Goal: Task Accomplishment & Management: Manage account settings

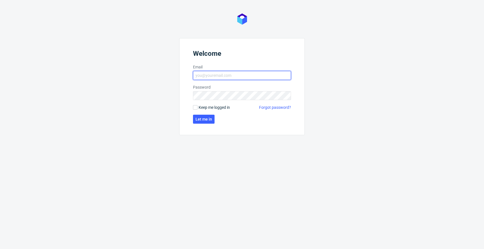
type input "jan.kocik@packhelp.com"
click at [203, 107] on span "Keep me logged in" at bounding box center [213, 107] width 31 height 6
click at [197, 107] on input "Keep me logged in" at bounding box center [195, 107] width 4 height 4
checkbox input "true"
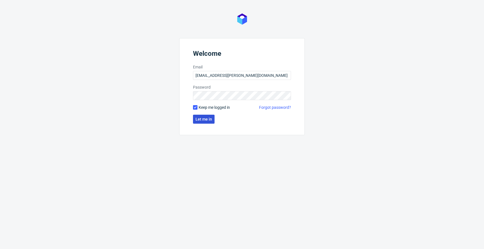
click at [199, 119] on span "Let me in" at bounding box center [203, 119] width 17 height 4
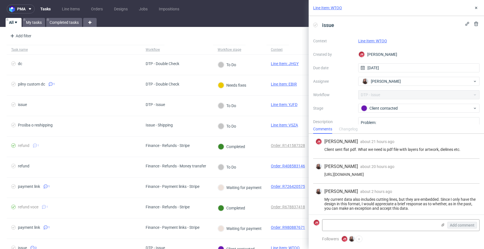
scroll to position [16, 0]
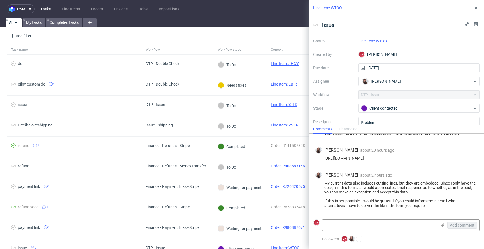
click at [370, 41] on link "Line Item: WTOO" at bounding box center [372, 41] width 29 height 4
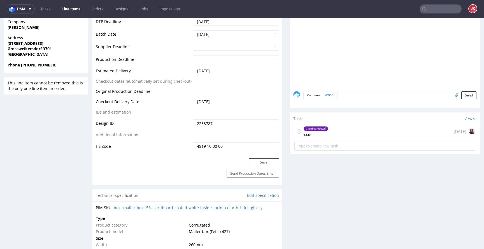
scroll to position [253, 0]
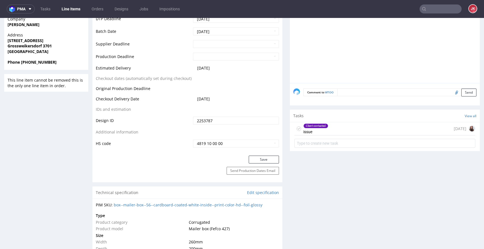
click at [319, 122] on div "Client contacted issue" at bounding box center [315, 128] width 25 height 13
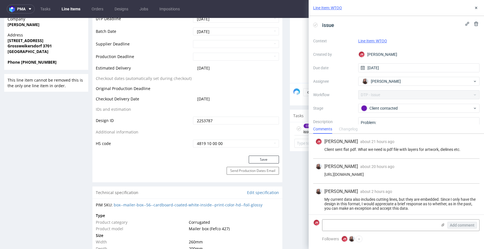
scroll to position [16, 0]
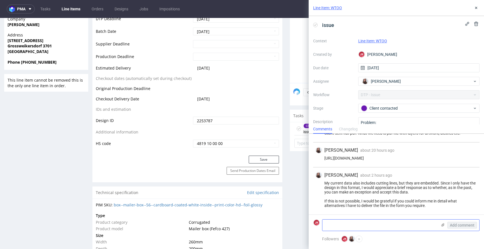
click at [376, 223] on textarea at bounding box center [379, 224] width 115 height 11
type textarea "there correct dieline template. Please preprare design on this file"
click at [441, 224] on icon at bounding box center [442, 224] width 4 height 4
click at [0, 0] on input "file" at bounding box center [0, 0] width 0 height 0
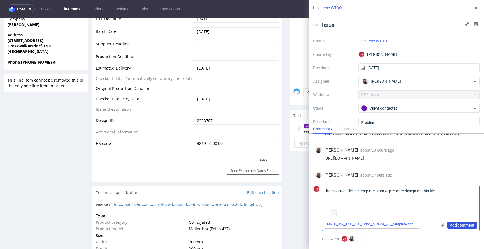
click at [465, 227] on button "Add comment" at bounding box center [462, 224] width 30 height 7
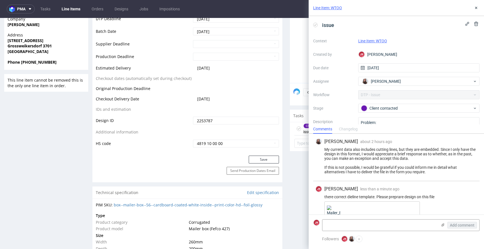
scroll to position [66, 0]
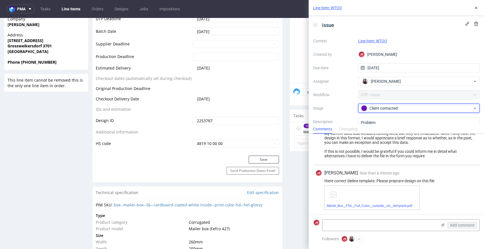
click at [391, 111] on div "Client contacted" at bounding box center [416, 108] width 111 height 6
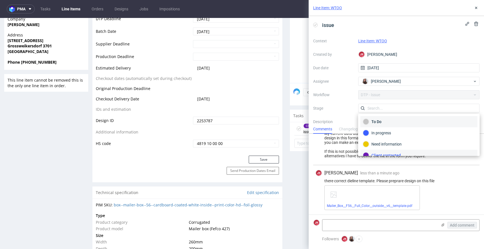
scroll to position [5, 0]
click at [389, 118] on div "To Do" at bounding box center [419, 116] width 112 height 6
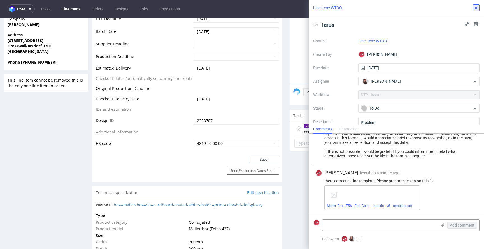
click at [478, 5] on button at bounding box center [475, 7] width 7 height 7
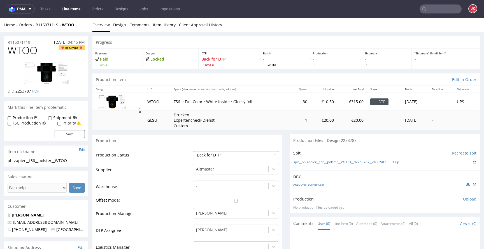
click at [227, 153] on select "Waiting for Artwork Waiting for Diecut Waiting for Mockup Waiting for DTP Waiti…" at bounding box center [236, 155] width 86 height 8
select select "dtp_issue"
click at [193, 151] on select "Waiting for Artwork Waiting for Diecut Waiting for Mockup Waiting for DTP Waiti…" at bounding box center [236, 155] width 86 height 8
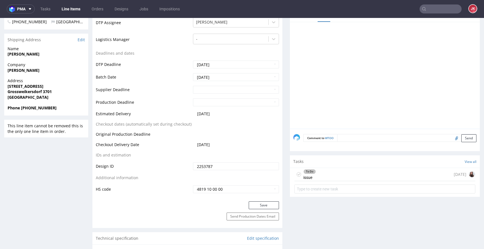
scroll to position [265, 0]
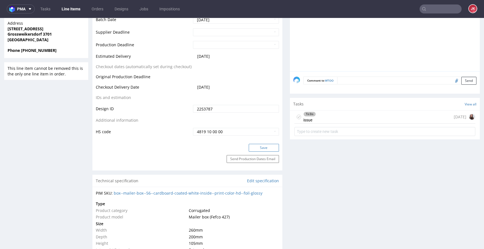
click at [260, 146] on button "Save" at bounding box center [264, 148] width 30 height 8
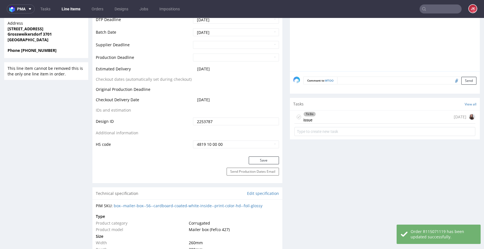
click at [309, 119] on div "To Do issue" at bounding box center [309, 116] width 13 height 13
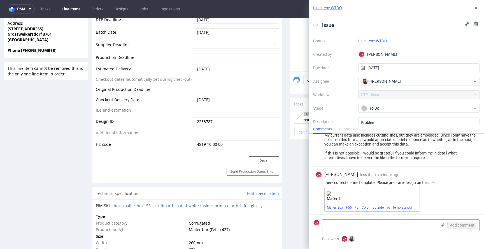
scroll to position [66, 0]
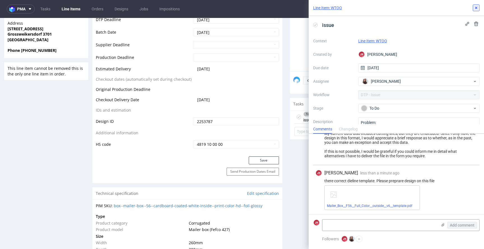
click at [477, 7] on use at bounding box center [476, 8] width 2 height 2
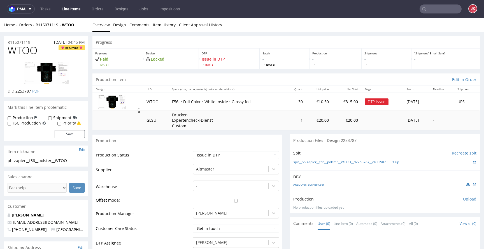
click at [70, 10] on link "Line Items" at bounding box center [70, 8] width 25 height 9
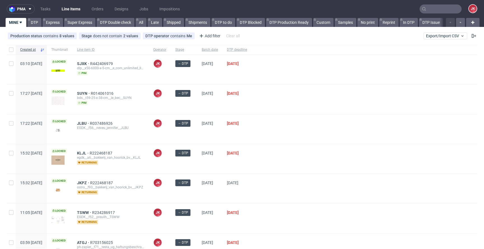
click at [275, 109] on div at bounding box center [364, 98] width 226 height 29
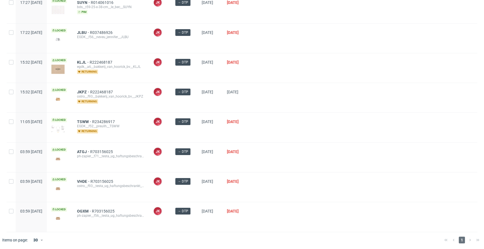
click at [278, 108] on div at bounding box center [364, 97] width 226 height 29
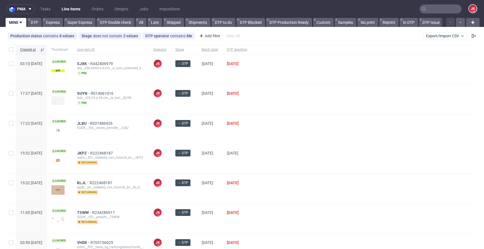
click at [197, 142] on div "→ DTP" at bounding box center [184, 128] width 26 height 29
click at [197, 136] on div "→ DTP" at bounding box center [184, 128] width 26 height 29
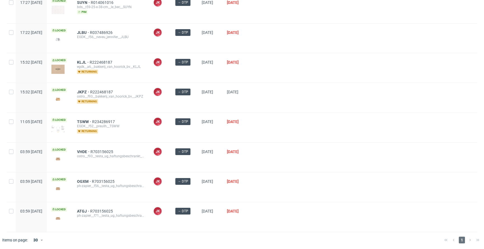
click at [289, 167] on div at bounding box center [364, 156] width 226 height 29
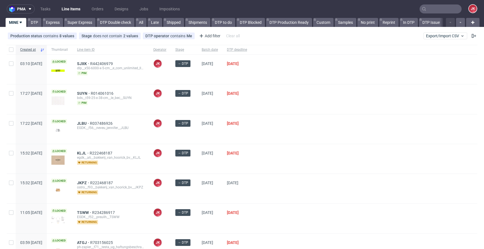
click at [166, 164] on span "JK Jan Kocik" at bounding box center [159, 157] width 13 height 18
click at [244, 165] on div "[DATE]" at bounding box center [236, 158] width 29 height 29
click at [197, 167] on div "→ DTP" at bounding box center [184, 158] width 26 height 29
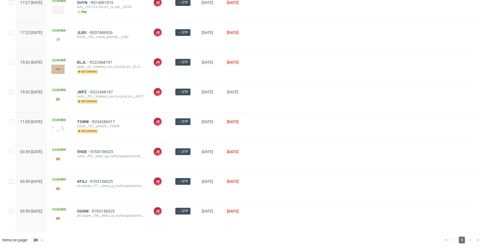
click at [197, 161] on div "→ DTP" at bounding box center [184, 156] width 26 height 29
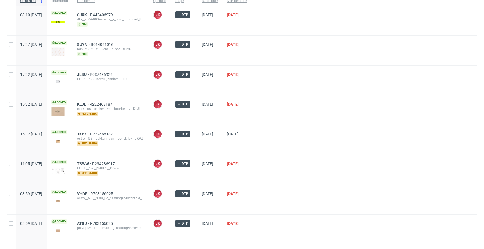
scroll to position [0, 0]
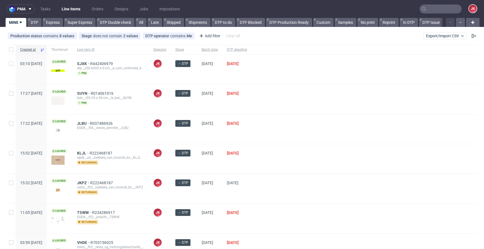
click at [171, 134] on div "JK Jan Kocik" at bounding box center [160, 128] width 22 height 29
click at [214, 139] on div "[DATE]" at bounding box center [209, 128] width 25 height 29
click at [197, 142] on div "→ DTP" at bounding box center [184, 128] width 26 height 29
click at [214, 111] on div "[DATE]" at bounding box center [209, 98] width 25 height 29
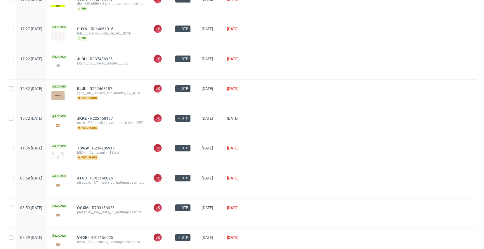
scroll to position [91, 0]
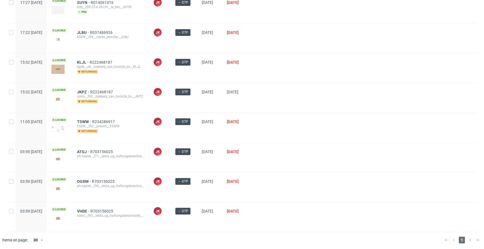
click at [328, 134] on div at bounding box center [364, 127] width 226 height 29
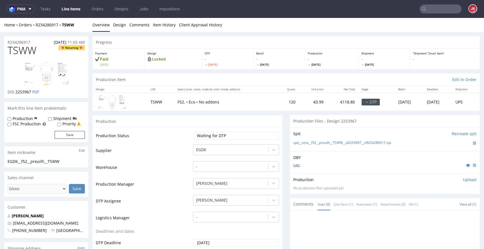
click at [300, 165] on link "boxcoffretnaissancerose12.ai" at bounding box center [296, 165] width 7 height 4
click at [201, 134] on select "Waiting for Artwork Waiting for Diecut Waiting for Mockup Waiting for DTP Waiti…" at bounding box center [236, 136] width 86 height 8
select select "dtp_in_process"
click at [193, 132] on select "Waiting for Artwork Waiting for Diecut Waiting for Mockup Waiting for DTP Waiti…" at bounding box center [236, 136] width 86 height 8
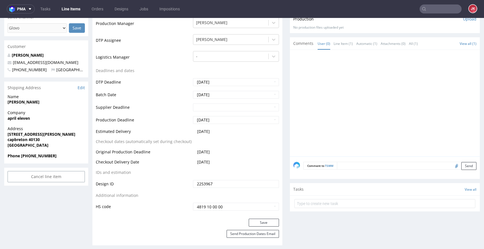
scroll to position [209, 0]
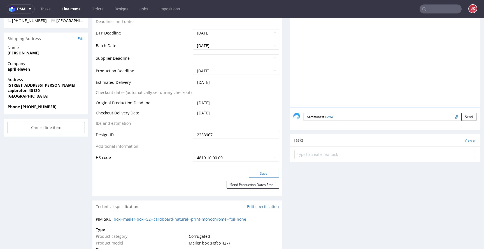
click at [253, 172] on button "Save" at bounding box center [264, 173] width 30 height 8
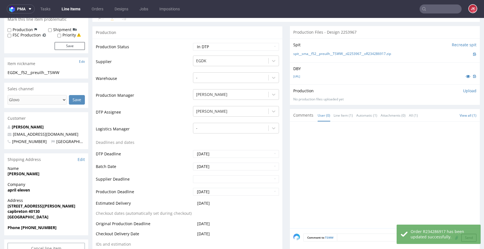
scroll to position [0, 0]
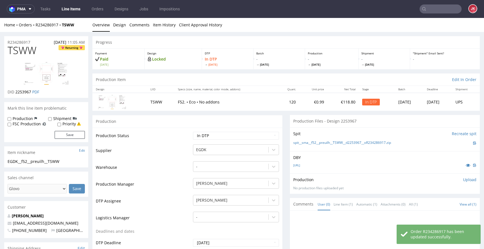
click at [30, 48] on span "TSWW" at bounding box center [22, 50] width 29 height 11
copy span "TSWW"
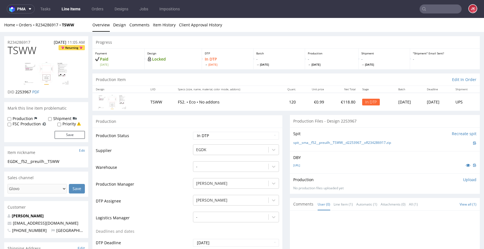
click at [174, 170] on td "Warehouse" at bounding box center [144, 168] width 96 height 17
drag, startPoint x: 66, startPoint y: 158, endPoint x: 0, endPoint y: 159, distance: 66.3
drag, startPoint x: 67, startPoint y: 160, endPoint x: 0, endPoint y: 163, distance: 67.0
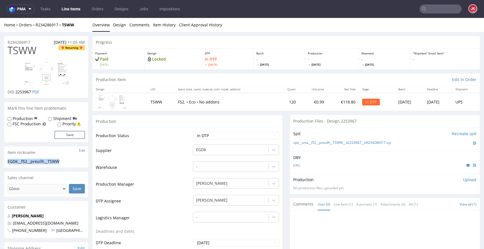
copy div "EGDK__f52__preuilh__TSWW"
click at [34, 43] on div "R234286917 28.08.2025 11:05 AM" at bounding box center [46, 40] width 84 height 9
drag, startPoint x: 36, startPoint y: 40, endPoint x: 45, endPoint y: 57, distance: 19.4
copy p "R234286917"
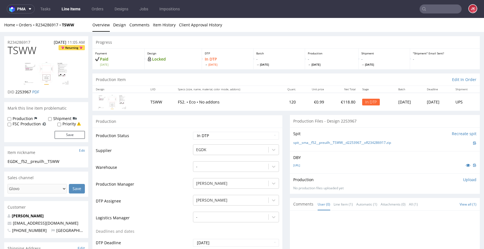
click at [20, 94] on span "2253967" at bounding box center [23, 91] width 16 height 5
copy span "2253967"
click at [463, 179] on p "Upload" at bounding box center [469, 180] width 13 height 6
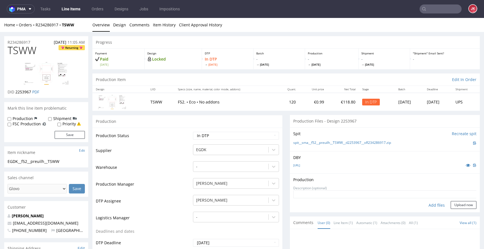
click at [431, 203] on div "Add files" at bounding box center [436, 205] width 28 height 8
click at [431, 205] on div "Add files" at bounding box center [436, 205] width 28 height 8
type input "C:\fakepath\EGDK__f52__preuilh__TSWW__d2253967__oR234286917__6__outside.pdf"
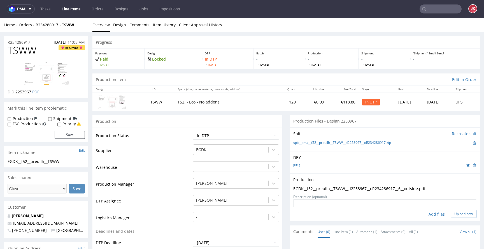
click at [458, 213] on button "Upload now" at bounding box center [463, 214] width 26 height 8
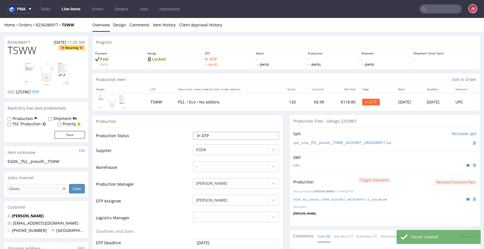
click at [232, 137] on select "Waiting for Artwork Waiting for Diecut Waiting for Mockup Waiting for DTP Waiti…" at bounding box center [236, 136] width 86 height 8
select select "dtp_production_ready"
click at [193, 132] on select "Waiting for Artwork Waiting for Diecut Waiting for Mockup Waiting for DTP Waiti…" at bounding box center [236, 136] width 86 height 8
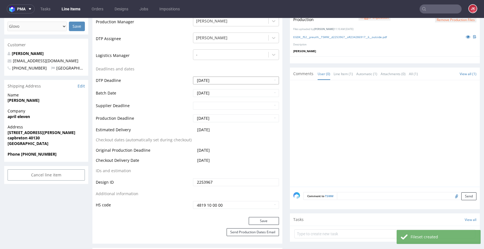
scroll to position [212, 0]
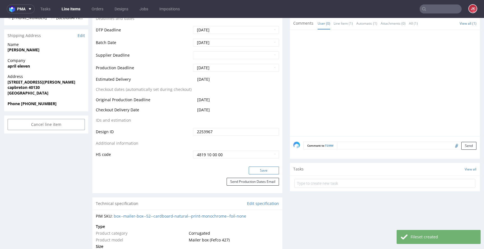
click at [264, 172] on button "Save" at bounding box center [264, 170] width 30 height 8
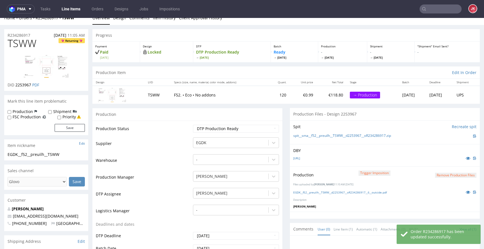
scroll to position [0, 0]
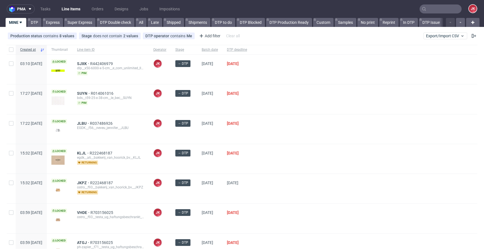
click at [287, 133] on div at bounding box center [364, 128] width 226 height 29
click at [282, 133] on div at bounding box center [364, 128] width 226 height 29
click at [197, 165] on div "→ DTP" at bounding box center [184, 158] width 26 height 29
click at [214, 132] on div "[DATE]" at bounding box center [209, 128] width 25 height 29
click at [197, 134] on div "→ DTP" at bounding box center [184, 128] width 26 height 29
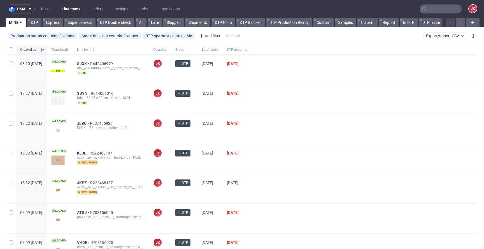
scroll to position [61, 0]
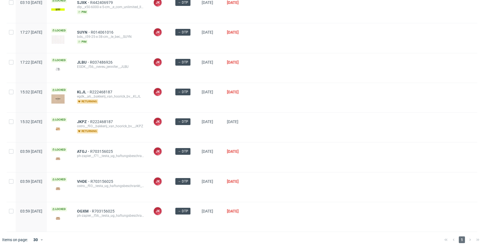
click at [197, 131] on div "→ DTP" at bounding box center [184, 127] width 26 height 29
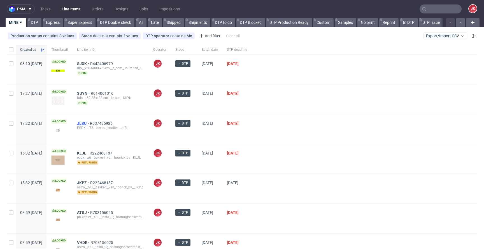
click at [90, 122] on span "JLBU" at bounding box center [83, 123] width 13 height 4
click at [278, 100] on div at bounding box center [364, 98] width 226 height 29
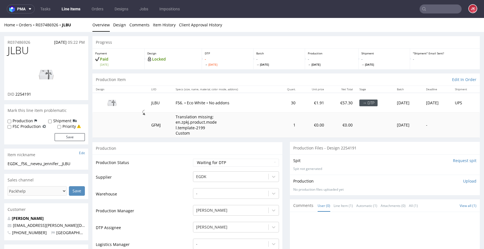
click at [453, 159] on input "Request spit" at bounding box center [465, 161] width 24 height 6
click at [116, 26] on link "Design" at bounding box center [119, 25] width 13 height 14
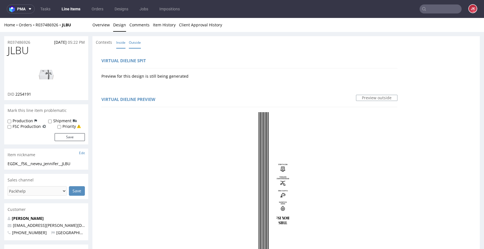
click at [120, 41] on link "Inside" at bounding box center [120, 42] width 9 height 12
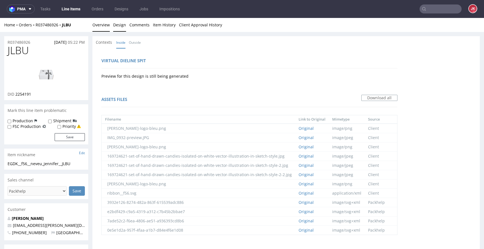
click at [105, 29] on link "Overview" at bounding box center [100, 25] width 17 height 14
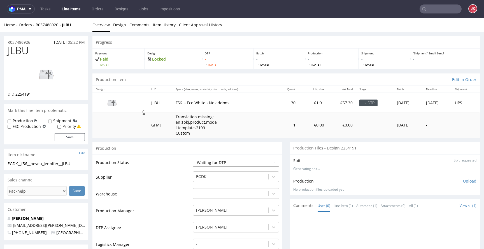
click at [203, 163] on select "Waiting for Artwork Waiting for Diecut Waiting for Mockup Waiting for DTP Waiti…" at bounding box center [236, 162] width 86 height 8
select select "dtp_in_process"
click at [193, 158] on select "Waiting for Artwork Waiting for Diecut Waiting for Mockup Waiting for DTP Waiti…" at bounding box center [236, 162] width 86 height 8
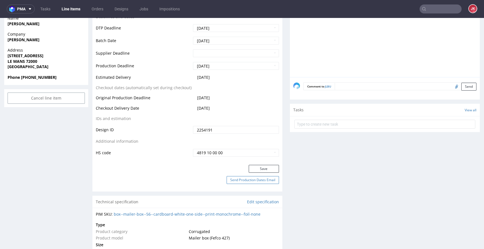
scroll to position [250, 0]
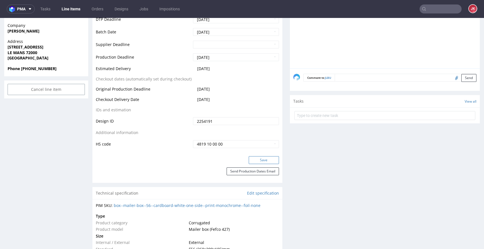
click at [264, 161] on button "Save" at bounding box center [264, 160] width 30 height 8
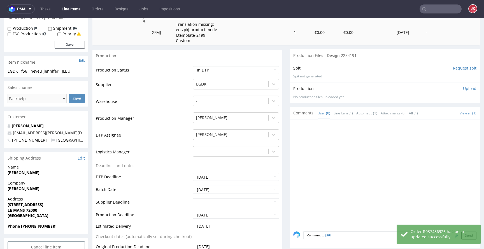
scroll to position [0, 0]
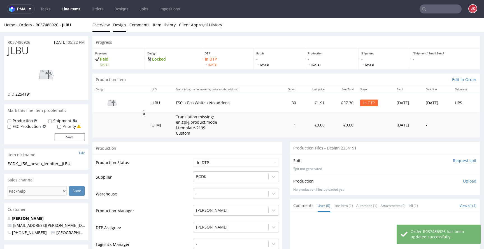
click at [125, 22] on link "Design" at bounding box center [119, 25] width 13 height 14
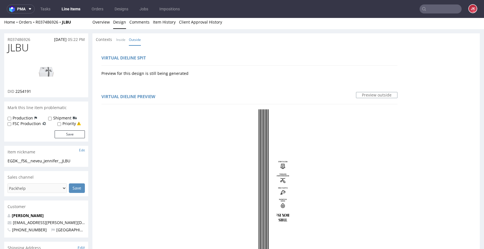
scroll to position [3, 0]
click at [362, 95] on link "Preview outside" at bounding box center [376, 95] width 41 height 6
click at [104, 20] on link "Overview" at bounding box center [100, 22] width 17 height 14
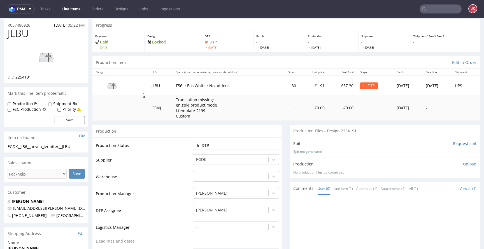
scroll to position [0, 0]
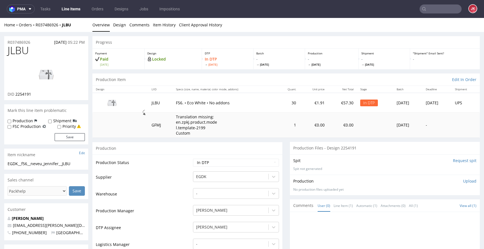
click at [453, 158] on input "Request spit" at bounding box center [465, 161] width 24 height 6
click at [24, 93] on span "2254191" at bounding box center [23, 93] width 16 height 5
copy span "2254191"
click at [172, 193] on td "Warehouse" at bounding box center [144, 195] width 96 height 17
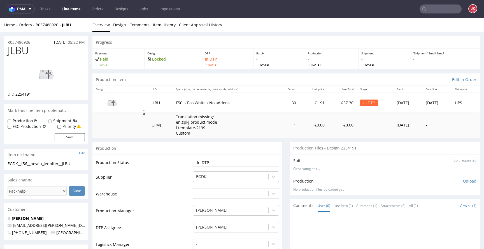
click at [20, 52] on span "JLBU" at bounding box center [18, 50] width 21 height 11
copy span "JLBU"
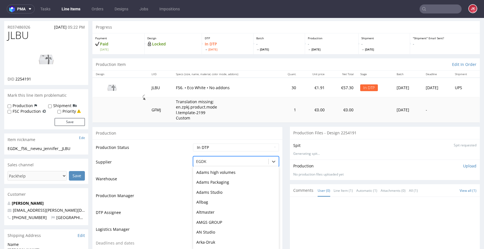
click at [196, 164] on div "DusoBox, 31 of 172. 172 results available. Use Up and Down to choose options, p…" at bounding box center [236, 160] width 86 height 8
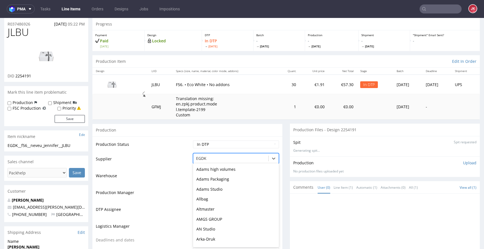
scroll to position [299, 0]
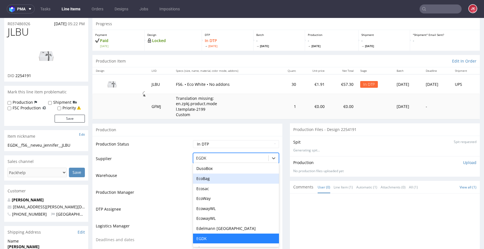
click at [176, 172] on td "Warehouse" at bounding box center [144, 177] width 96 height 17
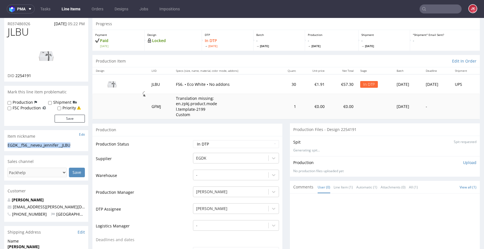
drag, startPoint x: 77, startPoint y: 145, endPoint x: 3, endPoint y: 146, distance: 73.9
copy div "EGDK__f56__neveu_jennifer__JLBU"
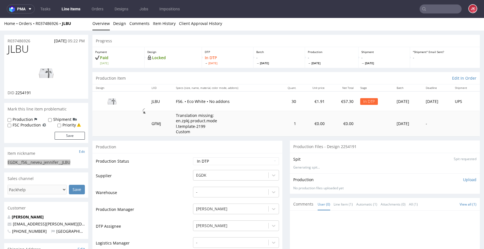
scroll to position [0, 0]
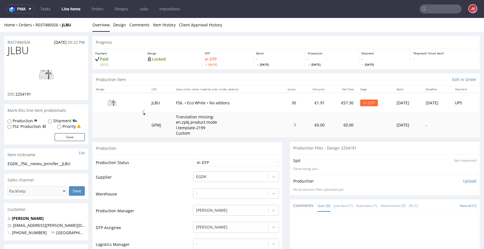
drag, startPoint x: 32, startPoint y: 42, endPoint x: 0, endPoint y: 45, distance: 32.3
copy p "R037486926"
click at [463, 183] on p "Upload" at bounding box center [469, 181] width 13 height 6
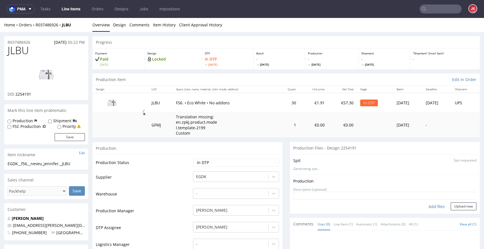
click at [422, 204] on div "Add files" at bounding box center [436, 206] width 28 height 8
type input "C:\fakepath\EGDK__f56__neveu_jennifer__JLBU__d2254191__oR037486926__outside.pdf"
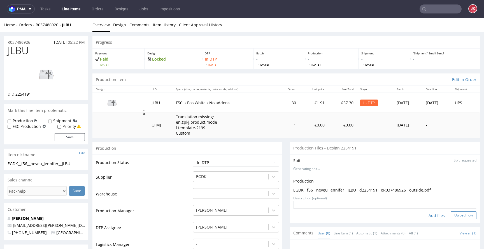
click at [450, 214] on button "Upload now" at bounding box center [463, 215] width 26 height 8
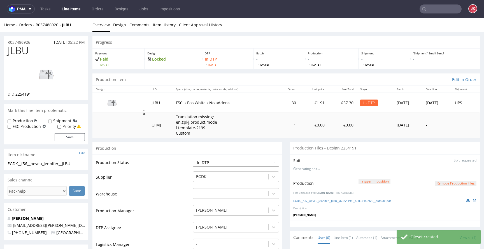
click at [231, 163] on select "Waiting for Artwork Waiting for Diecut Waiting for Mockup Waiting for DTP Waiti…" at bounding box center [236, 162] width 86 height 8
select select "dtp_production_ready"
click at [193, 158] on select "Waiting for Artwork Waiting for Diecut Waiting for Mockup Waiting for DTP Waiti…" at bounding box center [236, 162] width 86 height 8
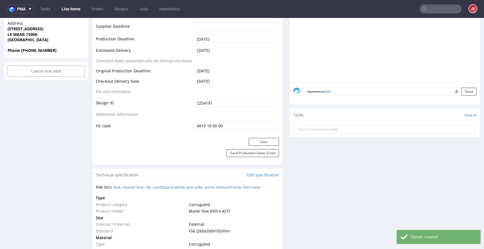
scroll to position [272, 0]
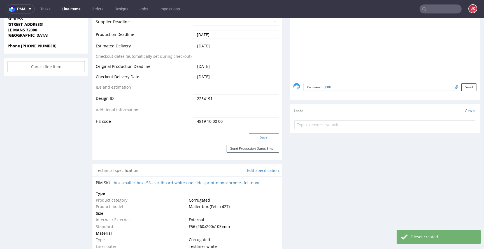
click at [258, 135] on button "Save" at bounding box center [264, 137] width 30 height 8
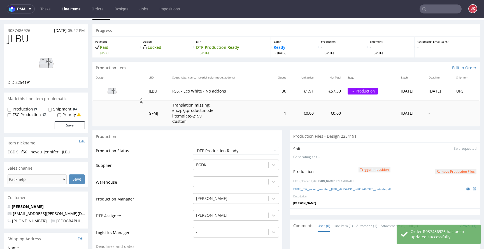
scroll to position [0, 0]
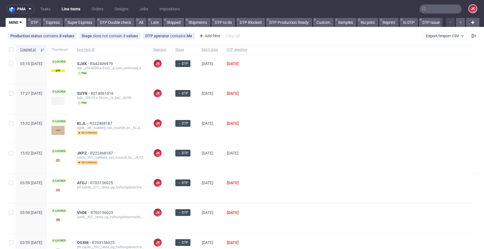
click at [277, 104] on div at bounding box center [364, 98] width 226 height 29
click at [197, 103] on div "→ DTP" at bounding box center [184, 98] width 26 height 29
click at [291, 118] on div at bounding box center [364, 128] width 226 height 29
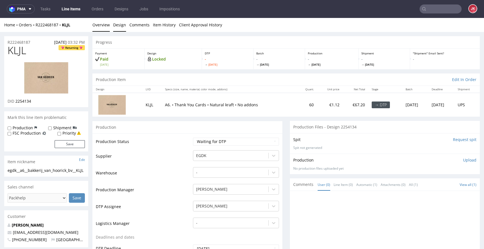
click at [118, 25] on link "Design" at bounding box center [119, 25] width 13 height 14
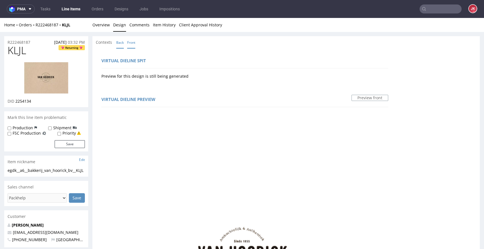
click at [120, 41] on link "Back" at bounding box center [120, 42] width 8 height 12
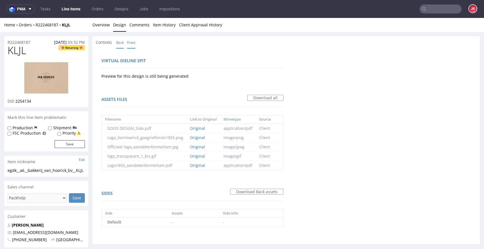
click at [134, 48] on link "Front" at bounding box center [131, 42] width 8 height 12
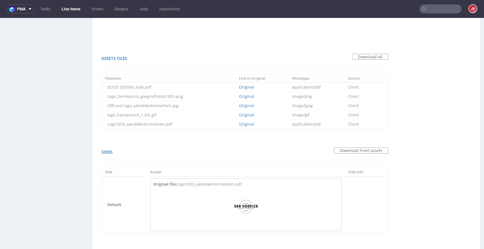
scroll to position [375, 0]
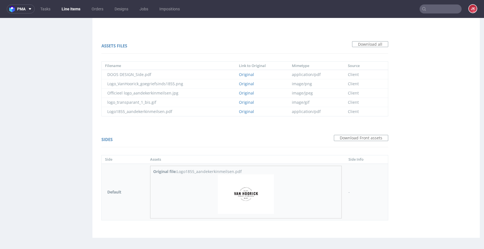
click at [242, 199] on img at bounding box center [246, 194] width 56 height 40
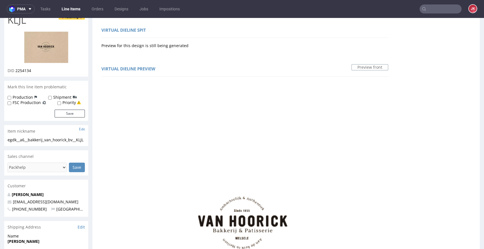
scroll to position [0, 0]
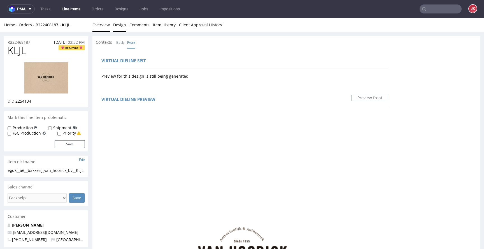
click at [102, 26] on link "Overview" at bounding box center [100, 25] width 17 height 14
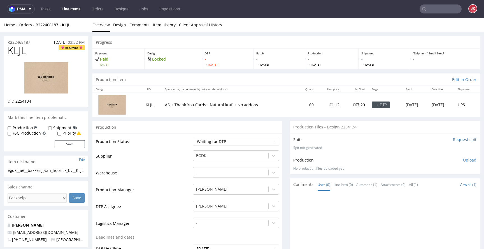
click at [222, 141] on select "Waiting for Artwork Waiting for Diecut Waiting for Mockup Waiting for DTP Waiti…" at bounding box center [236, 141] width 86 height 8
select select "dtp_in_process"
click at [193, 137] on select "Waiting for Artwork Waiting for Diecut Waiting for Mockup Waiting for DTP Waiti…" at bounding box center [236, 141] width 86 height 8
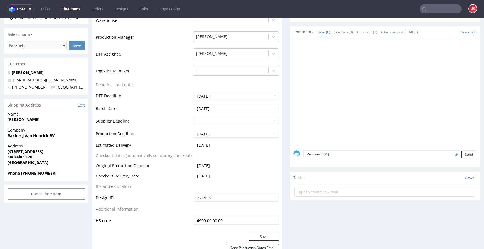
scroll to position [233, 0]
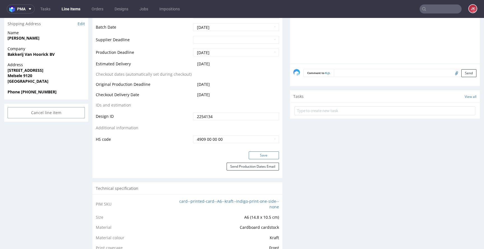
click at [256, 155] on button "Save" at bounding box center [264, 155] width 30 height 8
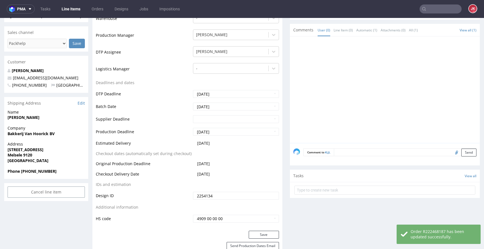
scroll to position [0, 0]
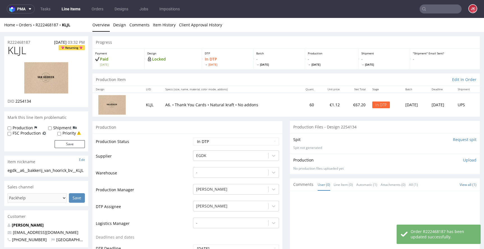
click at [463, 139] on input "Request spit" at bounding box center [465, 140] width 24 height 6
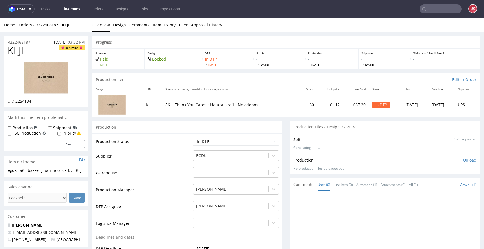
click at [24, 102] on span "2254134" at bounding box center [23, 100] width 16 height 5
copy span "2254134"
click at [179, 166] on td "Warehouse" at bounding box center [144, 174] width 96 height 17
click at [57, 88] on img at bounding box center [46, 78] width 45 height 32
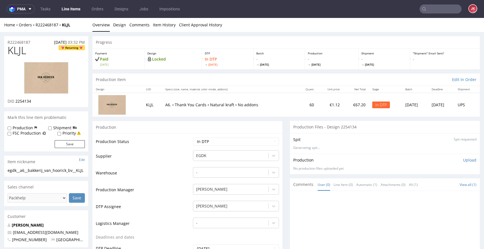
click at [176, 163] on td "Supplier" at bounding box center [144, 157] width 96 height 17
drag, startPoint x: 5, startPoint y: 171, endPoint x: 1, endPoint y: 169, distance: 4.9
copy div "egdk__a6__bakkerij_van_hoorick_bv__KLJL"
click at [35, 41] on div "R222468187 28.08.2025 03:32 PM" at bounding box center [46, 40] width 84 height 9
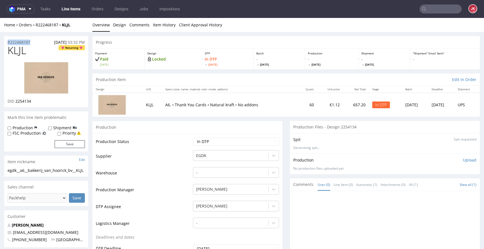
drag, startPoint x: 35, startPoint y: 41, endPoint x: 0, endPoint y: 44, distance: 35.4
copy p "R222468187"
click at [227, 144] on select "Waiting for Artwork Waiting for Diecut Waiting for Mockup Waiting for DTP Waiti…" at bounding box center [236, 141] width 86 height 8
select select "dtp_ca_needed"
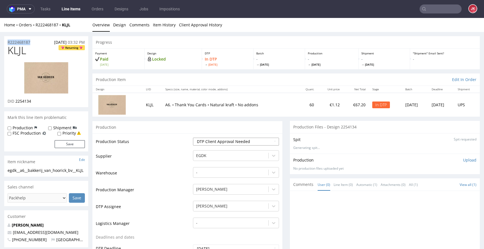
click at [193, 137] on select "Waiting for Artwork Waiting for Diecut Waiting for Mockup Waiting for DTP Waiti…" at bounding box center [236, 141] width 86 height 8
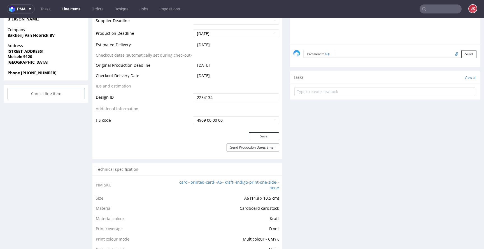
scroll to position [261, 0]
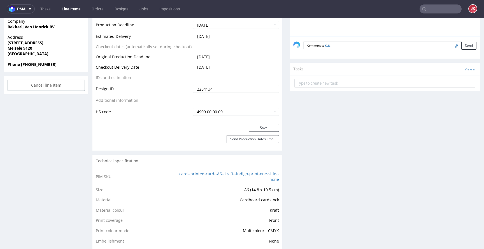
click at [255, 124] on button "Save" at bounding box center [264, 128] width 30 height 8
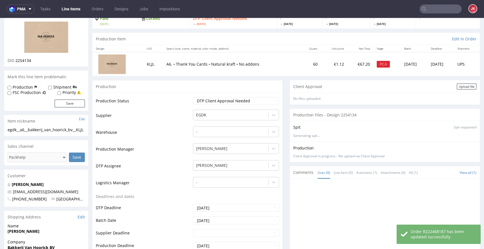
scroll to position [0, 0]
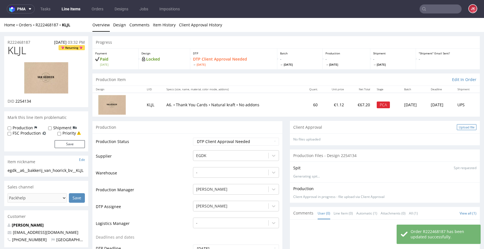
click at [460, 126] on div "Upload file" at bounding box center [467, 127] width 20 height 6
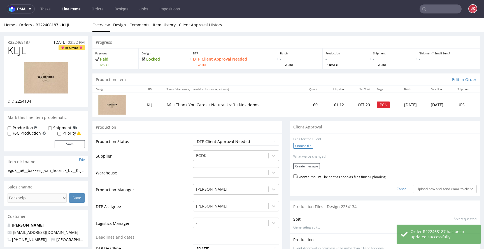
click at [307, 143] on label "Choose file" at bounding box center [303, 145] width 20 height 6
click at [0, 18] on input "Choose file" at bounding box center [0, 18] width 0 height 0
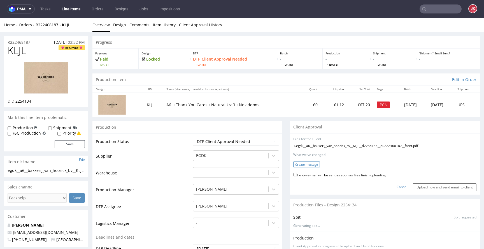
click at [294, 165] on button "Create message" at bounding box center [306, 164] width 27 height 6
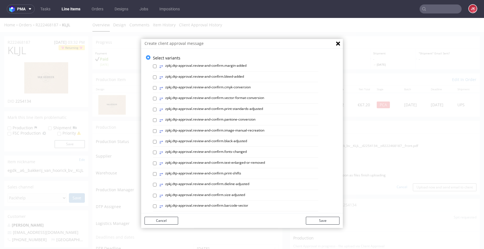
click at [208, 142] on label "⥂ zpkj.dtp-approval.review-and-confirm.black-adjusted" at bounding box center [203, 142] width 88 height 6
click at [156, 142] on input "⥂ zpkj.dtp-approval.review-and-confirm.black-adjusted" at bounding box center [155, 142] width 4 height 4
checkbox input "true"
click at [320, 219] on button "Save" at bounding box center [323, 220] width 34 height 8
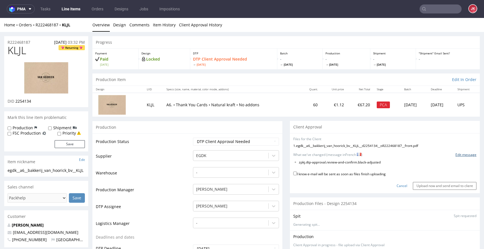
click at [455, 154] on link "Edit message" at bounding box center [465, 154] width 21 height 5
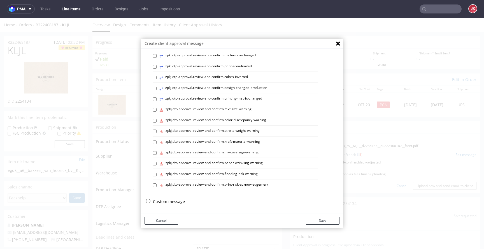
scroll to position [1, 0]
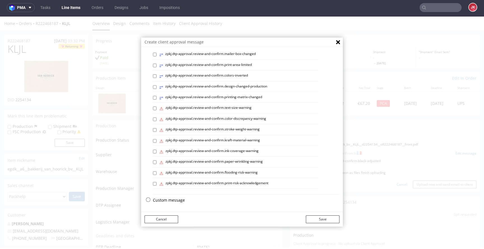
click at [160, 199] on p "Custom message" at bounding box center [246, 200] width 186 height 6
checkbox input "false"
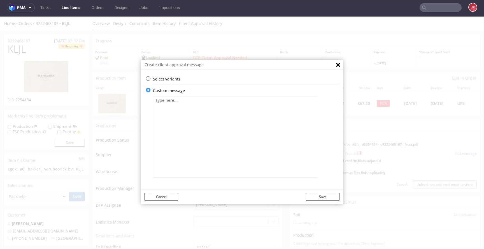
click at [216, 137] on textarea at bounding box center [235, 136] width 165 height 81
paste textarea "Approbation du client requise. Nous avons agrandi votre design afin de respecte…"
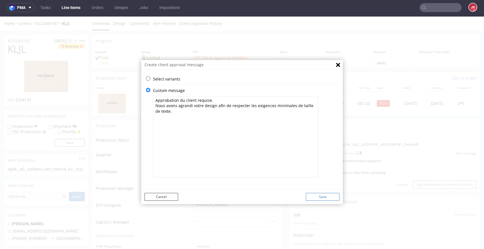
type textarea "Approbation du client requise. Nous avons agrandi votre design afin de respecte…"
click at [325, 195] on button "Save" at bounding box center [323, 197] width 34 height 8
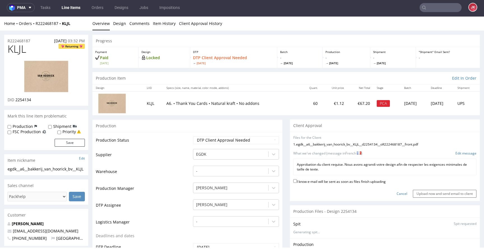
click at [328, 183] on label "I know e-mail will be sent as soon as files finish uploading" at bounding box center [339, 181] width 92 height 6
click at [297, 183] on input "I know e-mail will be sent as soon as files finish uploading" at bounding box center [295, 181] width 4 height 4
checkbox input "true"
click at [418, 191] on input "Upload now and send email to client" at bounding box center [445, 194] width 64 height 8
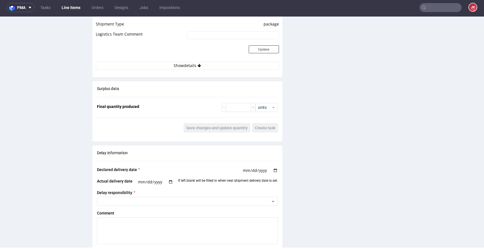
scroll to position [721, 0]
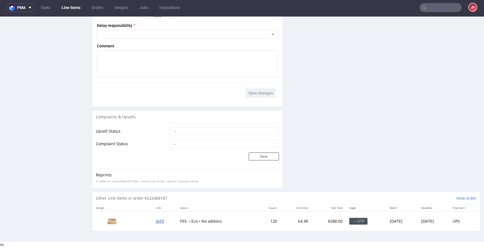
click at [156, 223] on span "JKPZ" at bounding box center [160, 220] width 8 height 5
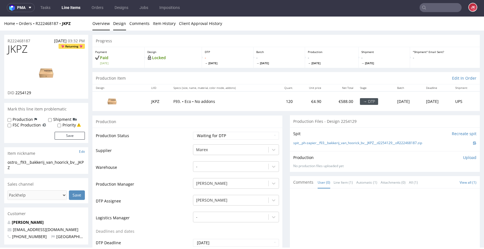
click at [120, 22] on link "Design" at bounding box center [119, 24] width 13 height 14
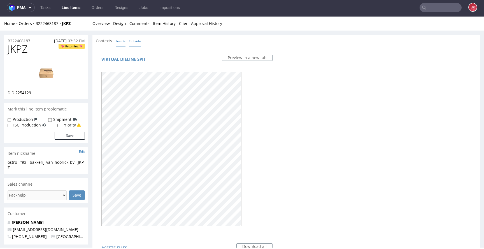
click at [119, 40] on link "Inside" at bounding box center [120, 41] width 9 height 12
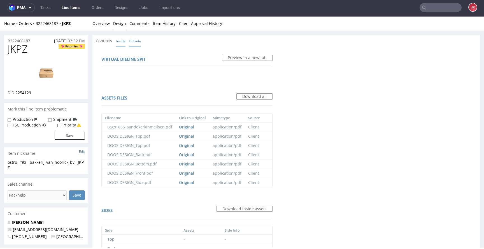
click at [134, 44] on link "Outside" at bounding box center [135, 41] width 12 height 12
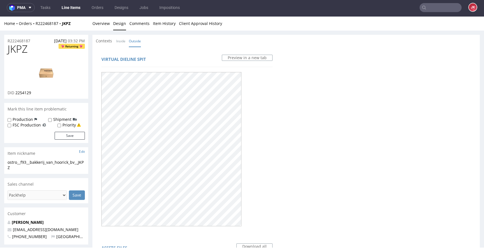
click at [256, 84] on div at bounding box center [186, 149] width 171 height 158
click at [265, 118] on div at bounding box center [186, 149] width 171 height 158
click at [99, 23] on link "Overview" at bounding box center [100, 24] width 17 height 14
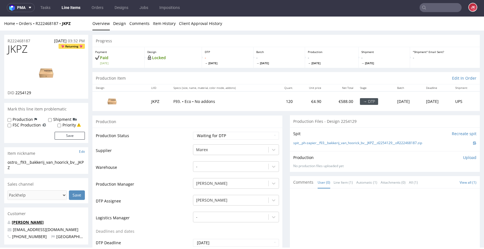
click at [32, 222] on link "Jade Strobbe" at bounding box center [28, 221] width 32 height 5
click at [203, 134] on select "Waiting for Artwork Waiting for Diecut Waiting for Mockup Waiting for DTP Waiti…" at bounding box center [236, 136] width 86 height 8
select select "dtp_in_process"
click at [193, 132] on select "Waiting for Artwork Waiting for Diecut Waiting for Mockup Waiting for DTP Waiti…" at bounding box center [236, 136] width 86 height 8
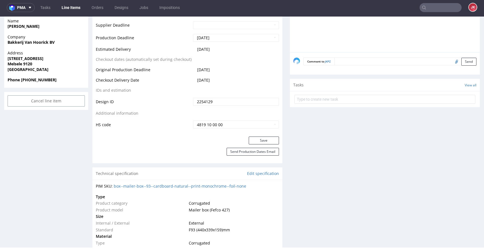
scroll to position [280, 0]
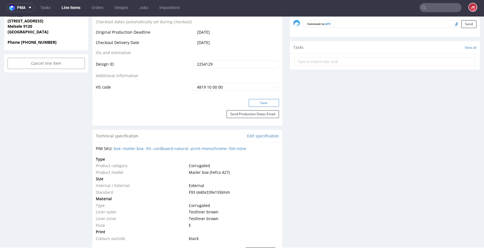
click at [259, 101] on button "Save" at bounding box center [264, 103] width 30 height 8
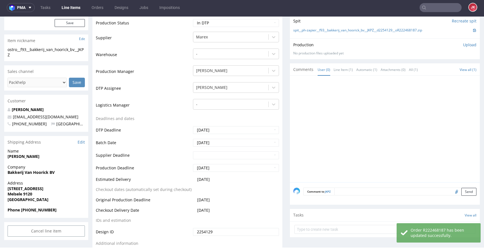
scroll to position [0, 0]
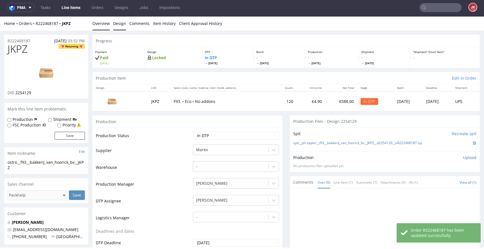
click at [114, 24] on link "Design" at bounding box center [119, 24] width 13 height 14
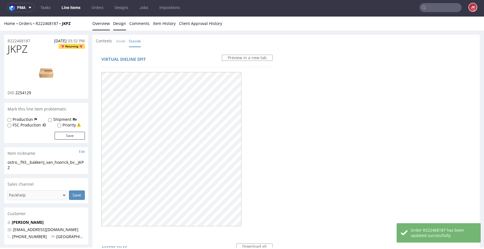
click at [100, 24] on link "Overview" at bounding box center [100, 24] width 17 height 14
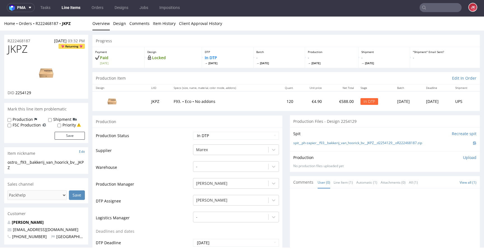
click at [160, 168] on td "Warehouse" at bounding box center [144, 168] width 96 height 17
click at [121, 26] on link "Design" at bounding box center [119, 24] width 13 height 14
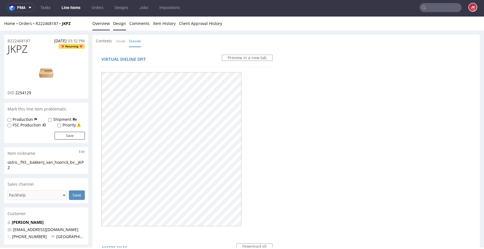
click at [100, 24] on link "Overview" at bounding box center [100, 24] width 17 height 14
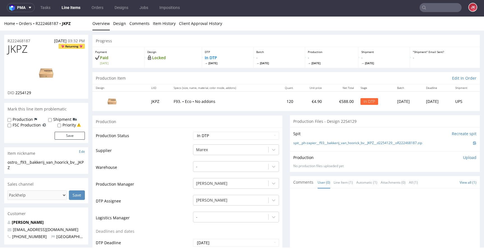
click at [20, 50] on span "JKPZ" at bounding box center [18, 48] width 20 height 11
copy span "JKPZ"
click at [76, 166] on div "ostro__f93__bakkerij_van_hoorick_bv__JKPZ" at bounding box center [46, 164] width 77 height 11
drag, startPoint x: 36, startPoint y: 168, endPoint x: 0, endPoint y: 156, distance: 38.0
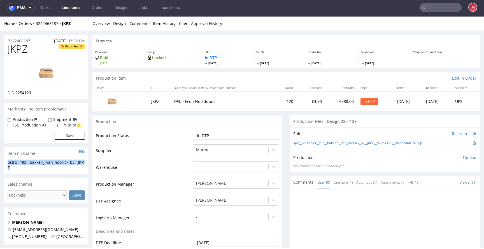
copy section "ostro__f93__bakkerij_van_hoorick_bv__JKPZ"
drag, startPoint x: 34, startPoint y: 41, endPoint x: 1, endPoint y: 42, distance: 33.0
copy p "R222468187"
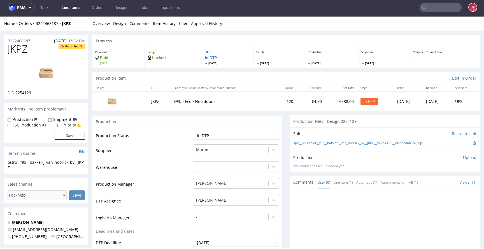
click at [25, 93] on span "2254129" at bounding box center [23, 92] width 16 height 5
copy span "2254129"
click at [463, 158] on p "Upload" at bounding box center [469, 158] width 13 height 6
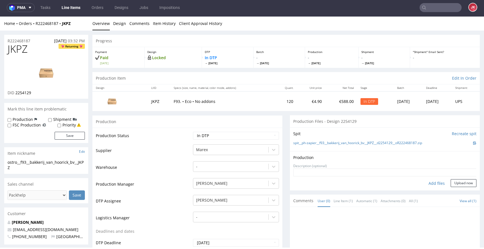
click at [425, 184] on div "Add files" at bounding box center [436, 183] width 28 height 8
type input "C:\fakepath\ostro__f93__bakkerij_van_hoorick_bv__JKPZ__d2254129__oR222468187__v…"
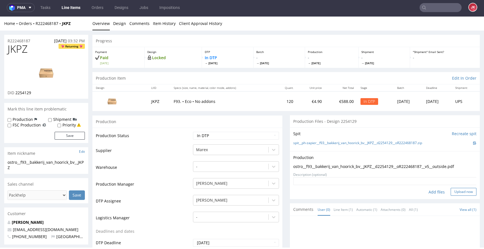
click at [452, 191] on button "Upload now" at bounding box center [463, 192] width 26 height 8
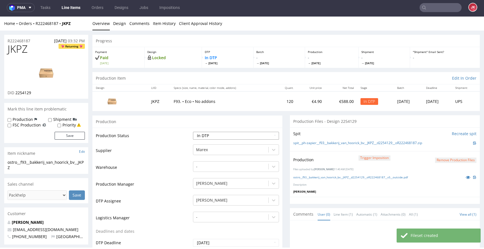
click at [215, 136] on select "Waiting for Artwork Waiting for Diecut Waiting for Mockup Waiting for DTP Waiti…" at bounding box center [236, 136] width 86 height 8
select select "dtp_production_ready"
click at [193, 132] on select "Waiting for Artwork Waiting for Diecut Waiting for Mockup Waiting for DTP Waiti…" at bounding box center [236, 136] width 86 height 8
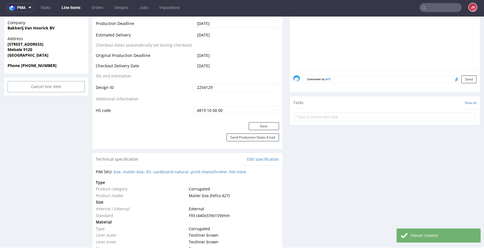
scroll to position [286, 0]
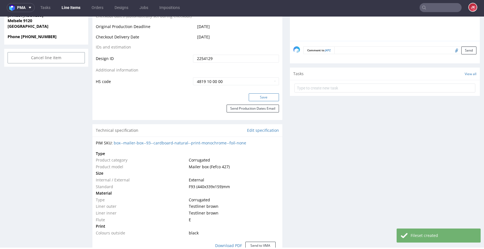
click at [259, 101] on button "Save" at bounding box center [264, 97] width 30 height 8
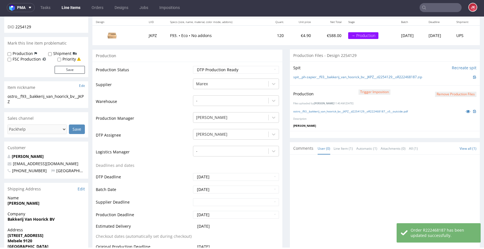
scroll to position [0, 0]
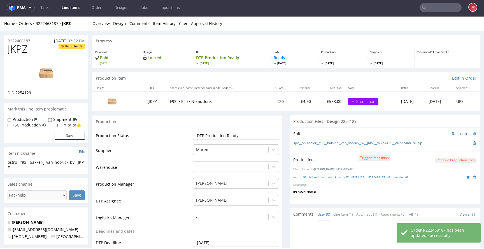
click at [183, 132] on td "Production Status" at bounding box center [144, 137] width 96 height 13
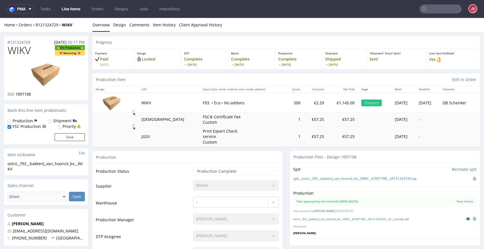
click at [465, 219] on icon at bounding box center [467, 218] width 4 height 4
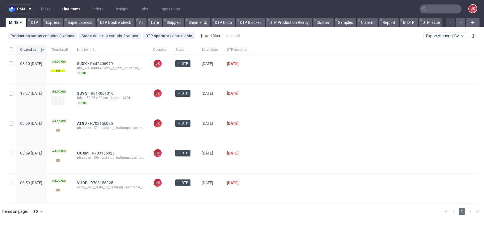
click at [197, 109] on div "→ DTP" at bounding box center [184, 98] width 26 height 29
click at [197, 107] on div "→ DTP" at bounding box center [184, 98] width 26 height 29
click at [222, 134] on div "[DATE]" at bounding box center [209, 128] width 25 height 29
click at [90, 62] on span "SJXK" at bounding box center [83, 63] width 13 height 4
click at [291, 130] on div at bounding box center [364, 128] width 226 height 29
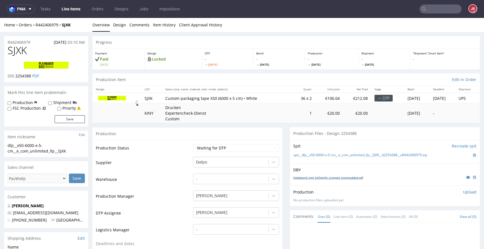
click at [294, 176] on link "klebeband_logo_fullheight_cropped_morepadded.pdf" at bounding box center [328, 177] width 70 height 4
click at [223, 146] on select "Waiting for Artwork Waiting for Diecut Waiting for Mockup Waiting for DTP Waiti…" at bounding box center [236, 148] width 86 height 8
select select "dtp_in_process"
click at [193, 144] on select "Waiting for Artwork Waiting for Diecut Waiting for Mockup Waiting for DTP Waiti…" at bounding box center [236, 148] width 86 height 8
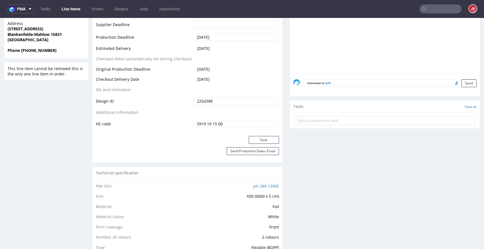
scroll to position [267, 0]
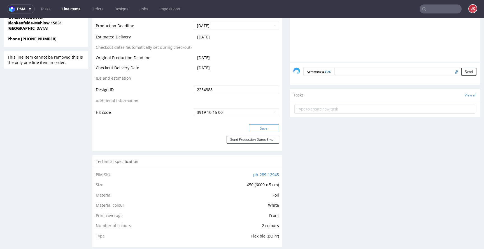
click at [254, 128] on button "Save" at bounding box center [264, 128] width 30 height 8
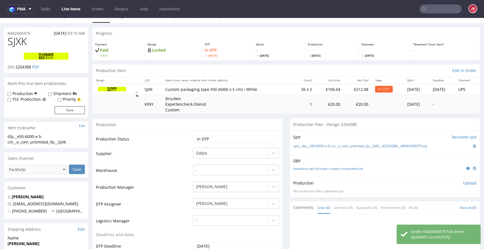
scroll to position [0, 0]
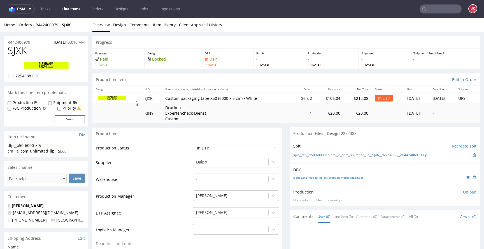
click at [27, 52] on span "SJXK" at bounding box center [17, 50] width 19 height 11
copy span "SJXK"
click at [24, 76] on span "2254388" at bounding box center [23, 75] width 16 height 5
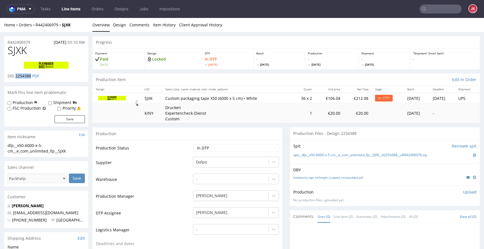
copy span "2254388"
click at [154, 168] on td "Supplier" at bounding box center [144, 164] width 96 height 17
drag, startPoint x: 75, startPoint y: 151, endPoint x: 0, endPoint y: 145, distance: 75.5
copy div "dlp__x50-6000-x-5-cm__e_com_unlimited_llp__SJXK"
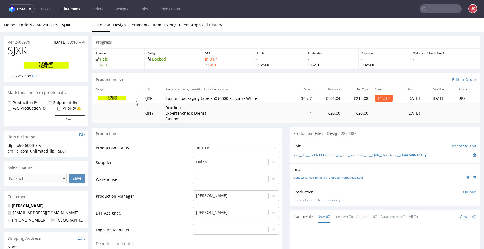
click at [65, 54] on h1 "SJXK" at bounding box center [46, 50] width 77 height 11
drag, startPoint x: 36, startPoint y: 41, endPoint x: 0, endPoint y: 41, distance: 36.4
copy p "R442406979"
click at [22, 76] on span "2254388" at bounding box center [23, 75] width 16 height 5
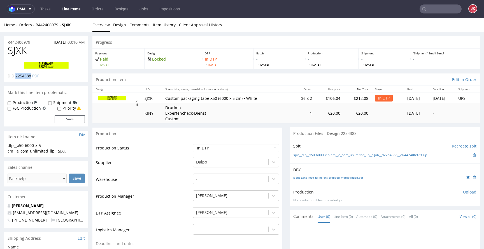
click at [22, 76] on span "2254388" at bounding box center [23, 75] width 16 height 5
copy span "2254388"
click at [214, 148] on select "Waiting for Artwork Waiting for Diecut Waiting for Mockup Waiting for DTP Waiti…" at bounding box center [236, 148] width 86 height 8
select select "dtp_ca_needed"
click at [193, 144] on select "Waiting for Artwork Waiting for Diecut Waiting for Mockup Waiting for DTP Waiti…" at bounding box center [236, 148] width 86 height 8
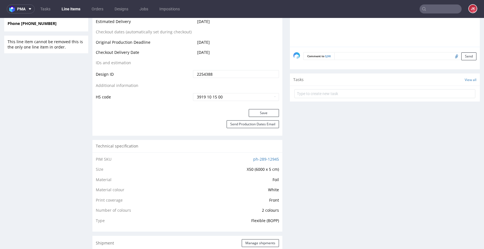
scroll to position [289, 0]
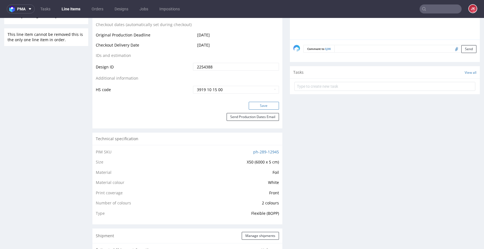
click at [259, 102] on button "Save" at bounding box center [264, 106] width 30 height 8
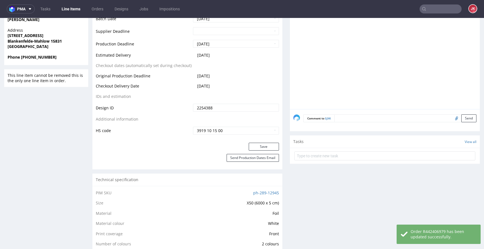
scroll to position [0, 0]
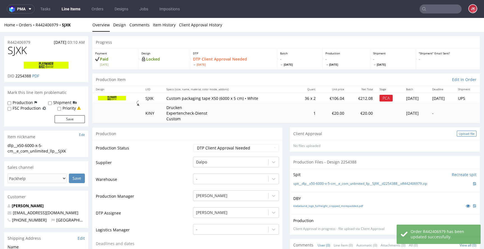
click at [459, 134] on div "Upload file" at bounding box center [467, 133] width 20 height 6
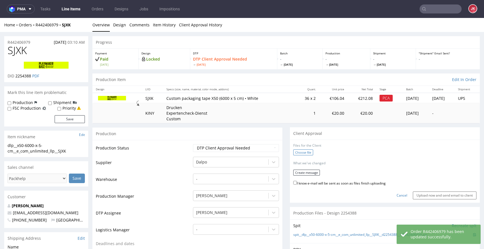
click at [294, 153] on label "Choose file" at bounding box center [303, 152] width 20 height 6
click at [0, 18] on input "Choose file" at bounding box center [0, 18] width 0 height 0
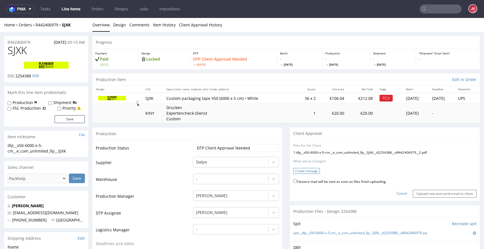
click at [312, 171] on button "Create message" at bounding box center [306, 171] width 27 height 6
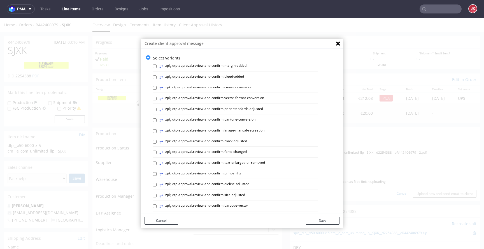
click at [205, 112] on label "⥂ zpkj.dtp-approval.review-and-confirm.print-standards-adjusted" at bounding box center [211, 109] width 104 height 6
click at [156, 111] on input "⥂ zpkj.dtp-approval.review-and-confirm.print-standards-adjusted" at bounding box center [155, 109] width 4 height 4
checkbox input "true"
click at [316, 220] on button "Save" at bounding box center [323, 220] width 34 height 8
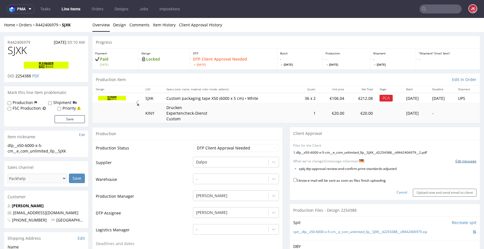
click at [455, 161] on link "Edit message" at bounding box center [465, 161] width 21 height 5
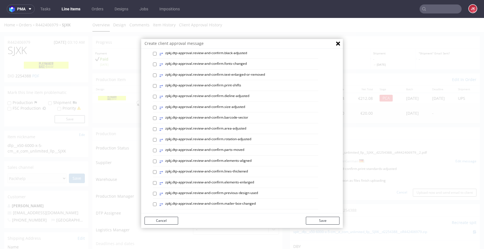
scroll to position [236, 0]
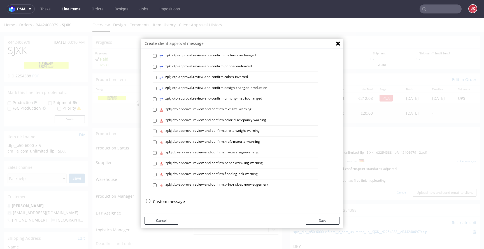
click at [155, 205] on div "Custom message" at bounding box center [246, 202] width 186 height 8
click at [157, 204] on div "Custom message" at bounding box center [246, 202] width 186 height 8
click at [159, 202] on p "Custom message" at bounding box center [246, 201] width 186 height 6
checkbox input "false"
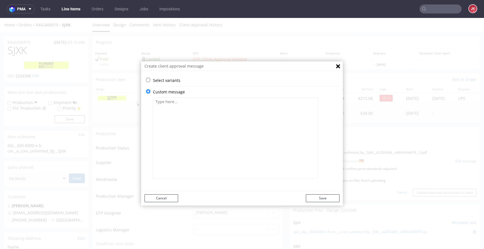
scroll to position [0, 0]
click at [210, 129] on textarea at bounding box center [235, 137] width 165 height 81
paste textarea "Bitte überprüfen Sie, ob alles korrekt ist. Die Zustimmung des Kunden ist erfor…"
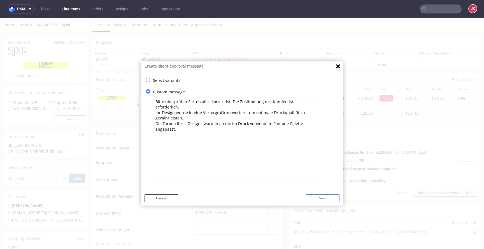
type textarea "Bitte überprüfen Sie, ob alles korrekt ist. Die Zustimmung des Kunden ist erfor…"
click at [319, 196] on button "Save" at bounding box center [323, 198] width 34 height 8
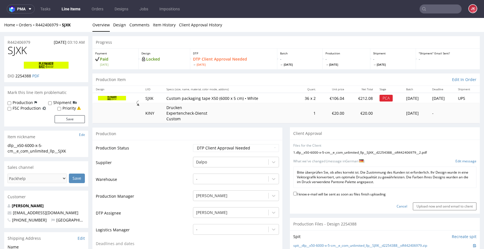
click at [303, 194] on label "I know e-mail will be sent as soon as files finish uploading" at bounding box center [339, 193] width 92 height 6
click at [297, 194] on input "I know e-mail will be sent as soon as files finish uploading" at bounding box center [295, 193] width 4 height 4
checkbox input "true"
click at [416, 203] on input "Upload now and send email to client" at bounding box center [445, 206] width 64 height 8
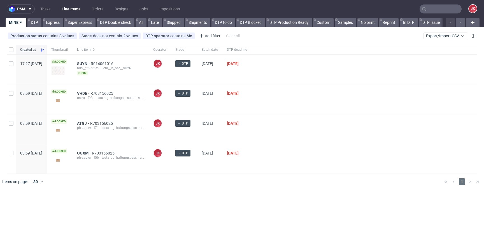
click at [194, 193] on div "pma Tasks Line Items Orders Designs Jobs Impositions JK MINE DTP Express Super …" at bounding box center [242, 124] width 484 height 249
click at [91, 63] on span "SUYN" at bounding box center [84, 63] width 14 height 4
click at [76, 23] on link "Super Express" at bounding box center [79, 22] width 31 height 9
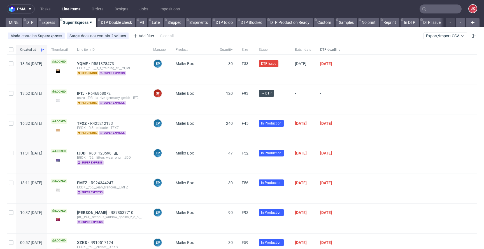
click at [345, 53] on div "DTP deadline" at bounding box center [329, 50] width 29 height 10
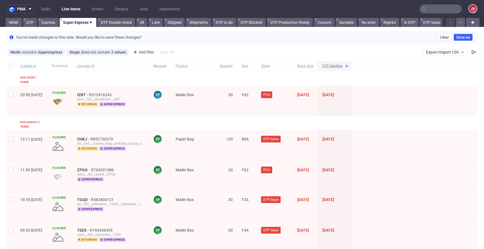
click at [342, 66] on span "DTP deadline" at bounding box center [332, 66] width 20 height 5
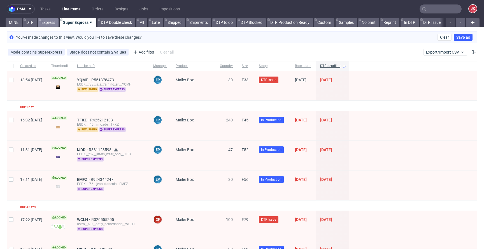
click at [54, 21] on link "Express" at bounding box center [48, 22] width 20 height 9
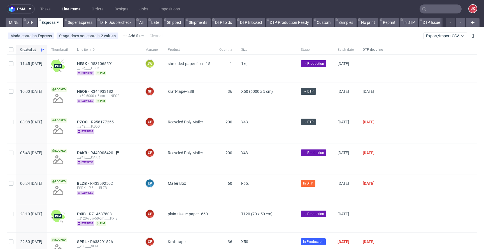
click at [383, 51] on span "DTP deadline" at bounding box center [372, 49] width 20 height 5
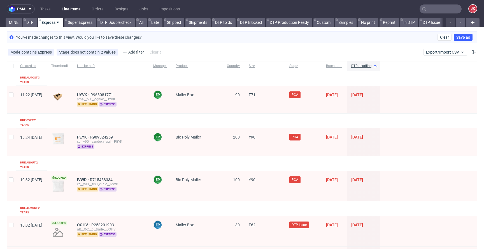
click at [380, 62] on div "DTP deadline" at bounding box center [364, 66] width 34 height 10
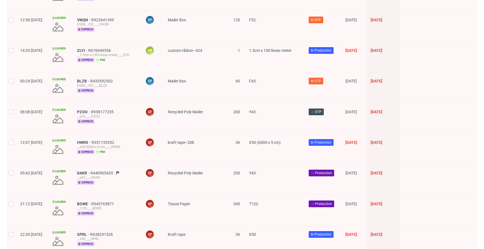
scroll to position [789, 0]
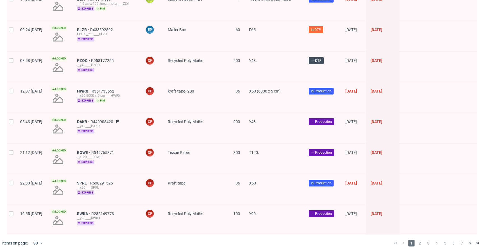
click at [416, 235] on div "1 2 3 4 5 6 7" at bounding box center [436, 243] width 95 height 16
click at [417, 239] on span "2" at bounding box center [420, 242] width 6 height 7
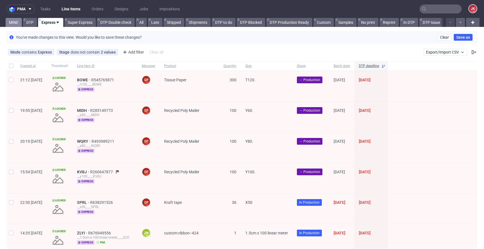
click at [14, 21] on link "MINE" at bounding box center [14, 22] width 16 height 9
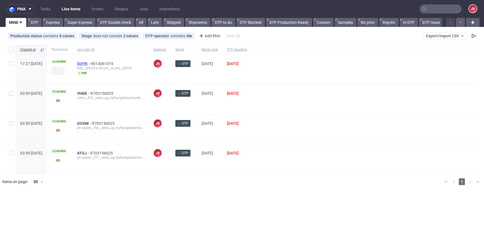
click at [91, 64] on span "SUYN" at bounding box center [84, 63] width 14 height 4
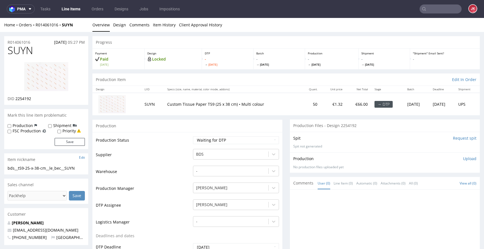
click at [69, 10] on link "Line Items" at bounding box center [70, 8] width 25 height 9
click at [117, 27] on link "Design" at bounding box center [119, 25] width 13 height 14
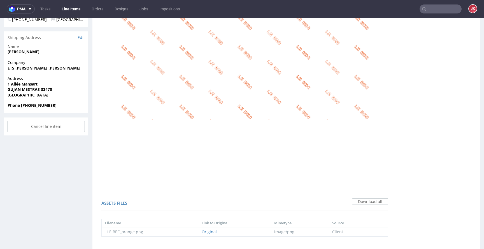
scroll to position [346, 0]
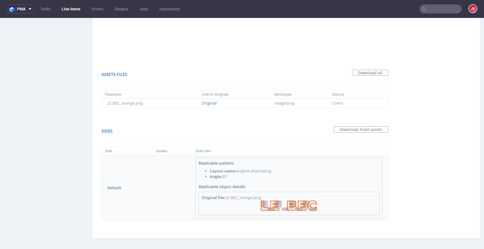
click at [272, 205] on img at bounding box center [289, 205] width 56 height 11
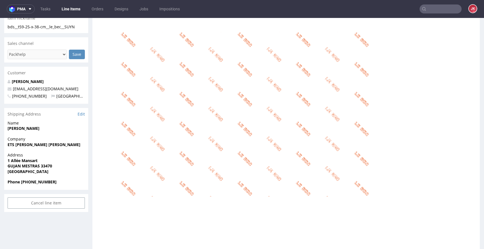
scroll to position [0, 0]
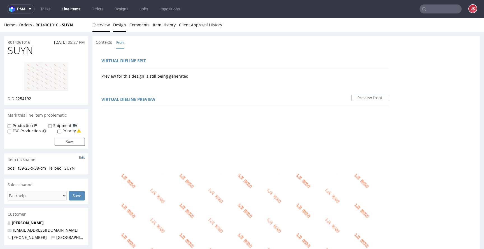
click at [106, 26] on link "Overview" at bounding box center [100, 25] width 17 height 14
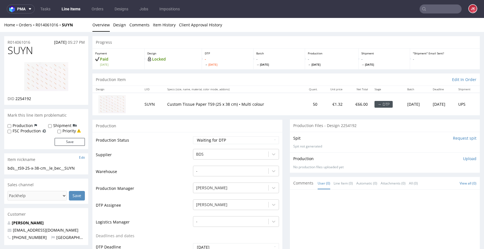
click at [41, 81] on img at bounding box center [46, 77] width 45 height 30
click at [184, 144] on td "Production Status" at bounding box center [144, 141] width 96 height 13
click at [176, 164] on td "Supplier" at bounding box center [144, 156] width 96 height 17
click at [182, 156] on td "Supplier" at bounding box center [144, 156] width 96 height 17
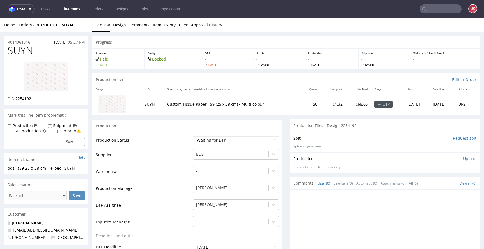
click at [240, 139] on select "Waiting for Artwork Waiting for Diecut Waiting for Mockup Waiting for DTP Waiti…" at bounding box center [236, 140] width 86 height 8
select select "dtp_in_process"
click at [193, 136] on select "Waiting for Artwork Waiting for Diecut Waiting for Mockup Waiting for DTP Waiti…" at bounding box center [236, 140] width 86 height 8
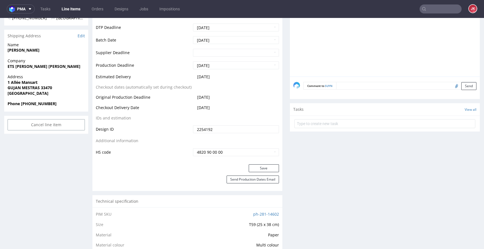
scroll to position [262, 0]
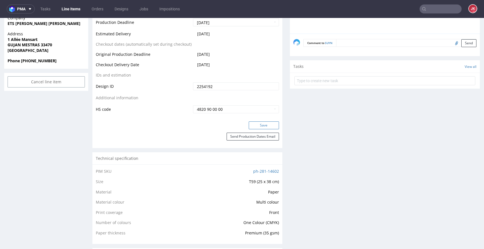
click at [258, 127] on button "Save" at bounding box center [264, 125] width 30 height 8
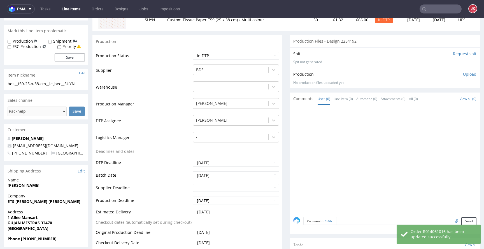
scroll to position [0, 0]
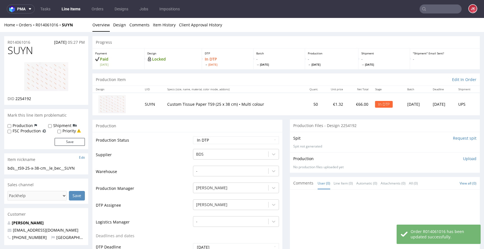
click at [185, 141] on td "Production Status" at bounding box center [144, 141] width 96 height 13
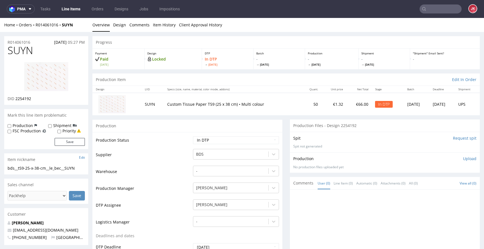
click at [22, 49] on span "SUYN" at bounding box center [20, 50] width 25 height 11
copy span "SUYN"
click at [22, 100] on span "2254192" at bounding box center [23, 98] width 16 height 5
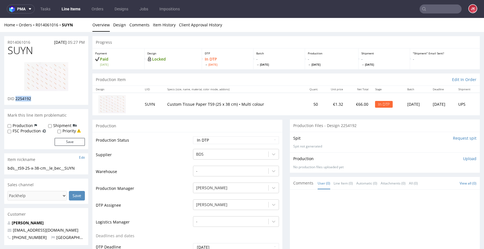
copy span "2254192"
click at [157, 172] on td "Warehouse" at bounding box center [144, 173] width 96 height 17
drag, startPoint x: 73, startPoint y: 167, endPoint x: 0, endPoint y: 167, distance: 73.3
copy div "bds__t59-25-x-38-cm__le_bec__SUYN"
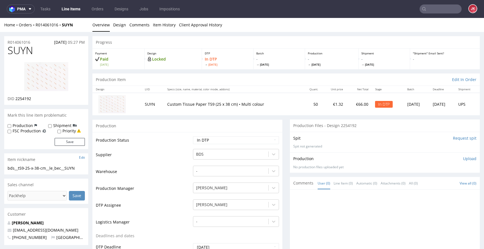
click at [37, 42] on div "R014061016 28.08.2025 05:27 PM" at bounding box center [46, 40] width 84 height 9
drag, startPoint x: 14, startPoint y: 41, endPoint x: 6, endPoint y: 44, distance: 9.1
copy p "R014061016"
click at [22, 99] on span "2254192" at bounding box center [23, 98] width 16 height 5
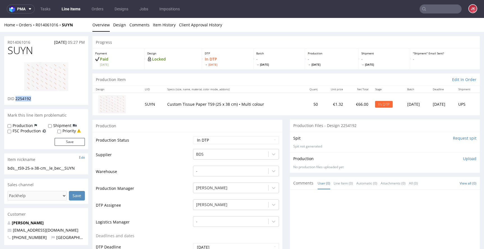
click at [22, 99] on span "2254192" at bounding box center [23, 98] width 16 height 5
copy span "2254192"
click at [378, 161] on div "Production Upload No production files uploaded yet Description (optional) Add f…" at bounding box center [384, 162] width 183 height 13
click at [463, 157] on p "Upload" at bounding box center [469, 159] width 13 height 6
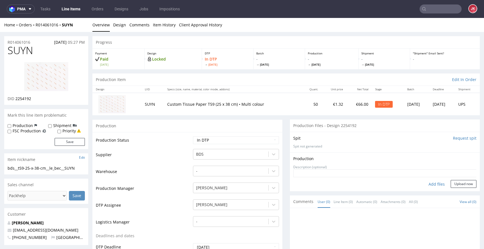
click at [425, 186] on div "Add files" at bounding box center [436, 184] width 28 height 8
type input "C:\fakepath\bds__t59-25-x-38-cm__le_bec__SUYN__d2254192__oR014061016__1.pdf"
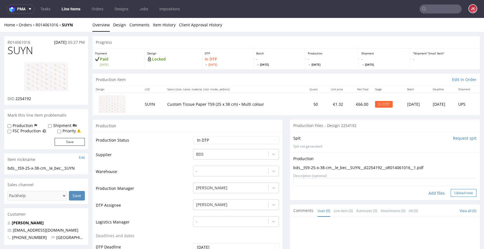
click at [454, 192] on button "Upload now" at bounding box center [463, 193] width 26 height 8
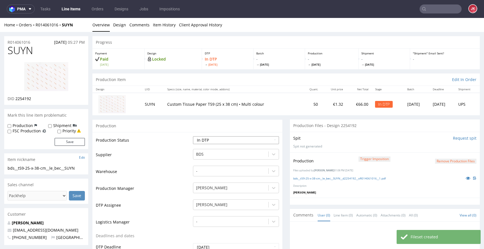
click at [247, 143] on select "Waiting for Artwork Waiting for Diecut Waiting for Mockup Waiting for DTP Waiti…" at bounding box center [236, 140] width 86 height 8
select select "dtp_production_ready"
click at [193, 136] on select "Waiting for Artwork Waiting for Diecut Waiting for Mockup Waiting for DTP Waiti…" at bounding box center [236, 140] width 86 height 8
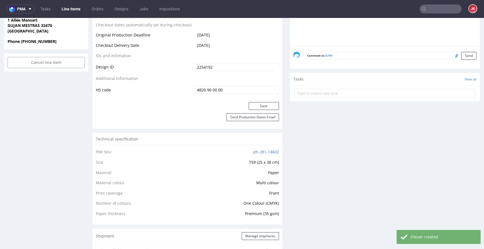
scroll to position [289, 0]
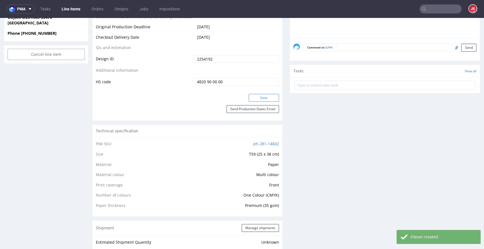
click at [256, 97] on button "Save" at bounding box center [264, 98] width 30 height 8
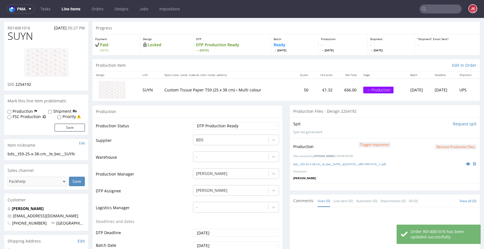
scroll to position [0, 0]
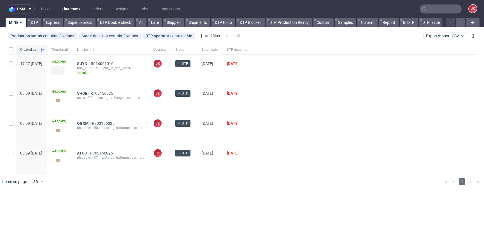
click at [285, 141] on div at bounding box center [364, 128] width 226 height 29
click at [276, 128] on div at bounding box center [364, 128] width 226 height 29
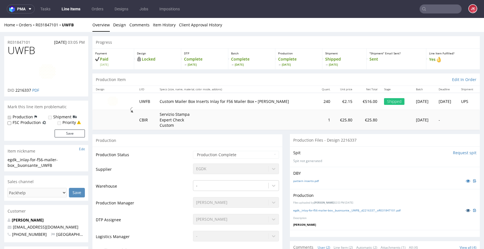
click at [465, 212] on icon at bounding box center [467, 210] width 4 height 4
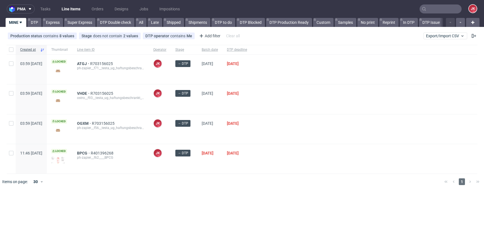
click at [208, 196] on div "pma Tasks Line Items Orders Designs Jobs Impositions JK MINE DTP Express Super …" at bounding box center [242, 124] width 484 height 249
click at [91, 151] on span "BPCG" at bounding box center [84, 153] width 14 height 4
click at [284, 109] on div at bounding box center [364, 98] width 226 height 29
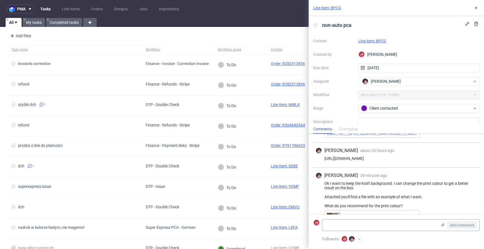
scroll to position [448, 0]
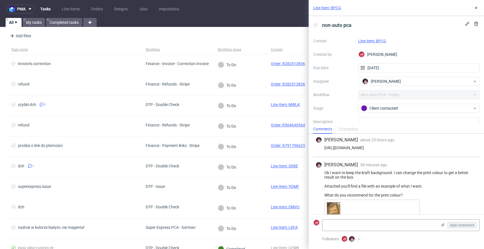
click at [377, 42] on link "Line Item: BPCG" at bounding box center [372, 41] width 28 height 4
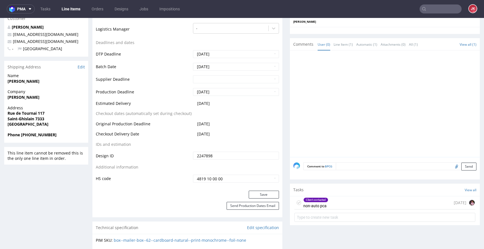
scroll to position [214, 0]
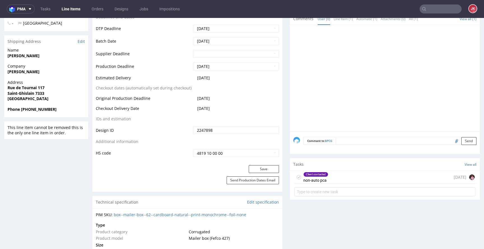
click at [315, 171] on div "Client contacted non-auto pca" at bounding box center [315, 176] width 25 height 13
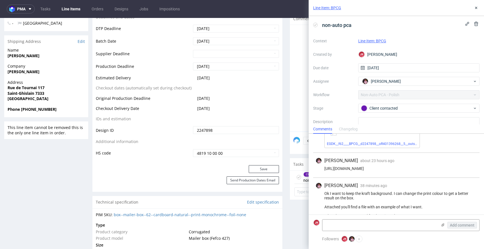
scroll to position [425, 0]
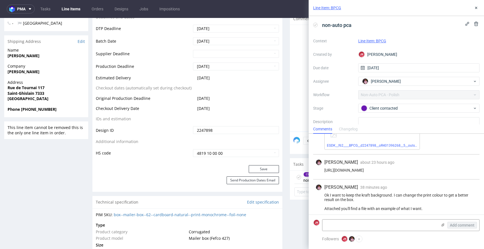
click at [422, 159] on div "Aleks Ziemkowski about 23 hours ago 1st Sep 2025, 14:14" at bounding box center [396, 162] width 162 height 7
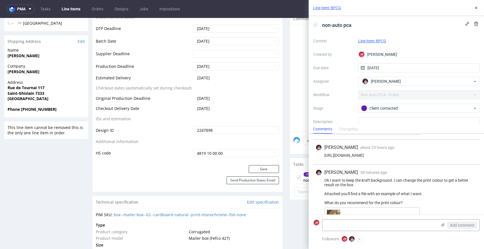
scroll to position [457, 0]
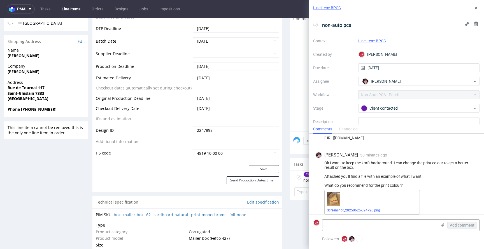
click at [347, 208] on link "Screenshot_20250625-094726.png" at bounding box center [353, 210] width 53 height 4
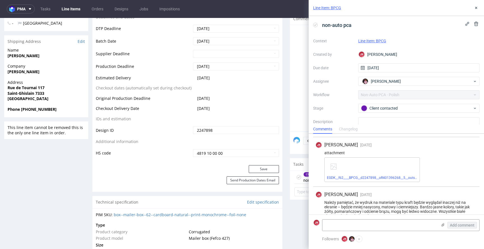
scroll to position [0, 0]
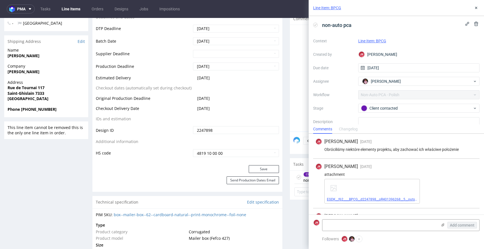
click at [383, 200] on link "EGDK__f62____BPCG__d2247898__oR401396268__5__outside.pdf" at bounding box center [376, 199] width 98 height 4
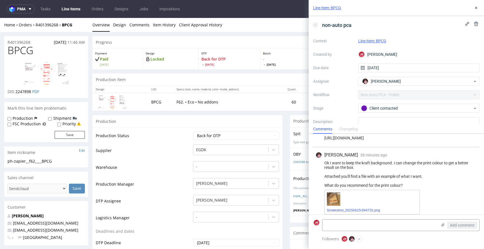
click at [474, 10] on button at bounding box center [475, 7] width 7 height 7
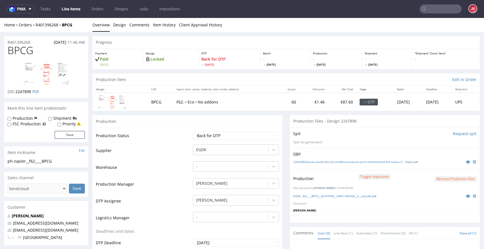
click at [438, 178] on button "Remove production files" at bounding box center [455, 178] width 41 height 5
click at [434, 168] on link "Yes" at bounding box center [438, 166] width 16 height 8
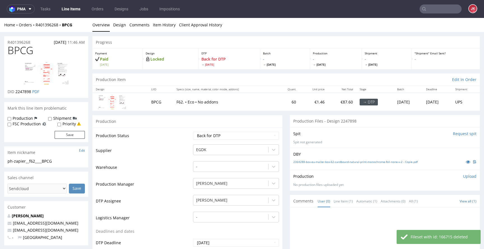
click at [463, 177] on p "Upload" at bounding box center [469, 176] width 13 height 6
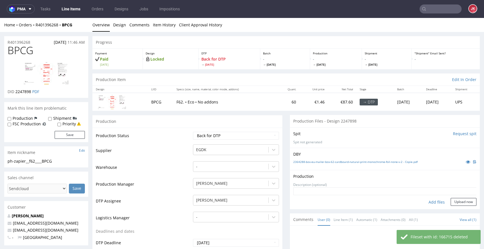
click at [432, 200] on div "Add files" at bounding box center [436, 202] width 28 height 8
type input "C:\fakepath\EGDK__f62____BPCG__d2247898__oR401396268__5__outside.pdf"
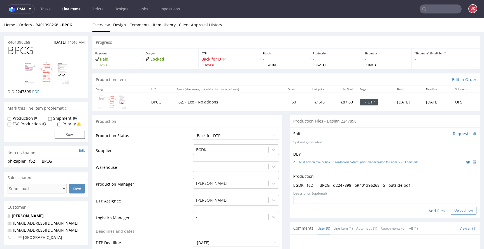
click at [452, 213] on button "Upload now" at bounding box center [463, 210] width 26 height 8
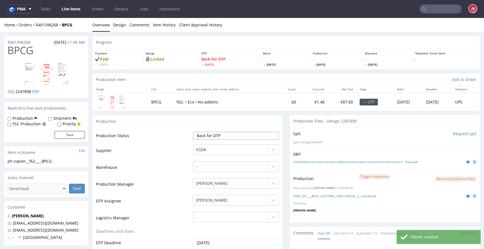
click at [267, 137] on select "Waiting for Artwork Waiting for Diecut Waiting for Mockup Waiting for DTP Waiti…" at bounding box center [236, 136] width 86 height 8
select select "dtp_ca_needed"
click at [193, 132] on select "Waiting for Artwork Waiting for Diecut Waiting for Mockup Waiting for DTP Waiti…" at bounding box center [236, 136] width 86 height 8
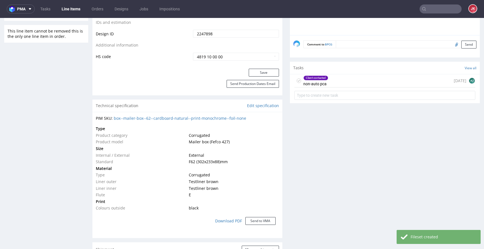
scroll to position [320, 0]
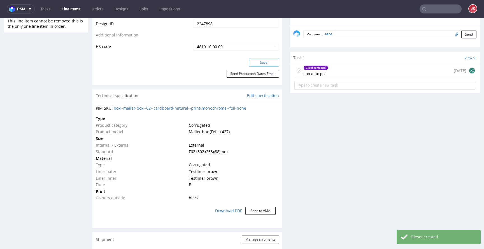
click at [268, 63] on button "Save" at bounding box center [264, 63] width 30 height 8
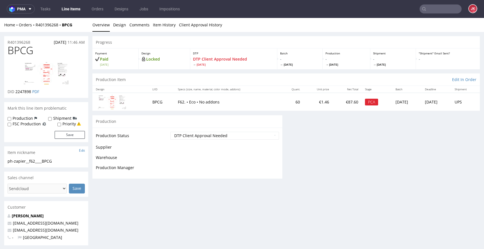
scroll to position [317, 0]
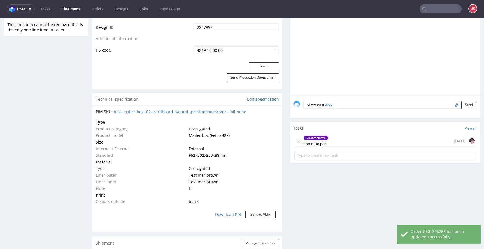
click at [311, 141] on div "Client contacted non-auto pca" at bounding box center [315, 140] width 25 height 13
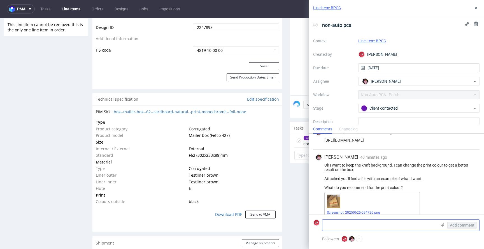
click at [356, 224] on textarea at bounding box center [379, 224] width 115 height 11
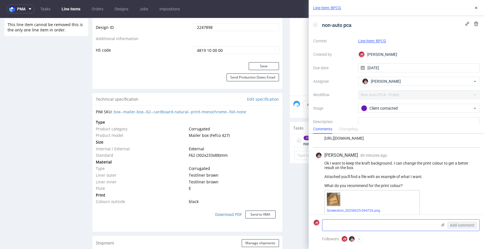
scroll to position [457, 0]
click at [396, 225] on textarea "We've inverted colors as they were in orignal file" at bounding box center [379, 224] width 115 height 11
click at [414, 224] on textarea "We've inverted colors as they were in orignal file" at bounding box center [379, 224] width 115 height 11
click at [395, 225] on textarea "We've inverted colors as they were in orignal file" at bounding box center [379, 224] width 115 height 11
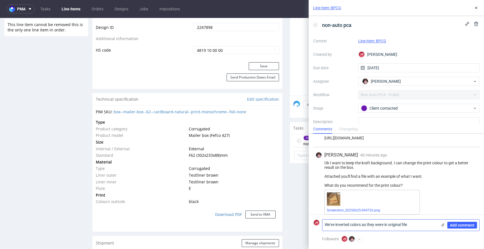
click at [414, 224] on textarea "We've inverted colors as they were in original file" at bounding box center [379, 224] width 115 height 11
click at [443, 224] on use at bounding box center [442, 224] width 3 height 3
click at [0, 0] on input "file" at bounding box center [0, 0] width 0 height 0
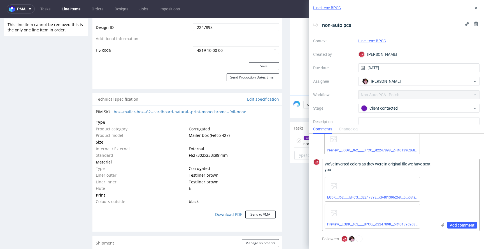
scroll to position [396, 0]
click at [418, 205] on icon at bounding box center [419, 205] width 4 height 4
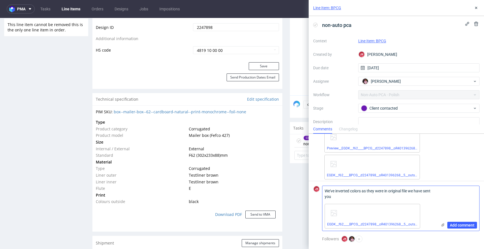
click at [0, 0] on icon at bounding box center [0, 0] width 0 height 0
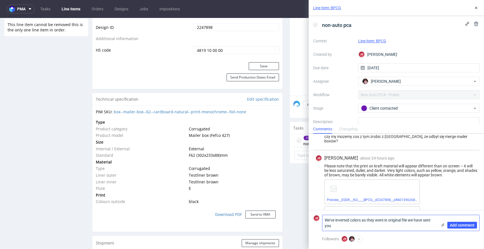
scroll to position [344, 0]
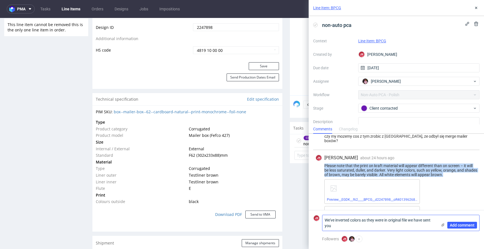
drag, startPoint x: 325, startPoint y: 161, endPoint x: 460, endPoint y: 170, distance: 135.5
click at [460, 170] on div "Please note that the print on kraft material will appear different than on scre…" at bounding box center [396, 169] width 162 height 13
copy div "Please note that the print on kraft material will appear different than on scre…"
click at [433, 172] on div "JK Jan Kocik about 24 hours ago 1st Sep 2025, 13:26 Please note that the print …" at bounding box center [396, 192] width 166 height 85
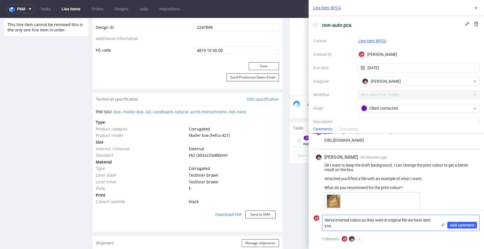
scroll to position [462, 0]
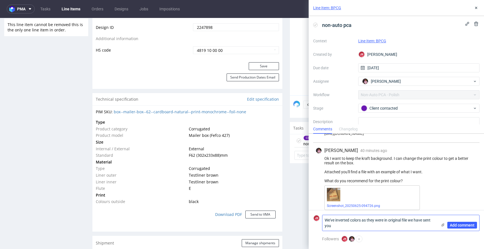
click at [343, 226] on textarea "We've inverted colors as they were in original file we have sent you" at bounding box center [379, 223] width 115 height 16
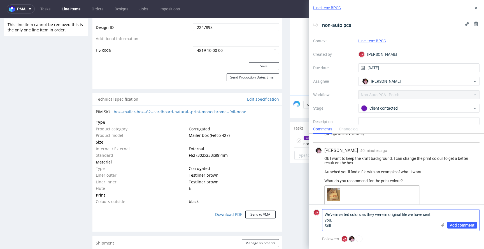
paste textarea "Please note that the print on kraft material will appear different than on scre…"
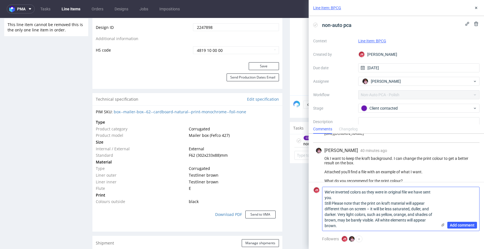
click at [334, 203] on textarea "We've inverted colors as they were in original file we have sent you. Still Ple…" at bounding box center [379, 209] width 115 height 44
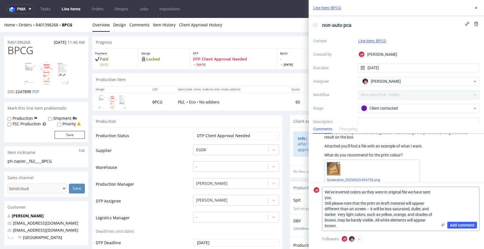
scroll to position [490, 0]
click at [361, 225] on textarea "We've inverted colors as they were in original file we have sent you. Still ple…" at bounding box center [379, 209] width 115 height 44
type textarea "We've inverted colors as they were in original file we have sent you. Still ple…"
click at [441, 224] on icon at bounding box center [442, 224] width 4 height 4
click at [0, 0] on input "file" at bounding box center [0, 0] width 0 height 0
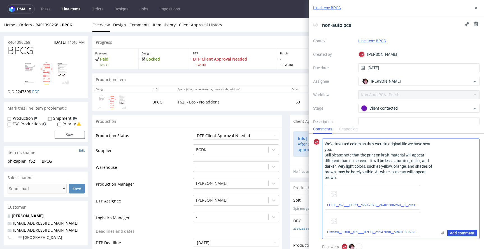
click at [459, 233] on span "Add comment" at bounding box center [462, 233] width 25 height 4
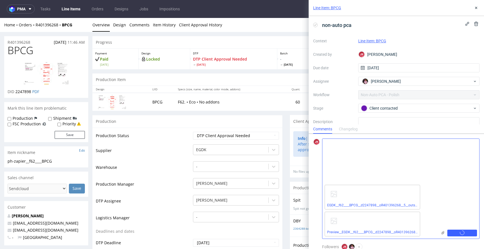
scroll to position [547, 0]
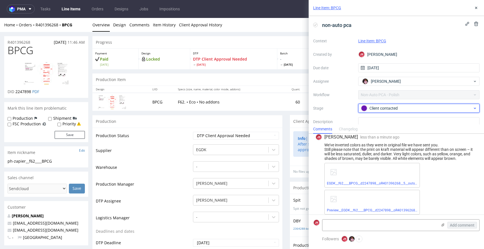
click at [383, 111] on div "Client contacted" at bounding box center [418, 108] width 121 height 9
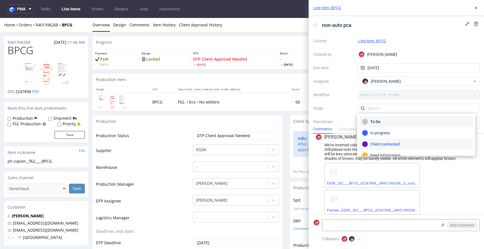
click at [381, 120] on div "To Do" at bounding box center [416, 121] width 109 height 6
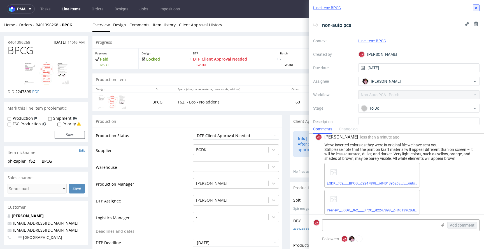
click at [476, 8] on use at bounding box center [476, 8] width 2 height 2
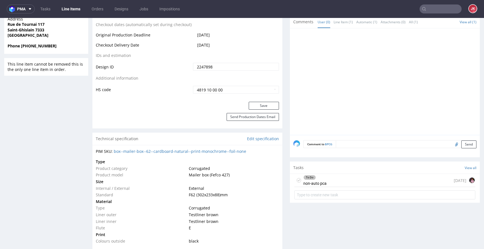
scroll to position [307, 0]
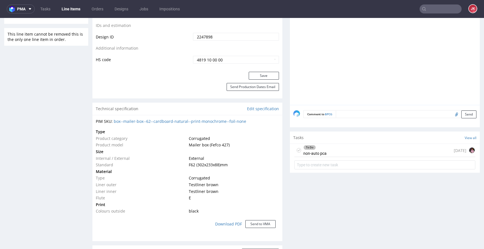
click at [319, 155] on div "To Do non-auto pca" at bounding box center [314, 150] width 23 height 13
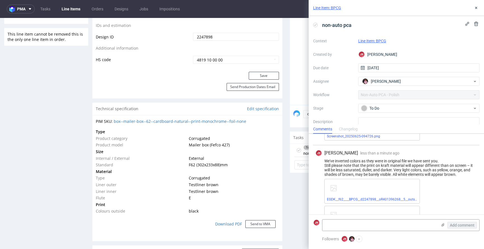
scroll to position [547, 0]
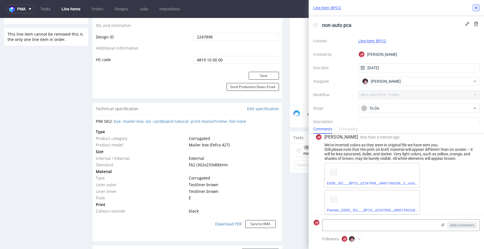
click at [475, 6] on icon at bounding box center [476, 8] width 4 height 4
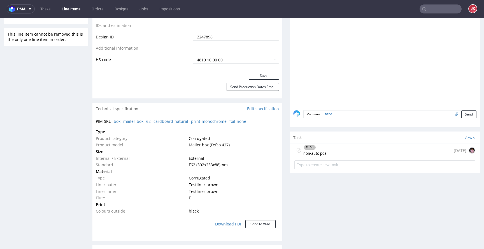
click at [318, 151] on div "To Do non-auto pca" at bounding box center [314, 150] width 23 height 13
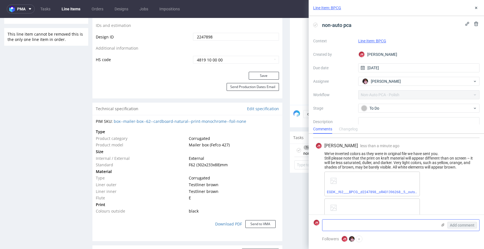
click at [384, 226] on textarea at bounding box center [379, 224] width 115 height 11
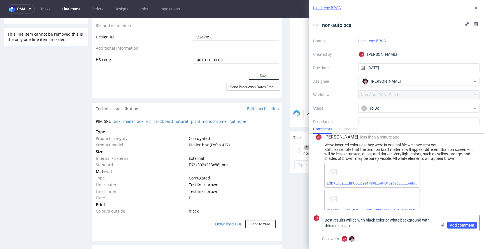
click at [333, 220] on textarea "Best results will be with black color or white background with this red design" at bounding box center [379, 223] width 115 height 16
click at [390, 220] on textarea "Best color results will be with black color or white background with this red d…" at bounding box center [379, 223] width 115 height 16
click at [392, 221] on textarea "Best color results will be with black or white background with this red design" at bounding box center [379, 223] width 115 height 16
click at [370, 226] on textarea "Best color results will be with black or on white background with this red desi…" at bounding box center [379, 223] width 115 height 16
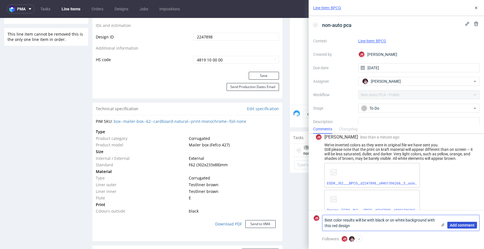
type textarea "Best color results will be with black or on white background with this red desi…"
click at [454, 224] on span "Add comment" at bounding box center [462, 225] width 25 height 4
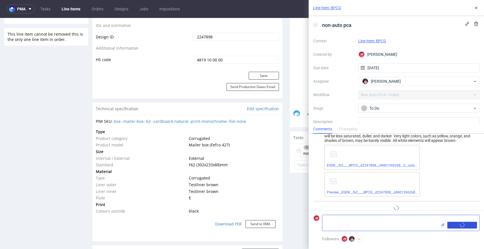
scroll to position [572, 0]
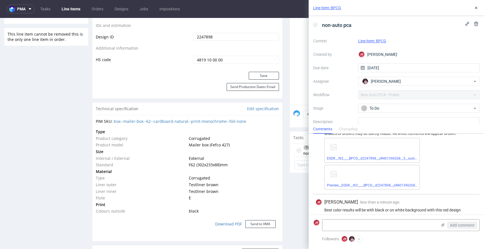
click at [481, 6] on div "Line Item: BPCG" at bounding box center [395, 8] width 175 height 16
click at [477, 6] on icon at bounding box center [476, 8] width 4 height 4
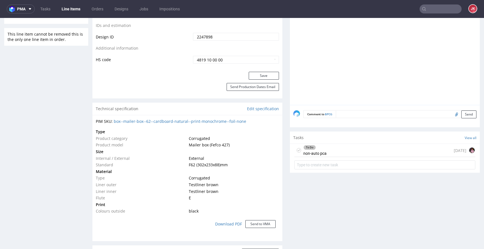
click at [284, 169] on div "Progress Payment Paid Sun 10 Aug Design Locked DTP DTP Client Approval Needed T…" at bounding box center [285, 208] width 387 height 959
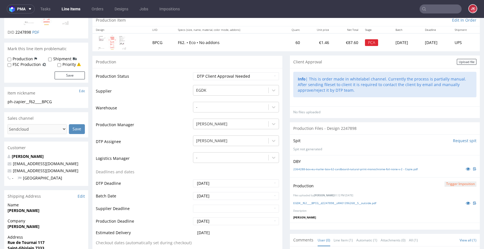
scroll to position [75, 0]
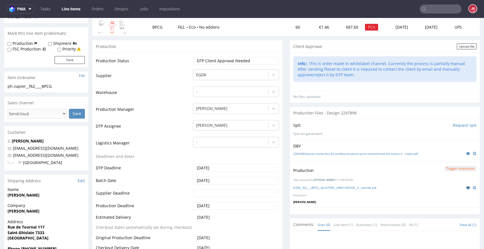
click at [465, 186] on icon at bounding box center [467, 187] width 4 height 4
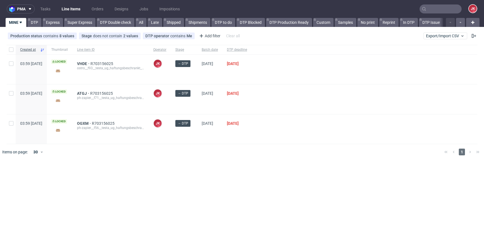
click at [291, 107] on div at bounding box center [364, 98] width 226 height 29
click at [232, 167] on div "pma Tasks Line Items Orders Designs Jobs Impositions JK MINE DTP Express Super …" at bounding box center [242, 124] width 484 height 249
click at [203, 161] on div "Created at Thumbnail Line item ID Operator Stage Batch date DTP deadline 03:59 …" at bounding box center [242, 102] width 484 height 119
click at [251, 80] on div "[DATE]" at bounding box center [236, 69] width 29 height 29
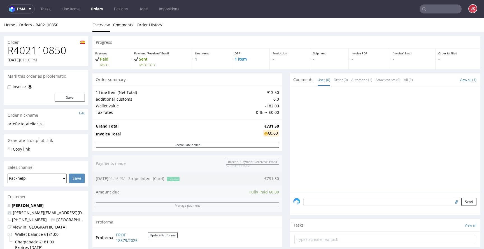
scroll to position [213, 0]
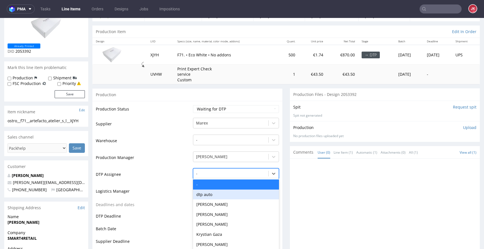
click at [215, 176] on div "dtp auto, 2 of 31. 31 results available. Use Up and Down to choose options, pre…" at bounding box center [236, 172] width 86 height 8
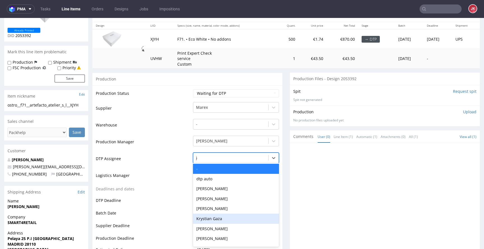
type input "jan"
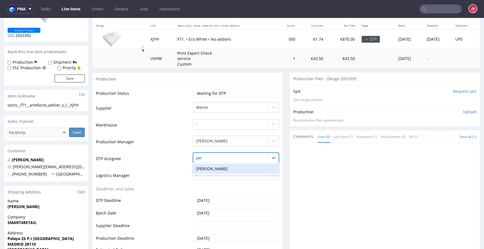
click at [230, 167] on div "Jan Kocik" at bounding box center [236, 168] width 86 height 10
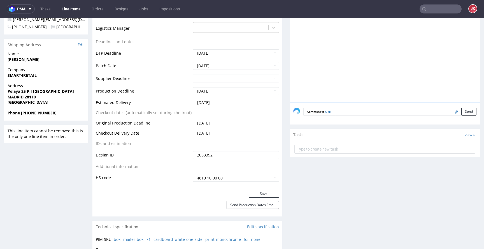
scroll to position [321, 0]
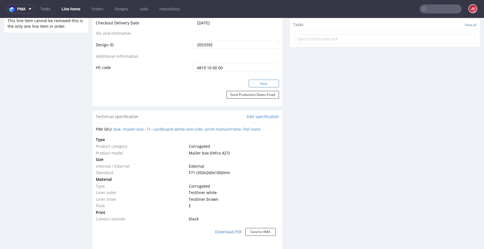
click at [259, 85] on button "Save" at bounding box center [264, 83] width 30 height 8
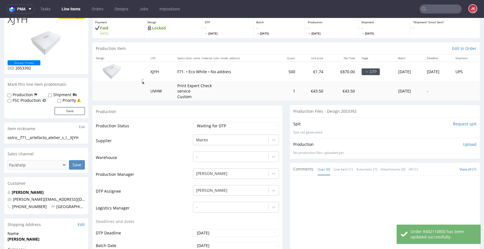
scroll to position [0, 0]
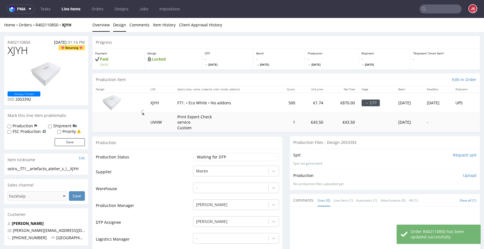
click at [114, 24] on link "Design" at bounding box center [119, 25] width 13 height 14
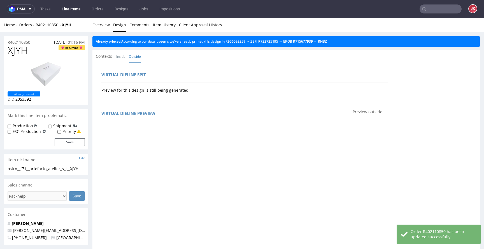
click at [327, 41] on link "RNBZ" at bounding box center [322, 41] width 9 height 5
click at [108, 24] on link "Overview" at bounding box center [100, 25] width 17 height 14
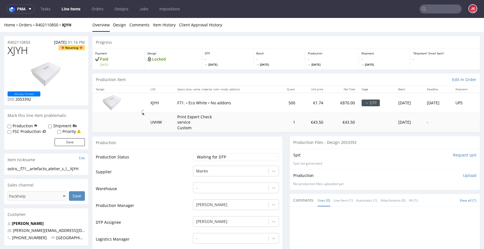
click at [64, 169] on div "ostro__f71__artefacto_atelier_s_l__XJYH" at bounding box center [46, 169] width 77 height 6
drag, startPoint x: 85, startPoint y: 169, endPoint x: 0, endPoint y: 169, distance: 84.8
copy div "ostro__f71__artefacto_atelier_s_l__XJYH"
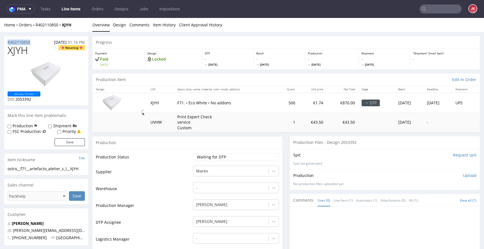
copy p "R402110850"
click at [23, 50] on span "XJYH" at bounding box center [18, 50] width 20 height 11
copy span "XJYH"
click at [171, 162] on td "Production Status" at bounding box center [144, 158] width 96 height 13
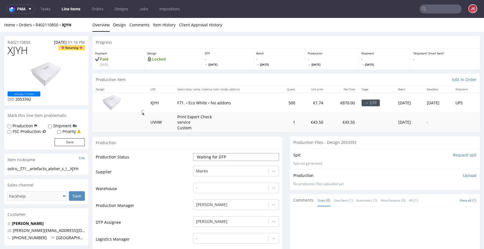
click at [252, 158] on select "Waiting for Artwork Waiting for Diecut Waiting for Mockup Waiting for DTP Waiti…" at bounding box center [236, 157] width 86 height 8
click at [193, 153] on select "Waiting for Artwork Waiting for Diecut Waiting for Mockup Waiting for DTP Waiti…" at bounding box center [236, 157] width 86 height 8
click at [231, 156] on select "Waiting for Artwork Waiting for Diecut Waiting for Mockup Waiting for DTP Waiti…" at bounding box center [236, 157] width 86 height 8
select select "dtp_in_process"
click at [193, 153] on select "Waiting for Artwork Waiting for Diecut Waiting for Mockup Waiting for DTP Waiti…" at bounding box center [236, 157] width 86 height 8
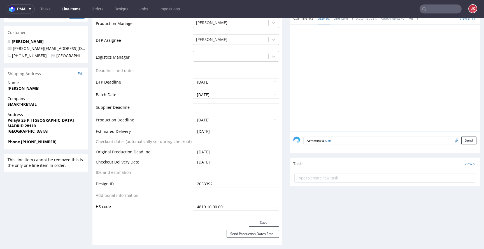
scroll to position [238, 0]
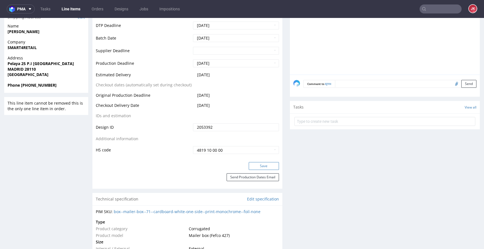
click at [256, 167] on button "Save" at bounding box center [264, 166] width 30 height 8
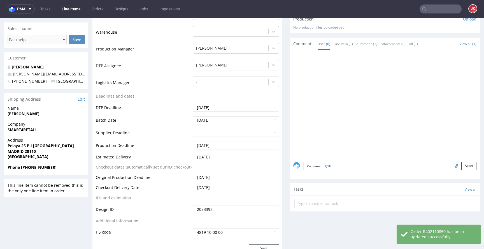
scroll to position [56, 0]
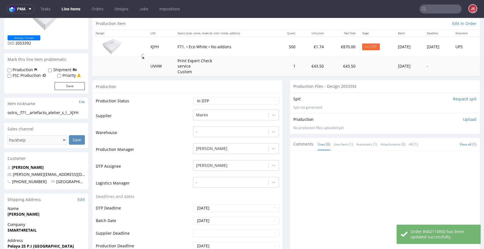
click at [463, 119] on p "Upload" at bounding box center [469, 119] width 13 height 6
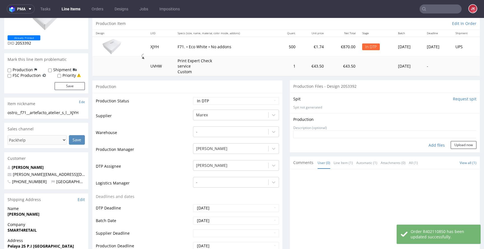
click at [427, 144] on div "Add files" at bounding box center [436, 145] width 28 height 8
type input "C:\fakepath\ostro__f71__artefacto_atelier_s_l__XJYH__d2053392__oR402110850.pdf"
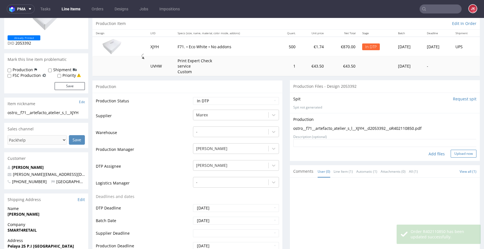
click at [457, 153] on button "Upload now" at bounding box center [463, 153] width 26 height 8
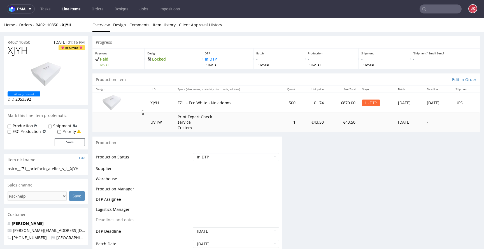
scroll to position [0, 0]
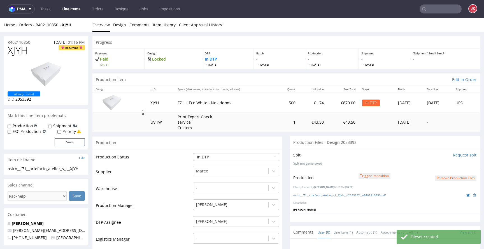
click at [228, 157] on select "Waiting for Artwork Waiting for Diecut Waiting for Mockup Waiting for DTP Waiti…" at bounding box center [236, 157] width 86 height 8
select select "dtp_production_ready"
click at [193, 153] on select "Waiting for Artwork Waiting for Diecut Waiting for Mockup Waiting for DTP Waiti…" at bounding box center [236, 157] width 86 height 8
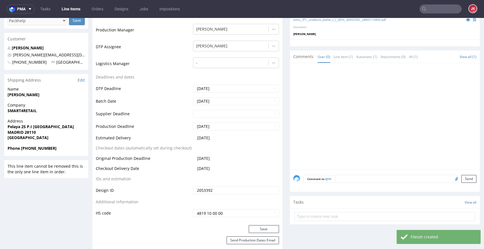
scroll to position [243, 0]
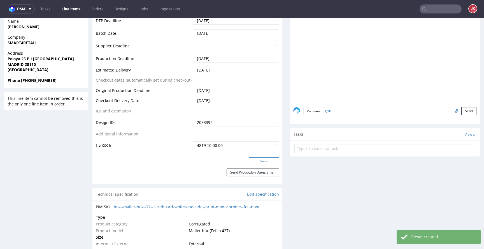
click at [256, 163] on button "Save" at bounding box center [264, 161] width 30 height 8
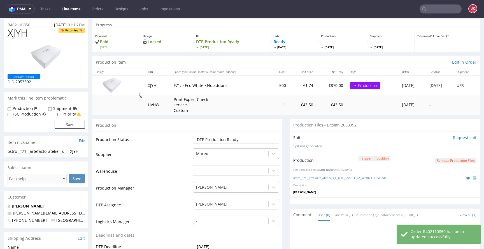
scroll to position [0, 0]
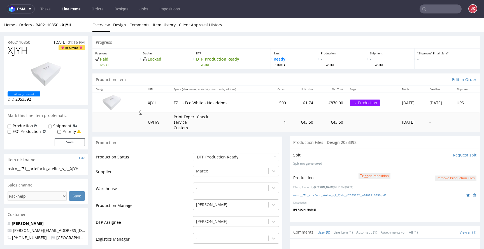
click at [190, 146] on div "Production" at bounding box center [187, 142] width 190 height 13
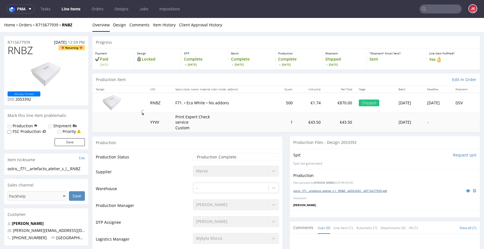
click at [314, 191] on link "ostro__f71__artefacto_atelier_s_l__RNBZ__d2053392__oR715677939.pdf" at bounding box center [339, 190] width 93 height 4
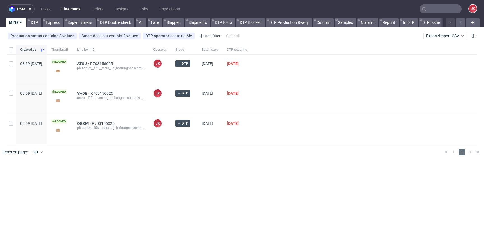
click at [221, 174] on div "pma Tasks Line Items Orders Designs Jobs Impositions JK MINE DTP Express Super …" at bounding box center [242, 124] width 484 height 249
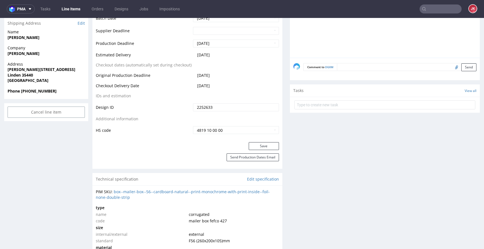
scroll to position [264, 0]
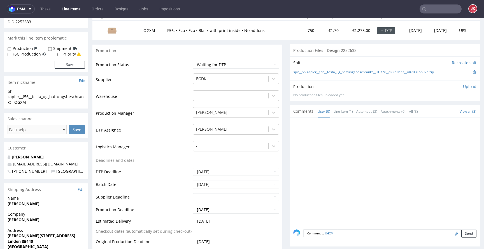
scroll to position [0, 0]
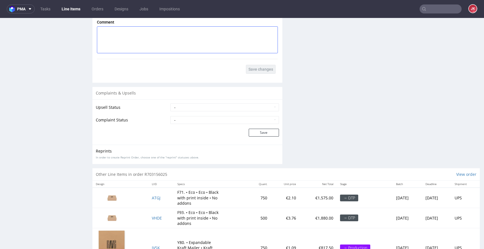
scroll to position [838, 0]
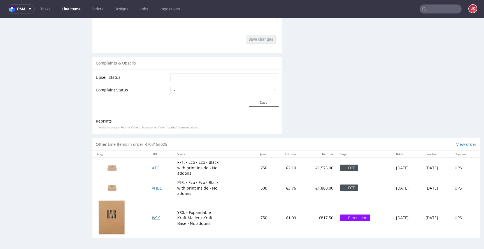
click at [152, 218] on span "IVSK" at bounding box center [156, 217] width 8 height 5
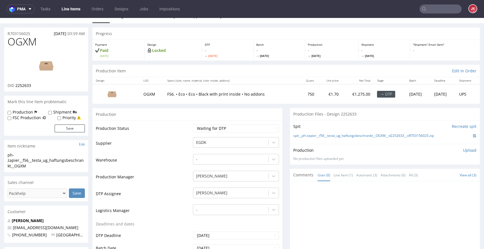
scroll to position [0, 0]
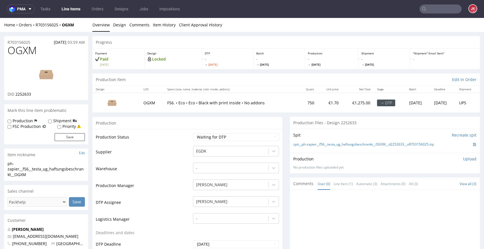
click at [179, 146] on td "Supplier" at bounding box center [144, 153] width 96 height 17
click at [121, 26] on link "Design" at bounding box center [119, 25] width 13 height 14
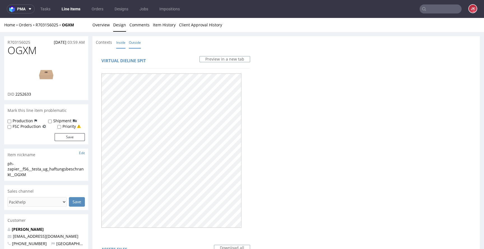
click at [118, 41] on link "Inside" at bounding box center [120, 42] width 9 height 12
click at [134, 43] on link "Outside" at bounding box center [135, 42] width 12 height 12
click at [121, 43] on link "Inside" at bounding box center [120, 42] width 9 height 12
click at [139, 43] on link "Outside" at bounding box center [135, 42] width 12 height 12
click at [120, 42] on link "Inside" at bounding box center [120, 42] width 9 height 12
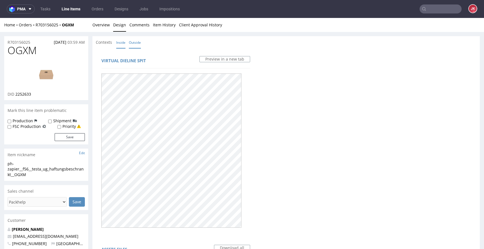
click at [138, 41] on link "Outside" at bounding box center [135, 42] width 12 height 12
drag, startPoint x: 105, startPoint y: 25, endPoint x: 115, endPoint y: 29, distance: 11.2
click at [105, 25] on link "Overview" at bounding box center [100, 25] width 17 height 14
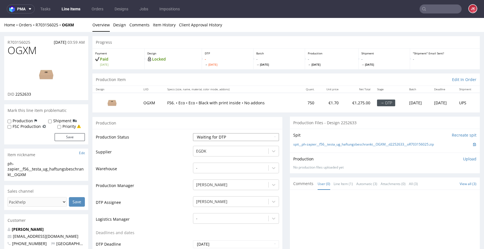
click at [252, 137] on select "Waiting for Artwork Waiting for Diecut Waiting for Mockup Waiting for DTP Waiti…" at bounding box center [236, 137] width 86 height 8
click at [193, 133] on select "Waiting for Artwork Waiting for Diecut Waiting for Mockup Waiting for DTP Waiti…" at bounding box center [236, 137] width 86 height 8
click at [236, 135] on select "Waiting for Artwork Waiting for Diecut Waiting for Mockup Waiting for DTP Waiti…" at bounding box center [236, 137] width 86 height 8
select select "dtp_in_process"
click at [193, 133] on select "Waiting for Artwork Waiting for Diecut Waiting for Mockup Waiting for DTP Waiti…" at bounding box center [236, 137] width 86 height 8
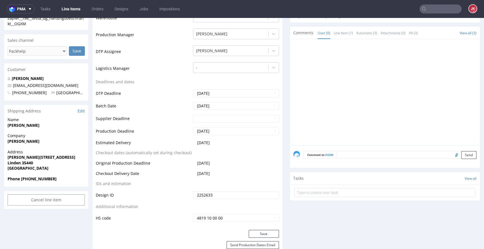
scroll to position [164, 0]
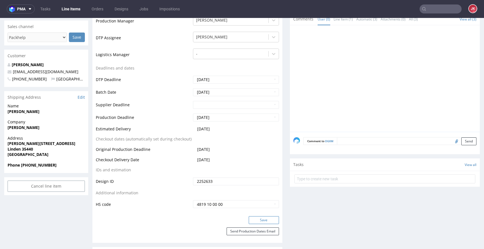
click at [261, 218] on button "Save" at bounding box center [264, 220] width 30 height 8
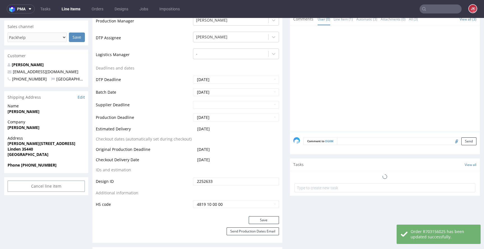
scroll to position [0, 0]
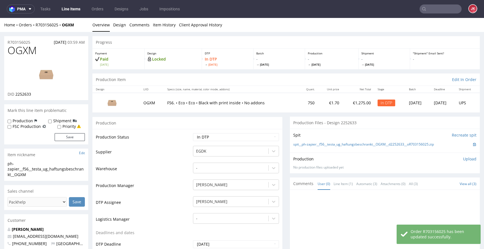
click at [54, 69] on img at bounding box center [46, 74] width 45 height 25
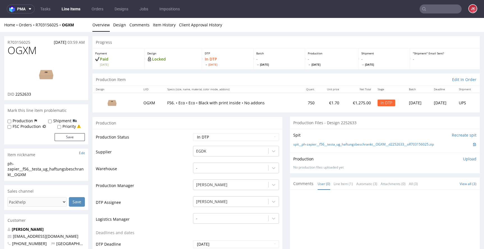
click at [25, 53] on span "OGXM" at bounding box center [22, 50] width 29 height 11
copy span "OGXM"
click at [176, 166] on td "Warehouse" at bounding box center [144, 170] width 96 height 17
click at [52, 75] on img at bounding box center [46, 74] width 45 height 25
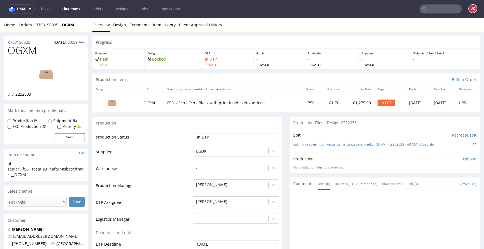
click at [180, 156] on td "Supplier" at bounding box center [144, 153] width 96 height 17
drag, startPoint x: 36, startPoint y: 174, endPoint x: 7, endPoint y: 163, distance: 30.2
click at [8, 163] on div "ph-zapier__f56__testa_ug_haftungsbeschrankt__OGXM" at bounding box center [46, 169] width 77 height 17
copy div "ph-zapier__f56__testa_ug_haftungsbeschrankt__OGXM"
drag, startPoint x: 25, startPoint y: 41, endPoint x: 1, endPoint y: 43, distance: 24.1
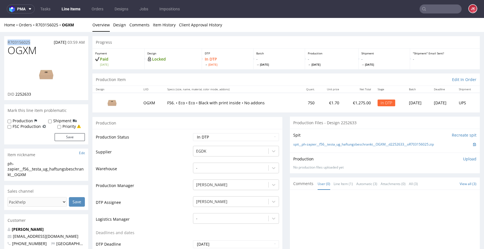
copy p "R703156025"
click at [22, 94] on span "2252633" at bounding box center [23, 93] width 16 height 5
copy span "2252633"
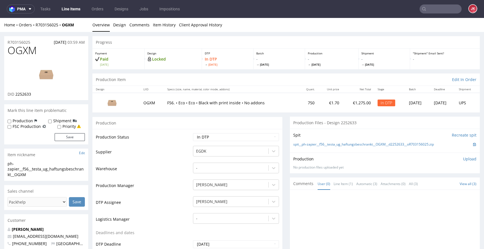
click at [463, 159] on p "Upload" at bounding box center [469, 159] width 13 height 6
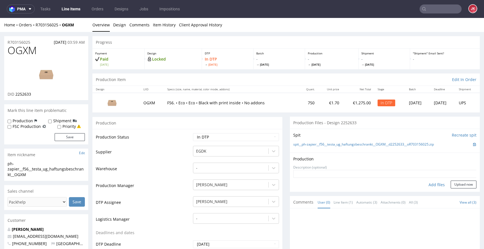
click at [424, 184] on div "Add files" at bounding box center [436, 184] width 28 height 8
type input "C:\fakepath\ph-zapier__f56__testa_ug_haftungsbeschrankt__OGXM__d2252633__oR7031…"
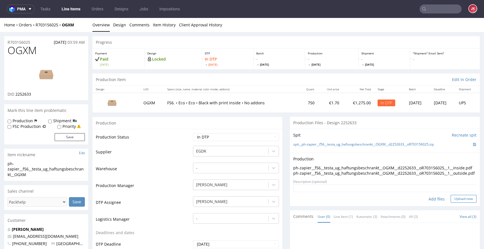
click at [456, 202] on button "Upload now" at bounding box center [463, 199] width 26 height 8
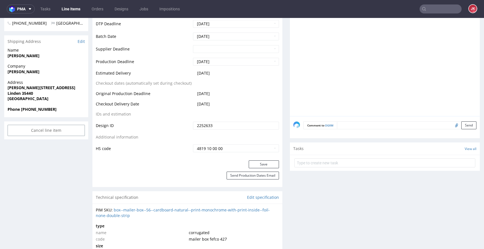
scroll to position [223, 0]
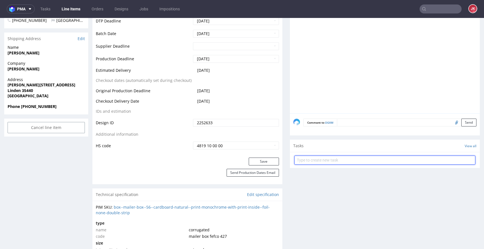
click at [319, 161] on input "text" at bounding box center [384, 159] width 181 height 9
click at [302, 161] on input "szybcie dc" at bounding box center [384, 159] width 181 height 9
click at [330, 160] on input "szybkie dc" at bounding box center [384, 159] width 181 height 9
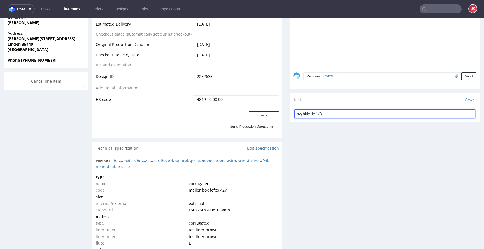
scroll to position [199, 0]
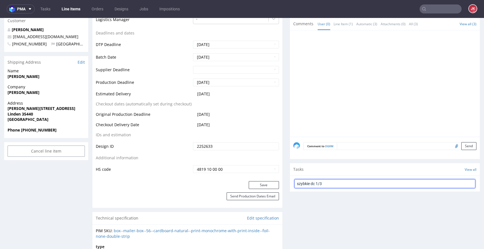
type input "szybkie dc 1/3"
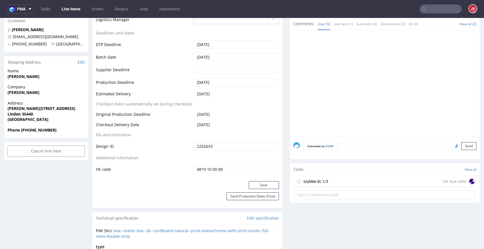
click at [319, 182] on div "szybkie dc 1/3" at bounding box center [315, 181] width 25 height 7
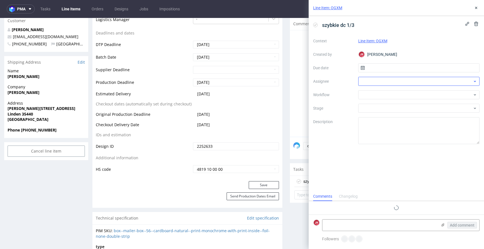
scroll to position [4, 0]
click at [378, 65] on input "text" at bounding box center [418, 67] width 121 height 9
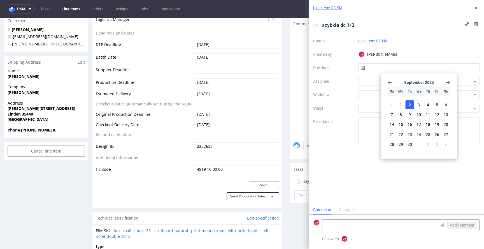
click at [410, 105] on span "2" at bounding box center [409, 105] width 2 height 6
type input "02/09/2025"
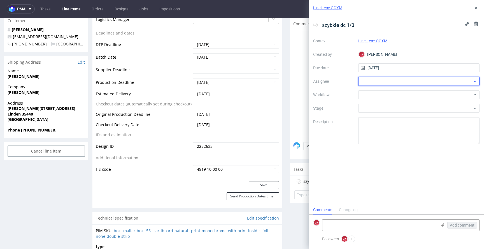
click at [380, 79] on div at bounding box center [418, 81] width 121 height 9
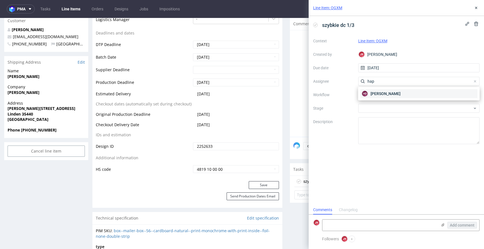
type input "hap"
click at [381, 92] on span "[PERSON_NAME]" at bounding box center [385, 94] width 30 height 6
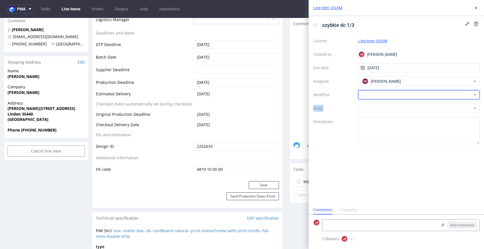
click at [381, 92] on div at bounding box center [418, 94] width 121 height 9
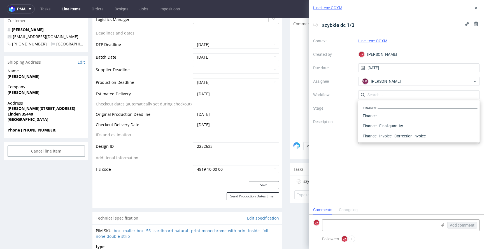
scroll to position [0, 0]
click at [381, 115] on div "DTP - Double Check" at bounding box center [418, 115] width 117 height 10
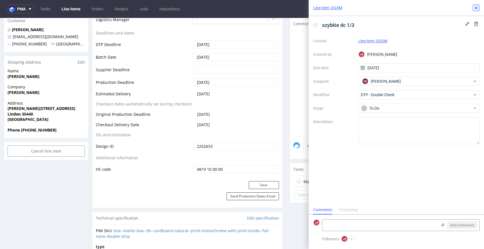
click at [474, 8] on icon at bounding box center [476, 8] width 4 height 4
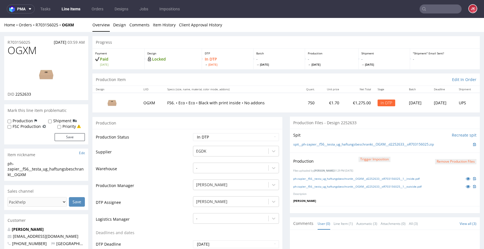
click at [238, 141] on td "Waiting for Artwork Waiting for Diecut Waiting for Mockup Waiting for DTP Waiti…" at bounding box center [234, 138] width 87 height 13
click at [239, 139] on select "Waiting for Artwork Waiting for Diecut Waiting for Mockup Waiting for DTP Waiti…" at bounding box center [236, 137] width 86 height 8
click at [193, 133] on select "Waiting for Artwork Waiting for Diecut Waiting for Mockup Waiting for DTP Waiti…" at bounding box center [236, 137] width 86 height 8
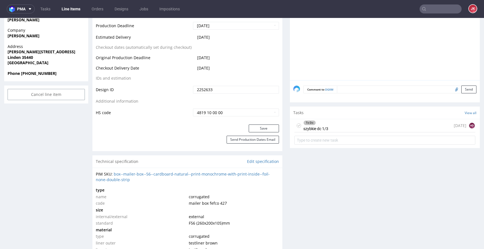
scroll to position [261, 0]
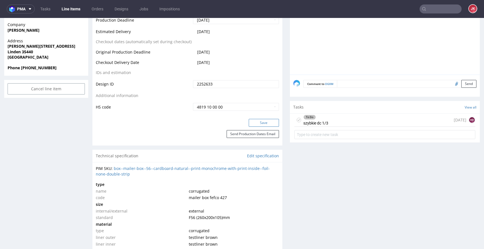
click at [257, 121] on button "Save" at bounding box center [264, 123] width 30 height 8
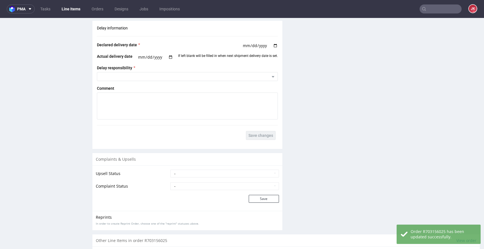
scroll to position [844, 0]
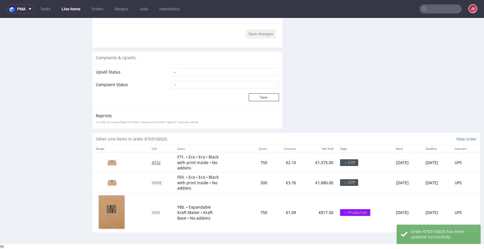
click at [152, 161] on span "ATGJ" at bounding box center [156, 162] width 9 height 5
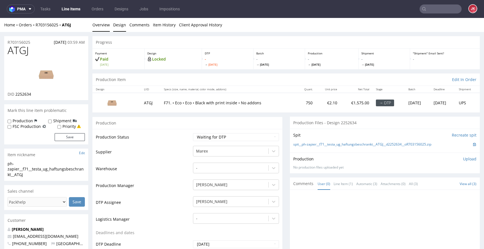
click at [116, 25] on link "Design" at bounding box center [119, 25] width 13 height 14
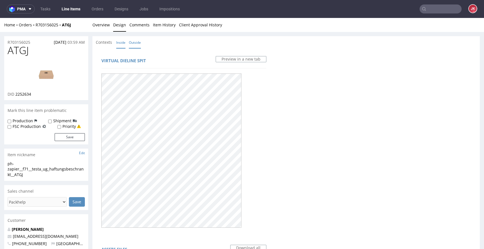
click at [121, 44] on link "Inside" at bounding box center [120, 42] width 9 height 12
click at [134, 45] on link "Outside" at bounding box center [135, 42] width 12 height 12
click at [119, 45] on link "Inside" at bounding box center [120, 42] width 9 height 12
click at [104, 28] on link "Overview" at bounding box center [100, 25] width 17 height 14
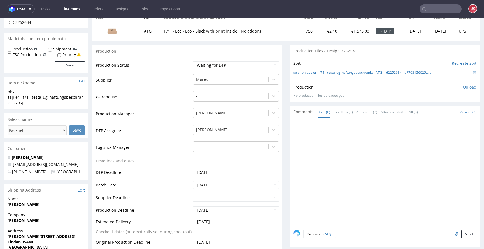
scroll to position [64, 0]
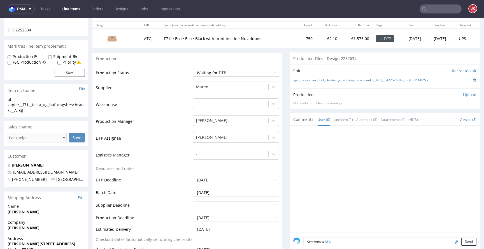
click at [208, 70] on select "Waiting for Artwork Waiting for Diecut Waiting for Mockup Waiting for DTP Waiti…" at bounding box center [236, 73] width 86 height 8
select select "dtp_in_process"
click at [193, 69] on select "Waiting for Artwork Waiting for Diecut Waiting for Mockup Waiting for DTP Waiti…" at bounding box center [236, 73] width 86 height 8
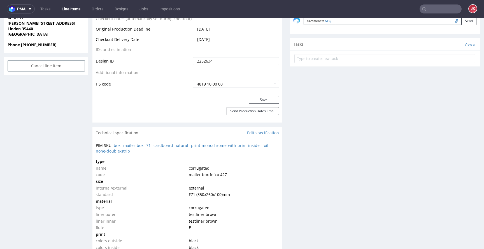
scroll to position [293, 0]
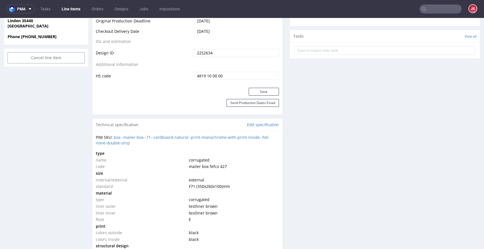
click at [254, 88] on button "Save" at bounding box center [264, 92] width 30 height 8
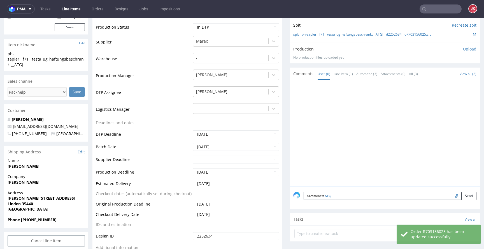
scroll to position [0, 0]
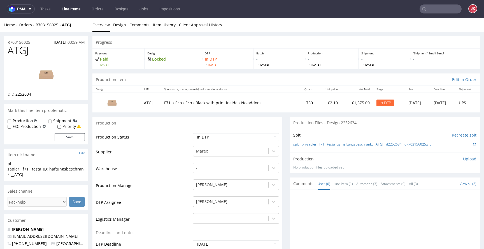
click at [18, 54] on span "ATGJ" at bounding box center [18, 50] width 21 height 11
copy span "ATGJ"
click at [181, 158] on td "Supplier" at bounding box center [144, 153] width 96 height 17
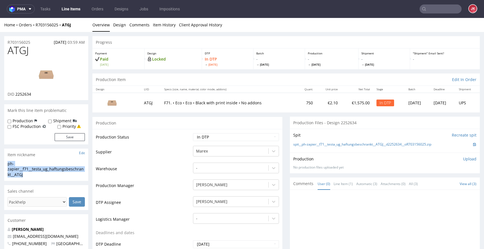
drag, startPoint x: 34, startPoint y: 174, endPoint x: 0, endPoint y: 161, distance: 36.2
copy div "ph-zapier__f71__testa_ug_haftungsbeschrankt__ATGJ"
drag, startPoint x: 31, startPoint y: 42, endPoint x: 1, endPoint y: 43, distance: 30.8
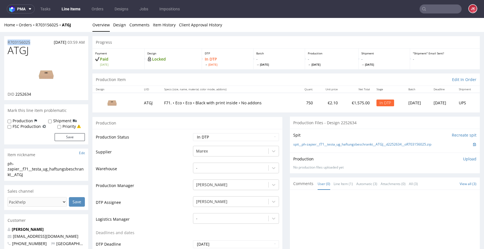
copy p "R703156025"
click at [26, 94] on span "2252634" at bounding box center [23, 93] width 16 height 5
copy span "2252634"
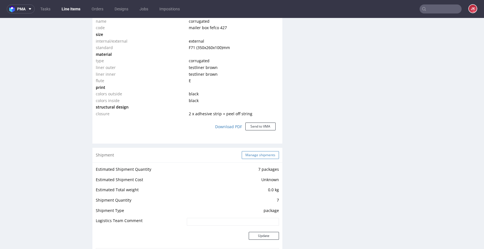
scroll to position [443, 0]
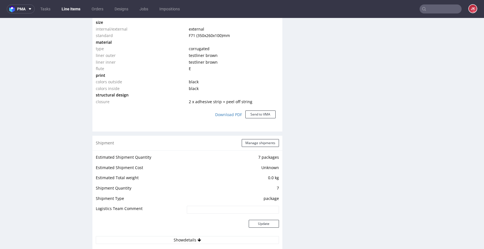
click at [281, 150] on div "Progress Payment Paid Thu 28 Aug Design Locked DTP In DTP Tue 2 Sep Batch - Wed…" at bounding box center [285, 114] width 387 height 1043
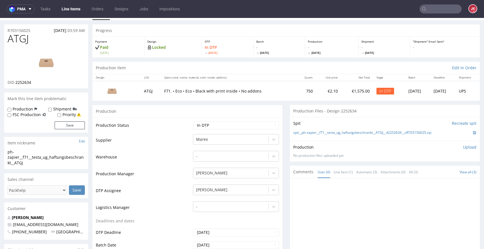
scroll to position [0, 0]
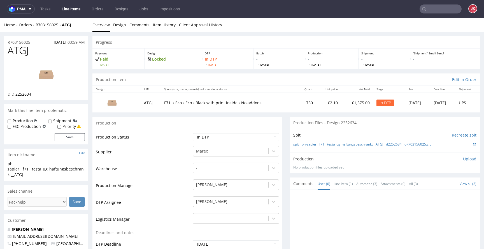
click at [463, 161] on p "Upload" at bounding box center [469, 159] width 13 height 6
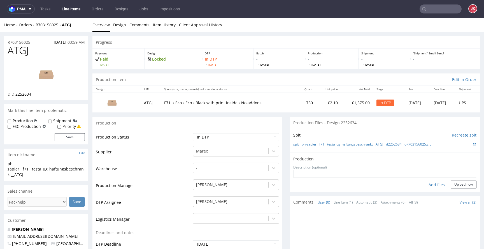
click at [425, 185] on div "Add files" at bounding box center [436, 184] width 28 height 8
type input "C:\fakepath\ph-zapier__f71__testa_ug_haftungsbeschrankt__ATGJ__d2252634__oR7031…"
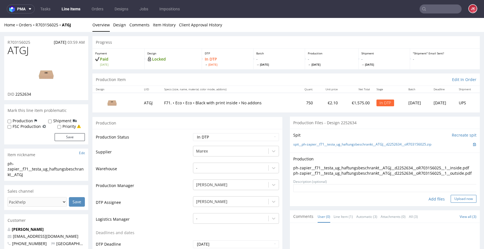
click at [453, 202] on button "Upload now" at bounding box center [463, 199] width 26 height 8
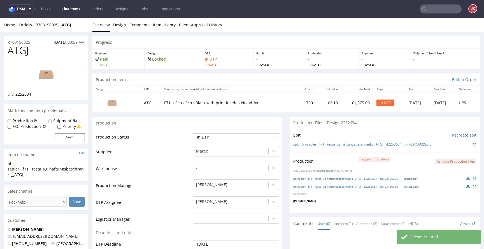
click at [240, 137] on select "Waiting for Artwork Waiting for Diecut Waiting for Mockup Waiting for DTP Waiti…" at bounding box center [236, 137] width 86 height 8
select select "dtp_waiting_for_double_check"
click at [193, 133] on select "Waiting for Artwork Waiting for Diecut Waiting for Mockup Waiting for DTP Waiti…" at bounding box center [236, 137] width 86 height 8
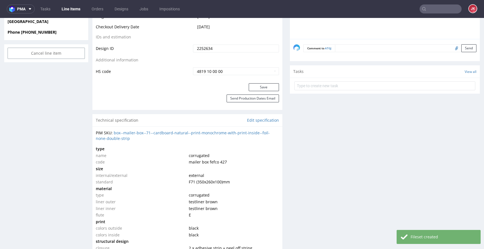
scroll to position [324, 0]
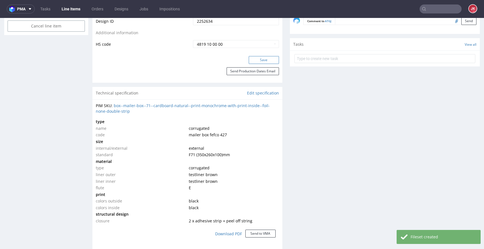
click at [262, 63] on button "Save" at bounding box center [264, 60] width 30 height 8
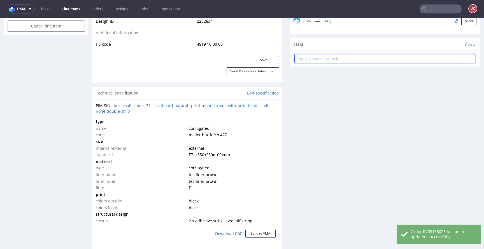
click at [312, 59] on input "text" at bounding box center [384, 58] width 181 height 9
type input "szybkie dc 2/3"
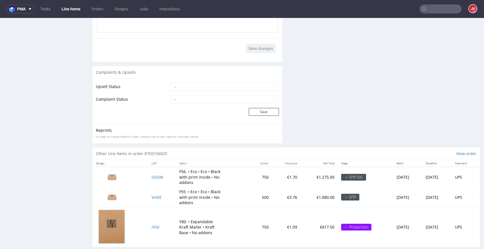
scroll to position [844, 0]
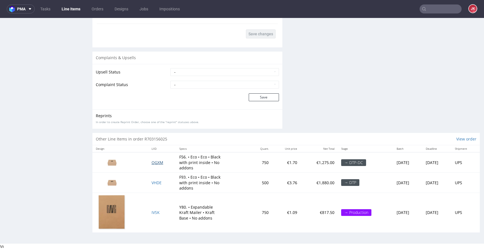
click at [152, 163] on span "OGXM" at bounding box center [157, 162] width 12 height 5
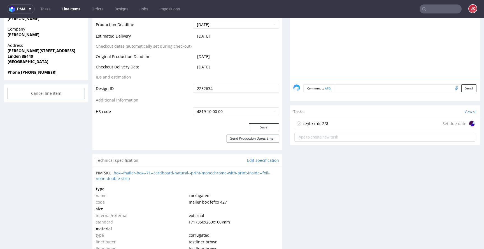
scroll to position [238, 0]
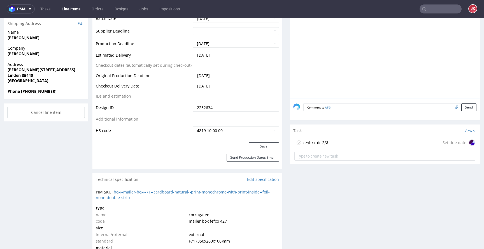
click at [308, 138] on div "szybkie dc 2/3" at bounding box center [311, 142] width 34 height 9
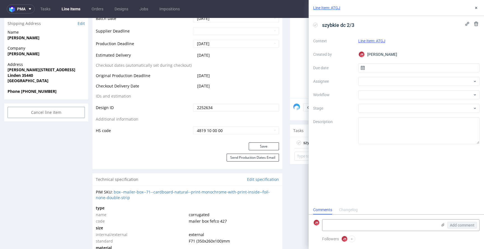
scroll to position [4, 0]
click at [376, 64] on input "text" at bounding box center [418, 67] width 121 height 9
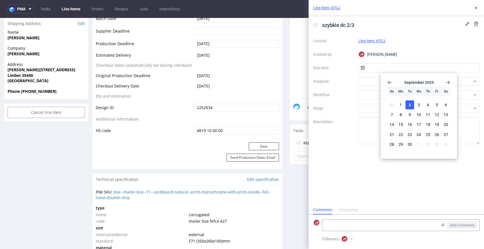
click at [406, 104] on button "2" at bounding box center [409, 104] width 9 height 9
type input "02/09/2025"
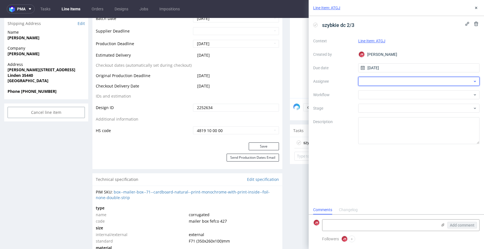
click at [391, 84] on div at bounding box center [418, 81] width 121 height 9
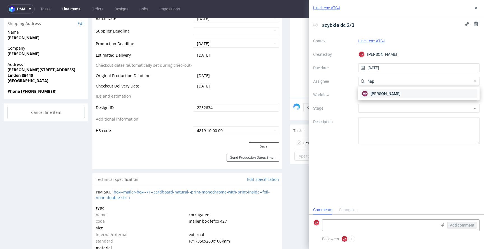
type input "hap"
click at [386, 93] on span "[PERSON_NAME]" at bounding box center [385, 94] width 30 height 6
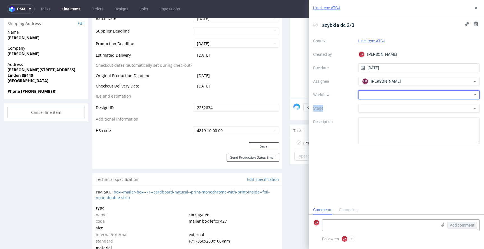
click at [386, 93] on div at bounding box center [418, 94] width 121 height 9
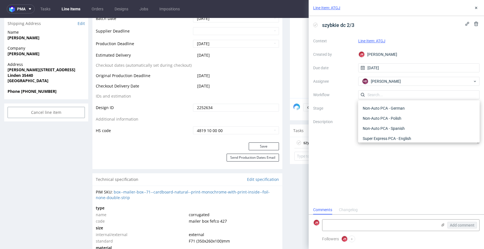
scroll to position [0, 0]
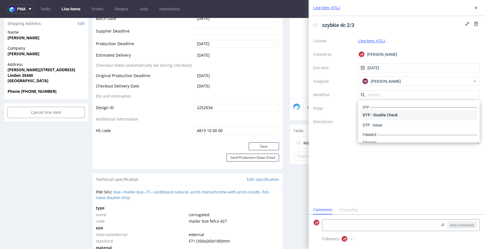
click at [393, 111] on div "DTP - Double Check" at bounding box center [418, 115] width 117 height 10
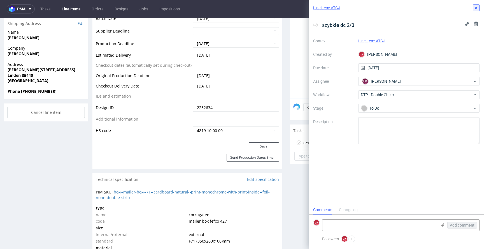
click at [475, 9] on icon at bounding box center [476, 8] width 4 height 4
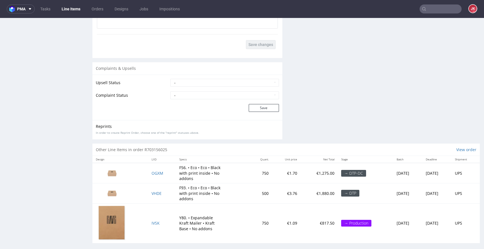
scroll to position [844, 0]
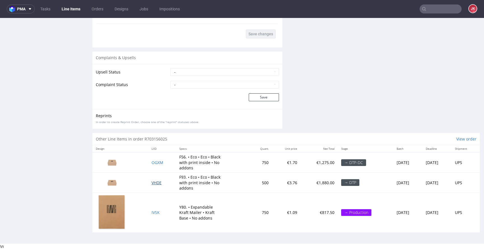
click at [151, 181] on span "VHDE" at bounding box center [156, 182] width 10 height 5
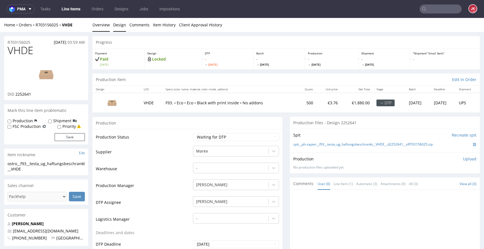
click at [118, 25] on link "Design" at bounding box center [119, 25] width 13 height 14
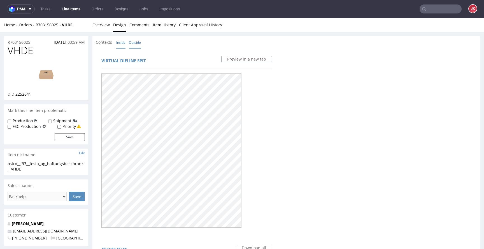
click at [121, 43] on link "Inside" at bounding box center [120, 42] width 9 height 12
click at [101, 29] on link "Overview" at bounding box center [100, 25] width 17 height 14
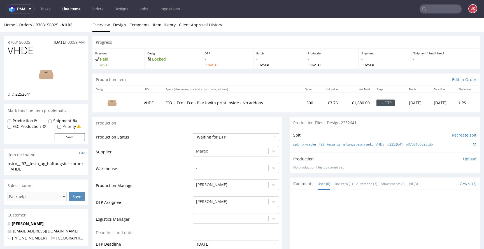
click at [205, 135] on select "Waiting for Artwork Waiting for Diecut Waiting for Mockup Waiting for DTP Waiti…" at bounding box center [236, 137] width 86 height 8
select select "dtp_in_process"
click at [193, 133] on select "Waiting for Artwork Waiting for Diecut Waiting for Mockup Waiting for DTP Waiti…" at bounding box center [236, 137] width 86 height 8
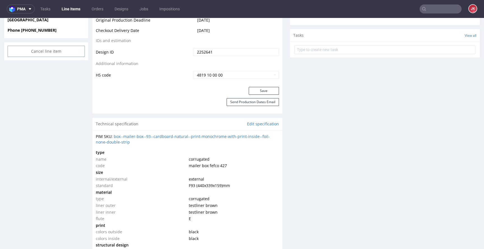
scroll to position [297, 0]
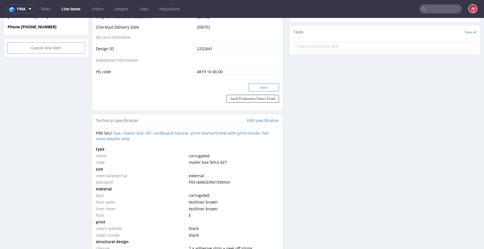
click at [256, 90] on button "Save" at bounding box center [264, 87] width 30 height 8
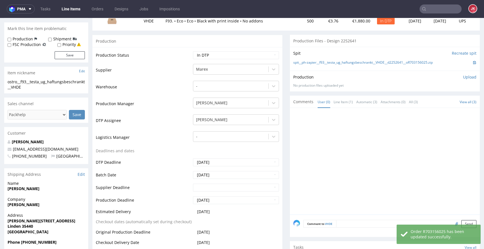
scroll to position [0, 0]
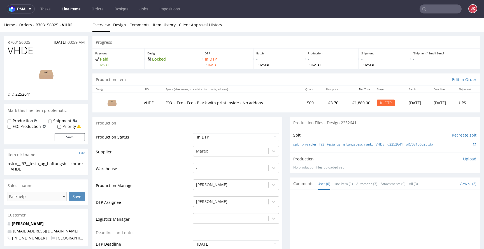
click at [23, 52] on span "VHDE" at bounding box center [21, 50] width 26 height 11
copy span "VHDE"
click at [161, 157] on td "Supplier" at bounding box center [144, 153] width 96 height 17
drag, startPoint x: 49, startPoint y: 167, endPoint x: 0, endPoint y: 162, distance: 49.5
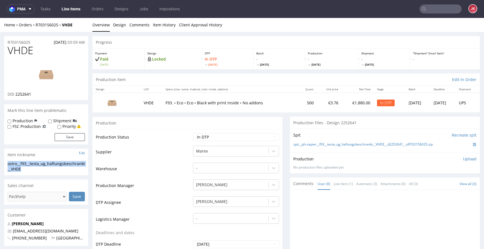
click at [37, 42] on div "R703156025 25.08.2025 03:59 AM" at bounding box center [46, 40] width 84 height 9
drag, startPoint x: 41, startPoint y: 41, endPoint x: 0, endPoint y: 43, distance: 41.2
drag, startPoint x: 16, startPoint y: 95, endPoint x: 38, endPoint y: 93, distance: 22.2
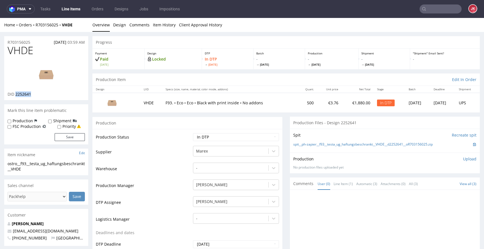
click at [38, 93] on div "DID 2252641" at bounding box center [46, 94] width 77 height 6
click at [463, 160] on p "Upload" at bounding box center [469, 159] width 13 height 6
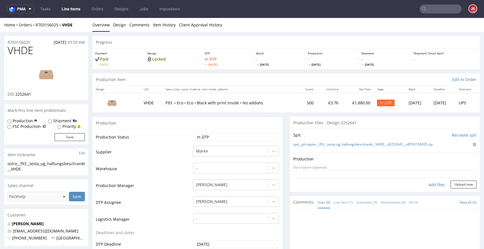
click at [427, 185] on div "Add files" at bounding box center [436, 184] width 28 height 8
type input "C:\fakepath\ostro__f93__testa_ug_haftungsbeschrankt__VHDE__d2252641__oR70315602…"
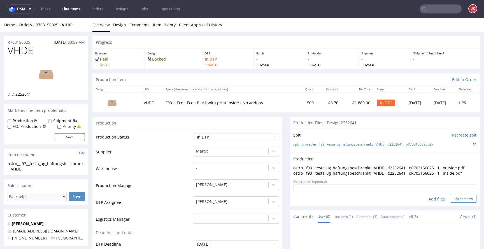
click at [450, 197] on button "Upload now" at bounding box center [463, 199] width 26 height 8
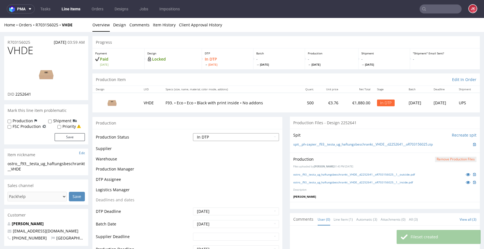
click at [244, 137] on select "Waiting for Artwork Waiting for Diecut Waiting for Mockup Waiting for DTP Waiti…" at bounding box center [236, 137] width 86 height 8
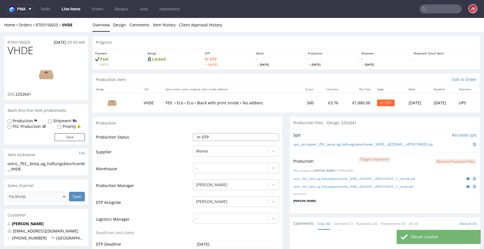
select select "dtp_waiting_for_double_check"
click at [193, 133] on select "Waiting for Artwork Waiting for Diecut Waiting for Mockup Waiting for DTP Waiti…" at bounding box center [236, 137] width 86 height 8
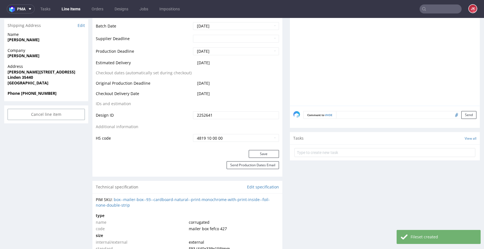
scroll to position [237, 0]
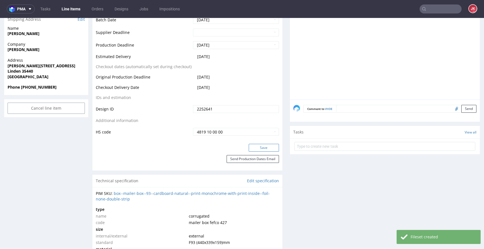
click at [261, 148] on button "Save" at bounding box center [264, 148] width 30 height 8
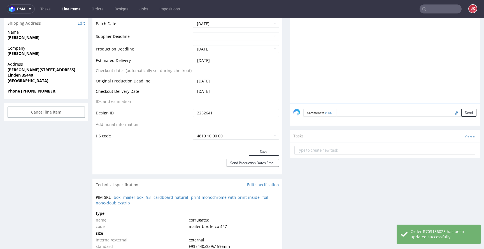
scroll to position [234, 0]
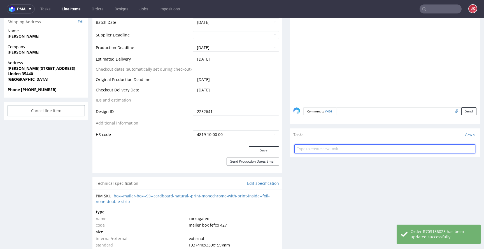
click at [301, 146] on input "text" at bounding box center [384, 148] width 181 height 9
type input "szybkie dc 3/3"
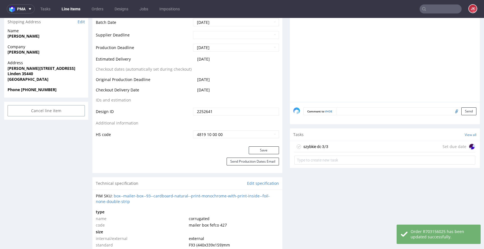
click at [309, 142] on div "szybkie dc 3/3" at bounding box center [311, 146] width 34 height 9
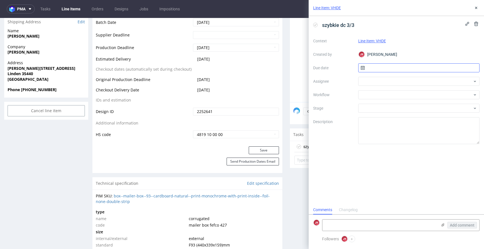
scroll to position [4, 0]
click at [375, 67] on input "text" at bounding box center [418, 67] width 121 height 9
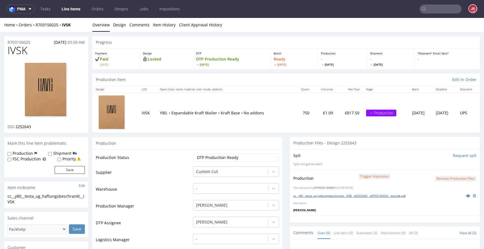
click at [326, 196] on link "cc__y80__testa_ug_haftungsbeschrankt__IVSK__d2252643__oR703156025__outside.pdf" at bounding box center [349, 195] width 112 height 4
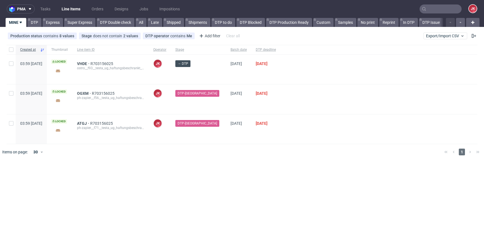
click at [297, 110] on div at bounding box center [378, 98] width 197 height 29
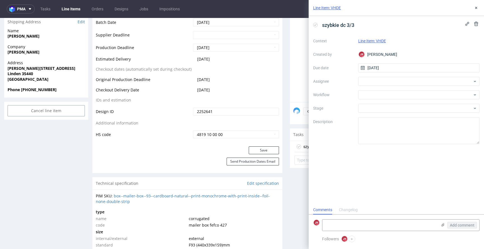
scroll to position [4, 0]
click at [373, 81] on div at bounding box center [418, 81] width 121 height 9
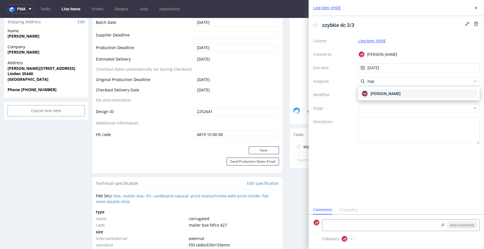
type input "hap"
click at [370, 93] on div "HD Hapka Dominika" at bounding box center [418, 93] width 117 height 9
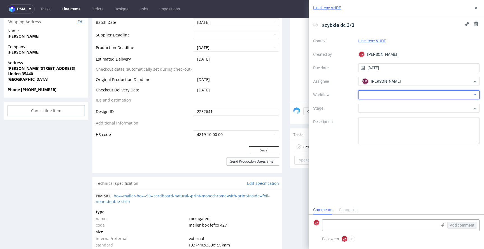
click at [370, 95] on div at bounding box center [418, 94] width 121 height 9
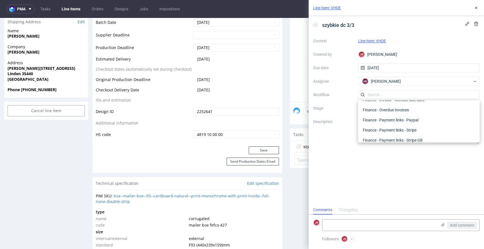
scroll to position [0, 0]
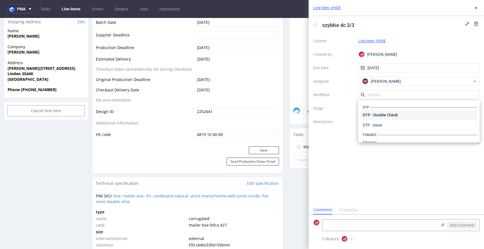
click at [375, 118] on div "DTP - Double Check" at bounding box center [418, 115] width 117 height 10
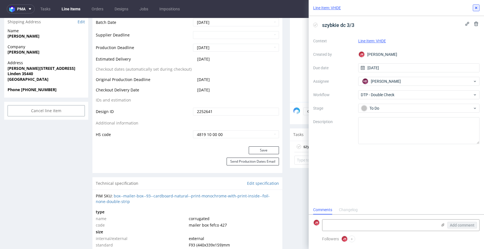
click at [476, 10] on icon at bounding box center [476, 8] width 4 height 4
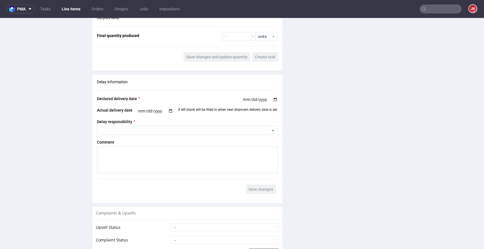
scroll to position [844, 0]
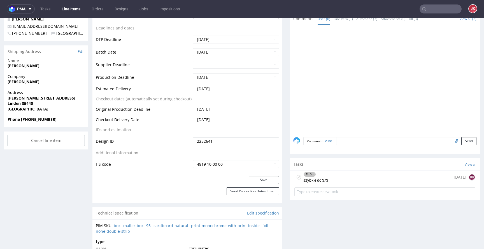
scroll to position [207, 0]
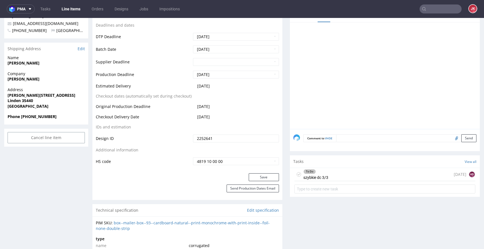
click at [334, 176] on div "To Do szybkie dc 3/3 today HD" at bounding box center [384, 174] width 181 height 13
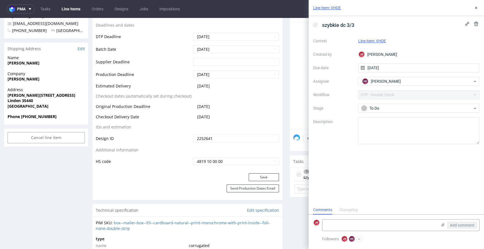
scroll to position [4, 0]
click at [475, 9] on icon at bounding box center [476, 8] width 4 height 4
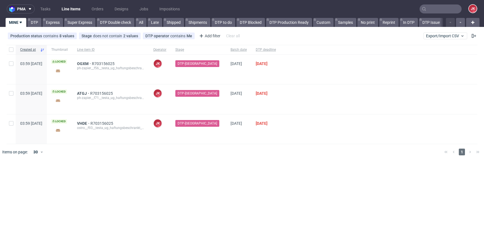
click at [198, 173] on div "pma Tasks Line Items Orders Designs Jobs Impositions JK MINE DTP Express Super …" at bounding box center [242, 124] width 484 height 249
click at [36, 21] on link "DTP" at bounding box center [34, 22] width 14 height 9
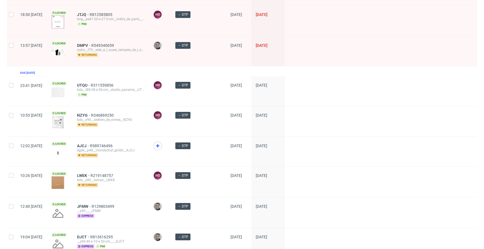
scroll to position [575, 0]
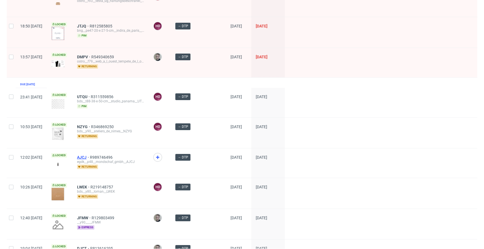
click at [90, 155] on span "AJCJ" at bounding box center [83, 157] width 13 height 4
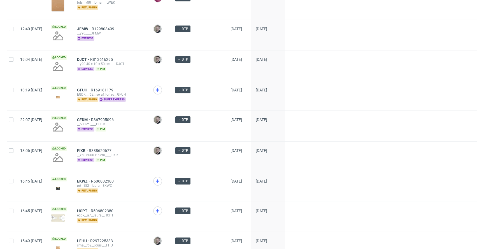
scroll to position [783, 0]
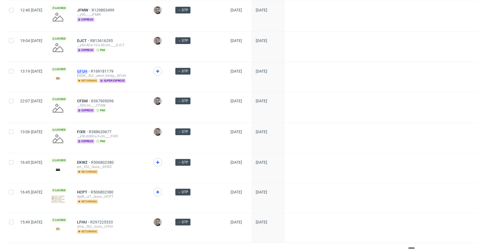
click at [91, 69] on span "GFUH" at bounding box center [84, 71] width 14 height 4
click at [91, 190] on span "HCPT" at bounding box center [84, 192] width 14 height 4
click at [417, 247] on span "2" at bounding box center [420, 250] width 6 height 7
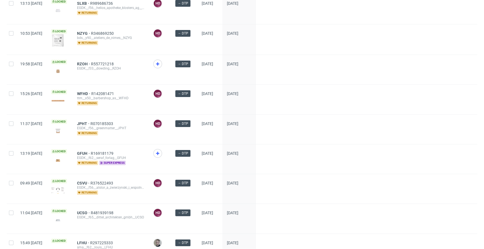
scroll to position [163, 0]
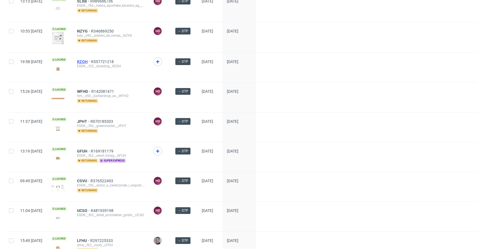
click at [91, 61] on span "RZOH" at bounding box center [84, 61] width 14 height 4
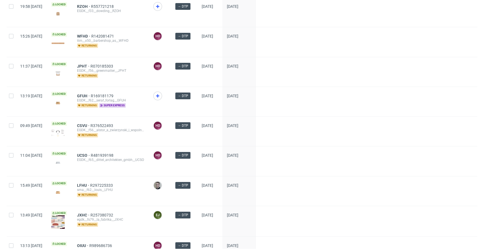
scroll to position [260, 0]
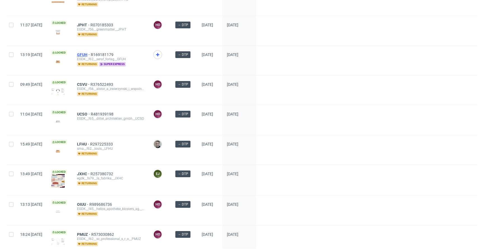
click at [91, 53] on span "GFUH" at bounding box center [84, 54] width 14 height 4
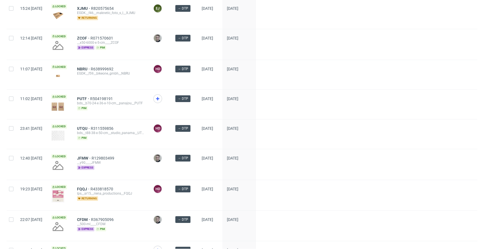
scroll to position [517, 0]
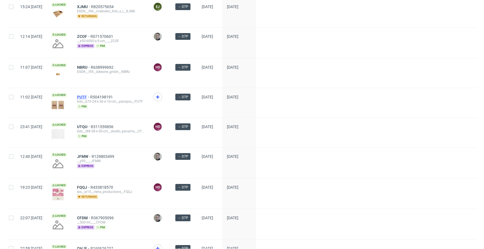
click at [90, 96] on span "PUTF" at bounding box center [83, 97] width 13 height 4
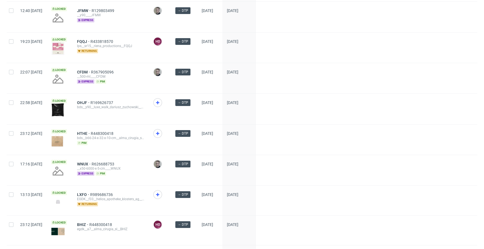
scroll to position [666, 0]
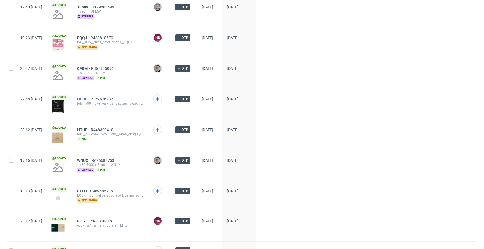
click at [90, 99] on span "OHJF" at bounding box center [83, 99] width 13 height 4
click at [91, 128] on span "HTHE" at bounding box center [84, 129] width 14 height 4
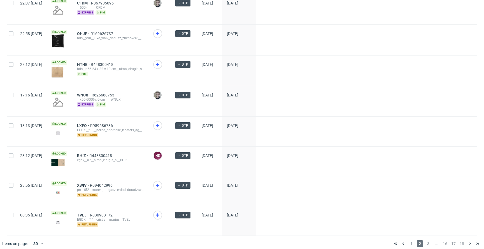
scroll to position [734, 0]
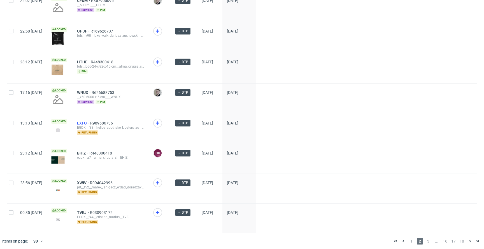
click at [90, 121] on span "LXFO" at bounding box center [83, 123] width 13 height 4
click at [90, 210] on span "TVEJ" at bounding box center [83, 212] width 13 height 4
click at [425, 237] on span "3" at bounding box center [428, 240] width 6 height 7
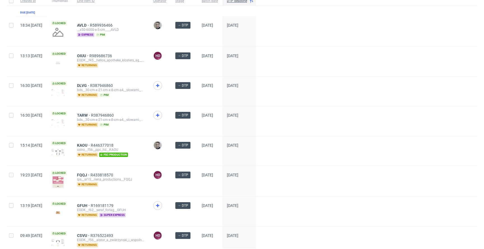
scroll to position [50, 0]
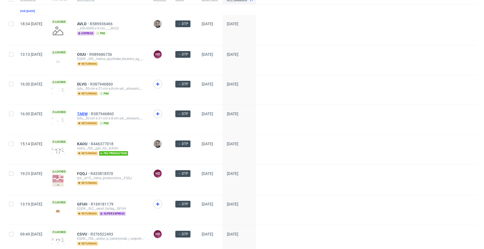
click at [91, 111] on span "TARW" at bounding box center [84, 113] width 14 height 4
click at [98, 80] on div "DLVG R387946860 bds__30-cm-x-21-cm-x-8-cm-a4__slowami_com_amanda_pniewska__DLVG…" at bounding box center [110, 89] width 76 height 29
click at [90, 82] on span "DLVG" at bounding box center [83, 84] width 13 height 4
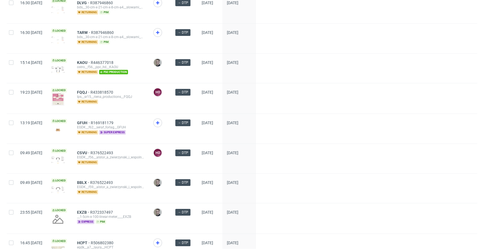
scroll to position [135, 0]
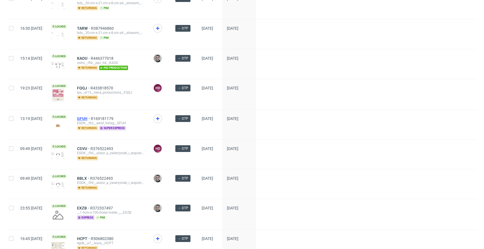
click at [91, 117] on span "GFUH" at bounding box center [84, 118] width 14 height 4
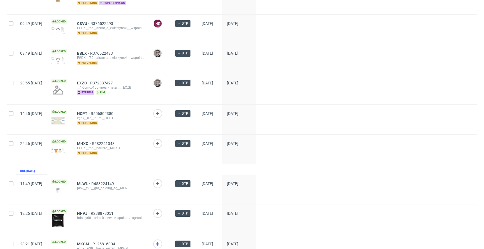
scroll to position [269, 0]
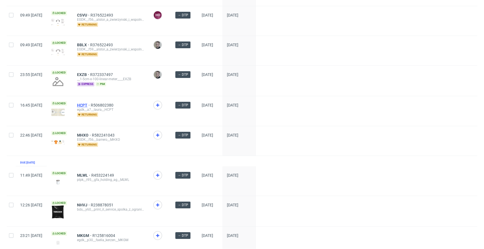
click at [91, 105] on span "HCPT" at bounding box center [84, 105] width 14 height 4
click at [92, 133] on span "MHXO" at bounding box center [84, 135] width 15 height 4
click at [91, 175] on span "MLWL" at bounding box center [84, 175] width 14 height 4
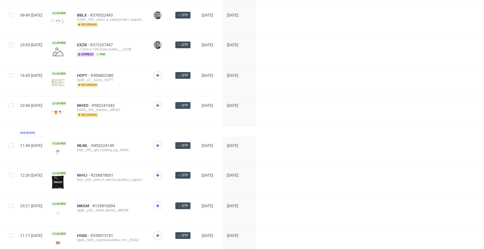
scroll to position [319, 0]
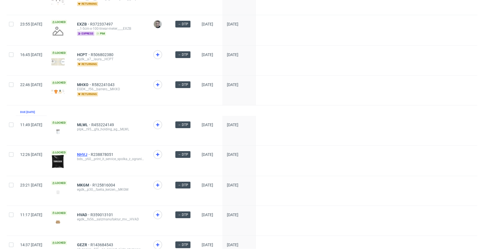
click at [91, 153] on span "NHVJ" at bounding box center [84, 154] width 14 height 4
click at [92, 184] on span "MKGM" at bounding box center [84, 185] width 15 height 4
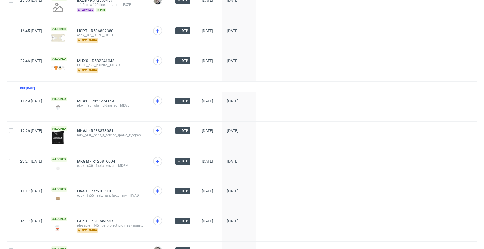
scroll to position [348, 0]
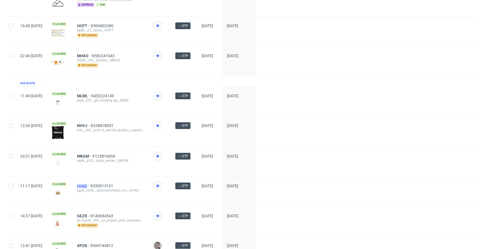
click at [90, 183] on span "HVAD" at bounding box center [83, 185] width 13 height 4
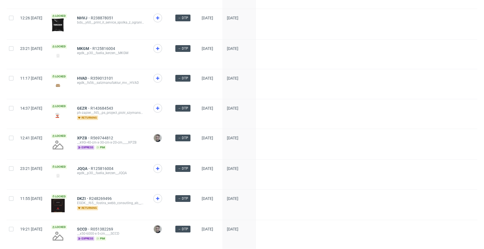
scroll to position [456, 0]
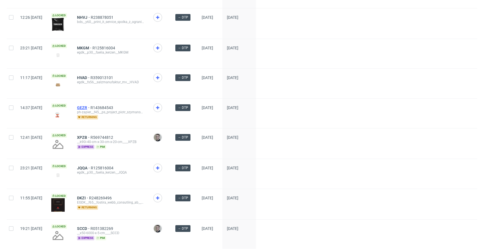
click at [90, 107] on span "GEZR" at bounding box center [83, 107] width 13 height 4
click at [91, 165] on span "JQQA" at bounding box center [84, 167] width 14 height 4
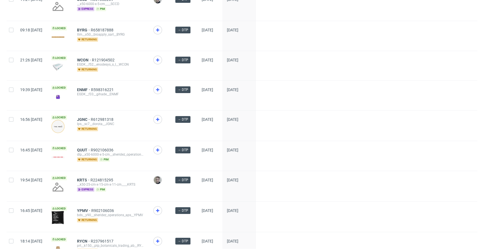
scroll to position [686, 0]
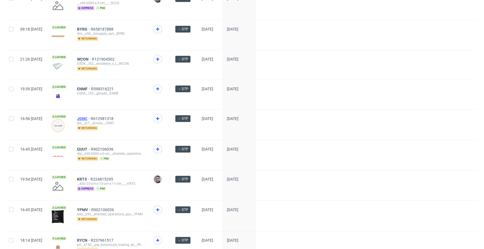
click at [91, 116] on span "JGNC" at bounding box center [84, 118] width 14 height 4
click at [91, 147] on span "QUUT" at bounding box center [84, 149] width 14 height 4
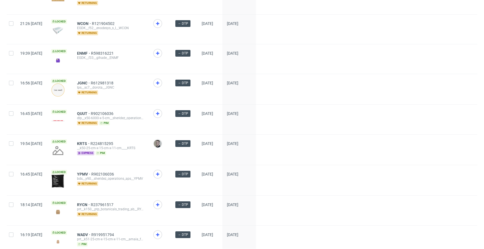
scroll to position [743, 0]
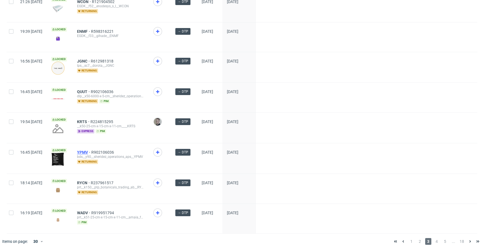
click at [91, 150] on span "YPMV" at bounding box center [84, 152] width 14 height 4
click at [91, 180] on span "RYCN" at bounding box center [84, 182] width 14 height 4
click at [91, 210] on span "WADV" at bounding box center [84, 212] width 14 height 4
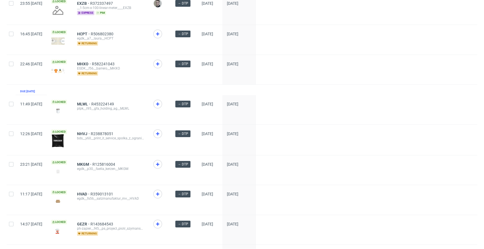
scroll to position [0, 0]
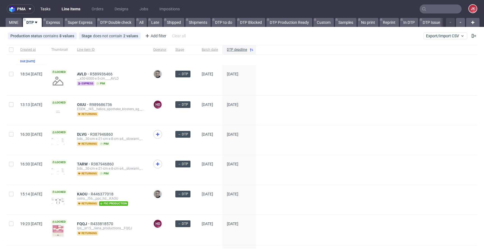
click at [41, 10] on link "Tasks" at bounding box center [45, 8] width 17 height 9
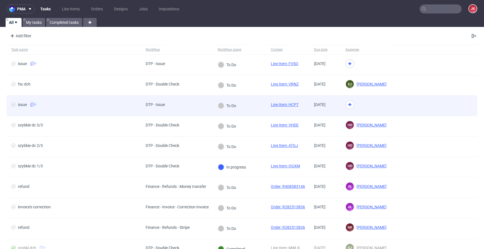
click at [23, 105] on div "issue" at bounding box center [22, 104] width 9 height 4
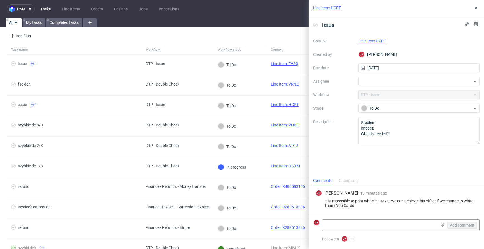
click at [376, 41] on link "Line Item: HCPT" at bounding box center [372, 41] width 28 height 4
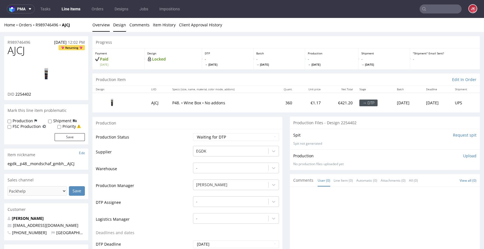
click at [118, 27] on link "Design" at bounding box center [119, 25] width 13 height 14
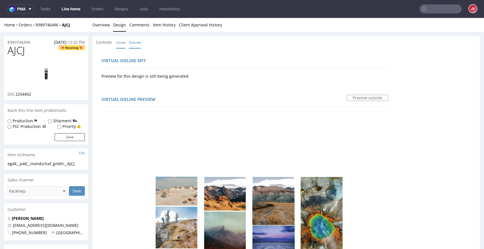
click at [122, 43] on link "Inside" at bounding box center [120, 42] width 9 height 12
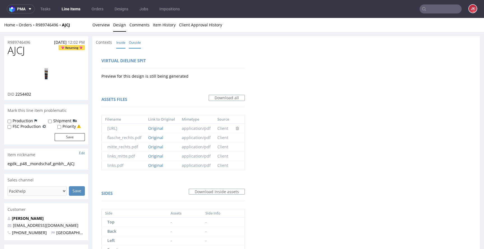
click at [134, 44] on link "Outside" at bounding box center [135, 42] width 12 height 12
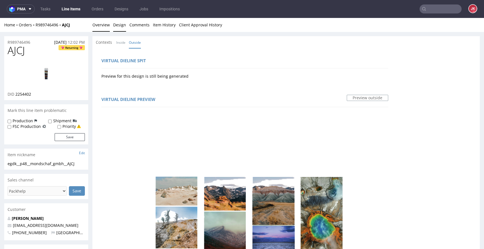
click at [101, 27] on link "Overview" at bounding box center [100, 25] width 17 height 14
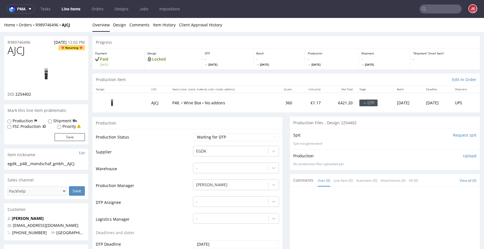
click at [52, 74] on img at bounding box center [46, 74] width 45 height 25
click at [217, 138] on select "Waiting for Artwork Waiting for Diecut Waiting for Mockup Waiting for DTP Waiti…" at bounding box center [236, 137] width 86 height 8
select select "dtp_in_process"
click at [193, 133] on select "Waiting for Artwork Waiting for Diecut Waiting for Mockup Waiting for DTP Waiti…" at bounding box center [236, 137] width 86 height 8
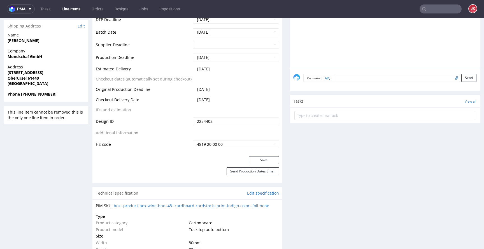
scroll to position [228, 0]
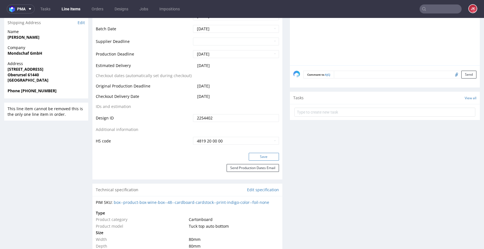
click at [258, 156] on button "Save" at bounding box center [264, 157] width 30 height 8
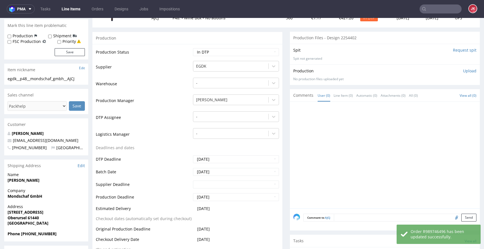
scroll to position [0, 0]
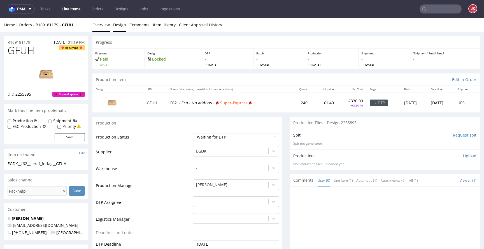
click at [118, 27] on link "Design" at bounding box center [119, 25] width 13 height 14
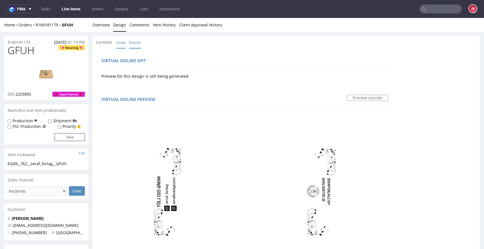
click at [118, 40] on link "Inside" at bounding box center [120, 42] width 9 height 12
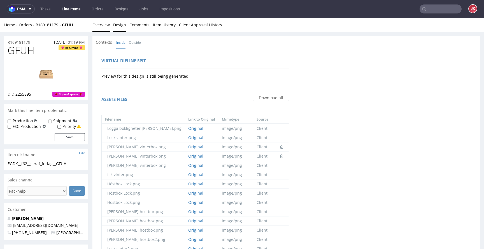
click at [106, 27] on link "Overview" at bounding box center [100, 25] width 17 height 14
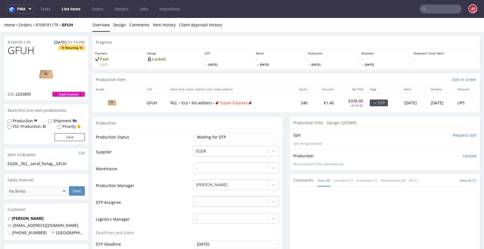
click at [216, 200] on div "-" at bounding box center [236, 200] width 86 height 8
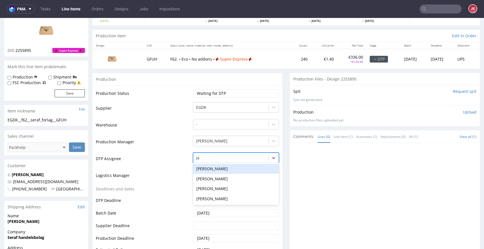
type input "jan"
click at [223, 170] on div "[PERSON_NAME]" at bounding box center [236, 168] width 86 height 10
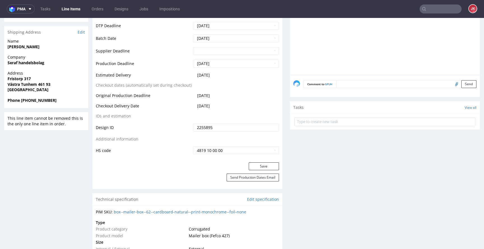
scroll to position [270, 0]
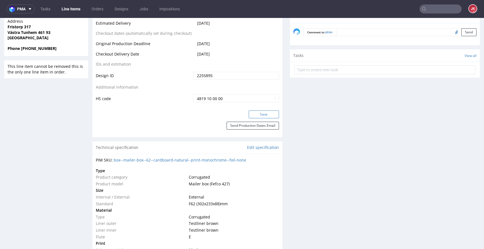
click at [259, 117] on button "Save" at bounding box center [264, 114] width 30 height 8
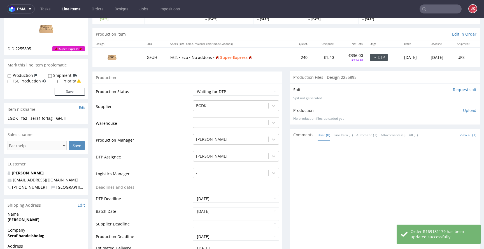
scroll to position [0, 0]
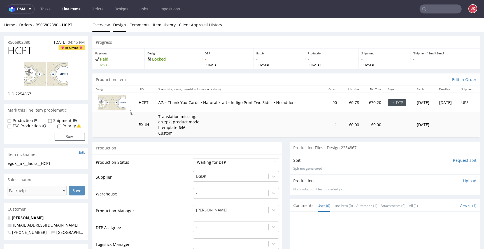
click at [119, 22] on link "Design" at bounding box center [119, 25] width 13 height 14
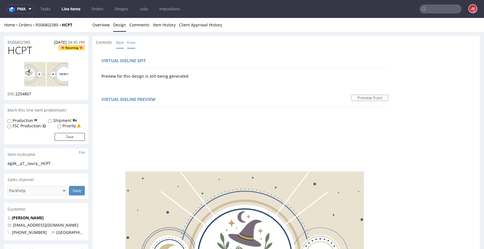
click at [120, 42] on link "Back" at bounding box center [120, 42] width 8 height 12
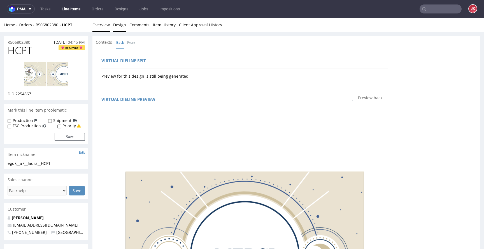
click at [98, 26] on link "Overview" at bounding box center [100, 25] width 17 height 14
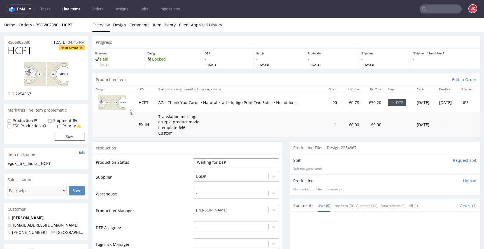
click at [206, 162] on select "Waiting for Artwork Waiting for Diecut Waiting for Mockup Waiting for DTP Waiti…" at bounding box center [236, 162] width 86 height 8
select select "dtp_issue"
click at [193, 158] on select "Waiting for Artwork Waiting for Diecut Waiting for Mockup Waiting for DTP Waiti…" at bounding box center [236, 162] width 86 height 8
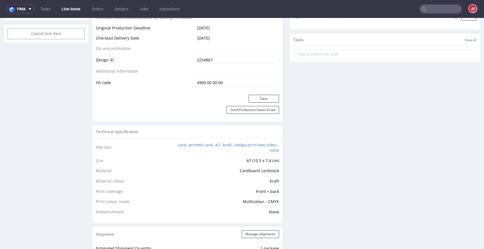
scroll to position [314, 0]
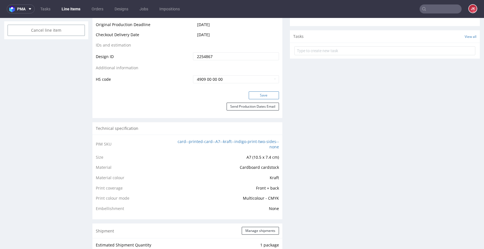
click at [258, 93] on button "Save" at bounding box center [264, 95] width 30 height 8
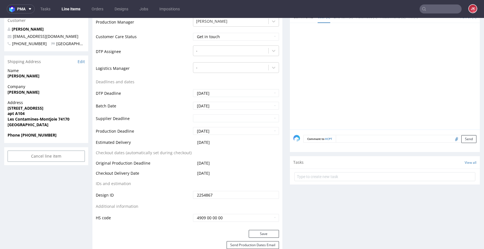
scroll to position [203, 0]
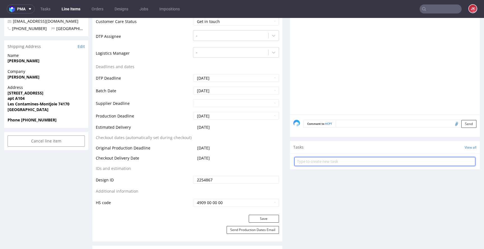
click at [310, 160] on input "text" at bounding box center [384, 161] width 181 height 9
type input "issue"
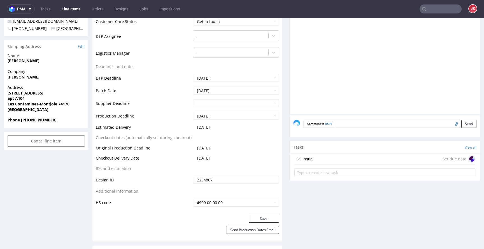
click at [314, 156] on div "issue Set due date" at bounding box center [384, 158] width 181 height 11
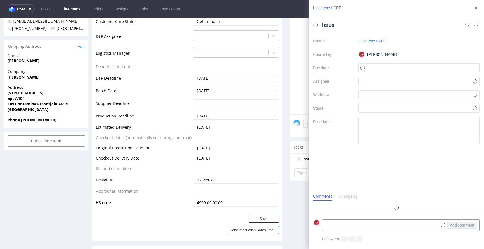
scroll to position [4, 0]
click at [367, 68] on input "text" at bounding box center [418, 67] width 121 height 9
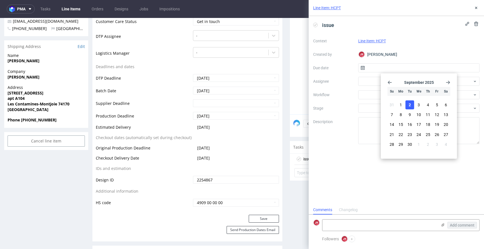
click at [410, 102] on span "2" at bounding box center [409, 105] width 2 height 6
type input "02/09/2025"
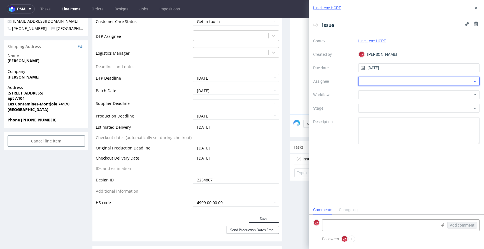
click at [368, 81] on div at bounding box center [418, 81] width 121 height 9
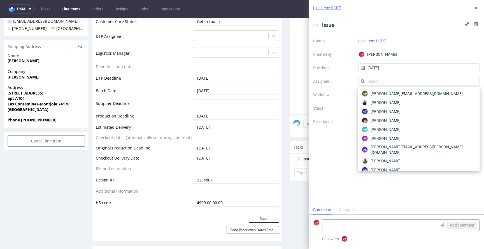
click at [347, 80] on label "Assignee" at bounding box center [333, 81] width 41 height 7
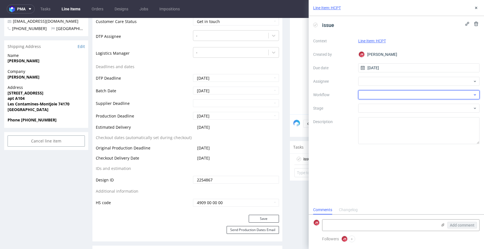
click at [376, 96] on div at bounding box center [418, 94] width 121 height 9
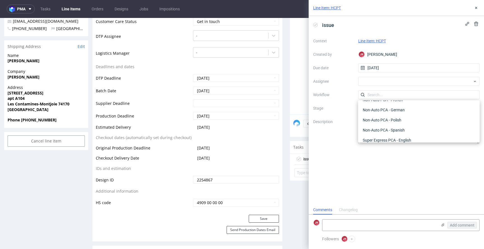
scroll to position [0, 0]
click at [387, 124] on div "DTP - Issue" at bounding box center [418, 125] width 117 height 10
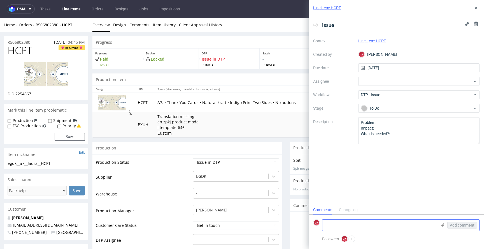
click at [358, 225] on textarea at bounding box center [379, 224] width 115 height 11
click at [374, 224] on textarea at bounding box center [379, 224] width 115 height 11
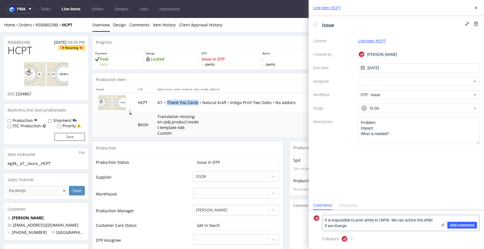
drag, startPoint x: 163, startPoint y: 103, endPoint x: 193, endPoint y: 104, distance: 29.7
click at [193, 104] on p "A7. • Thank You Cards • Natural kraft • Indigo Print Two Sides • No addons" at bounding box center [236, 103] width 158 height 6
copy p "Thank You Cards"
click at [350, 226] on textarea "It is impossible to print white in CMYK. We can achive this efekt if we change" at bounding box center [379, 223] width 115 height 16
paste textarea "Thank You Cards"
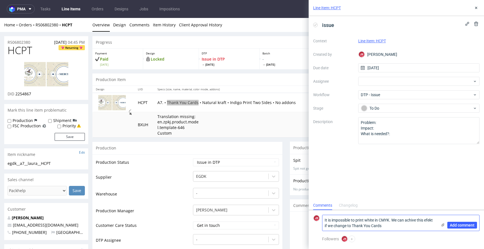
click at [352, 225] on textarea "It is impossible to print white in CMYK. We can achive this efekt if we change …" at bounding box center [379, 223] width 115 height 16
click at [403, 226] on textarea "It is impossible to print white in CMYK. We can achive this efekt if we change …" at bounding box center [379, 223] width 115 height 16
click at [433, 221] on textarea "It is impossible to print white in CMYK. We can achive this efekt if we change …" at bounding box center [379, 223] width 115 height 16
click at [412, 221] on textarea "It is impossible to print white in CMYK. We can achive this efect if we change …" at bounding box center [379, 223] width 115 height 16
click at [429, 221] on textarea "It is impossible to print white in CMYK. We can achive this efect if we change …" at bounding box center [379, 223] width 115 height 16
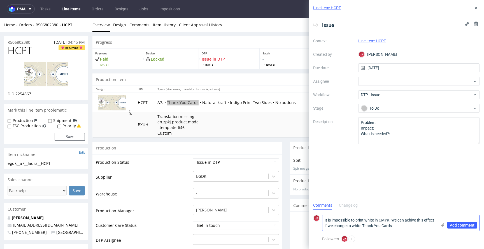
click at [409, 224] on textarea "It is impossible to print white in CMYK. We can achive this effect if we change…" at bounding box center [379, 223] width 115 height 16
click at [414, 221] on textarea "It is impossible to print white in CMYK. We can achive this effect if we change…" at bounding box center [379, 223] width 115 height 16
click at [411, 224] on textarea "It is impossible to print white in CMYK. We can achieve this effect if we chang…" at bounding box center [379, 223] width 115 height 16
type textarea "It is impossible to print white in CMYK. We can achieve this effect if we chang…"
click at [455, 224] on span "Add comment" at bounding box center [462, 225] width 25 height 4
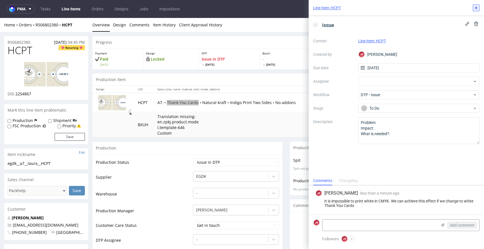
click at [475, 9] on icon at bounding box center [476, 8] width 4 height 4
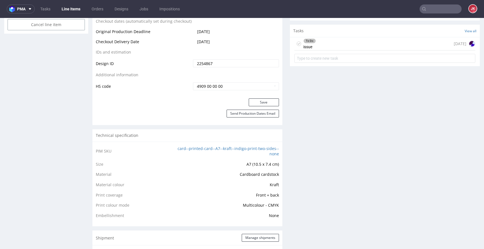
scroll to position [285, 0]
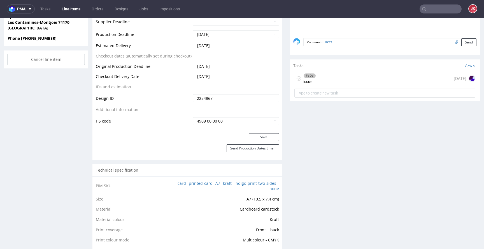
click at [308, 81] on div "To Do issue" at bounding box center [309, 78] width 13 height 13
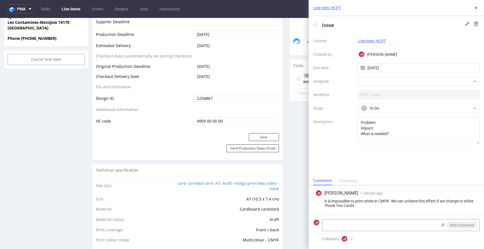
click at [343, 200] on div "It is impossible to print white in CMYK. We can achieve this effect if we chang…" at bounding box center [396, 202] width 162 height 9
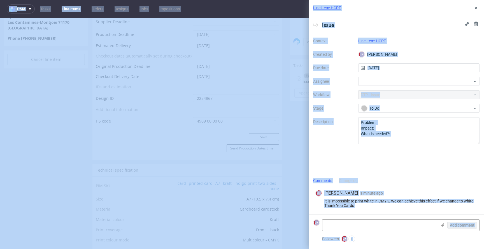
click at [362, 202] on div "It is impossible to print white in CMYK. We can achieve this effect if we chang…" at bounding box center [396, 202] width 162 height 9
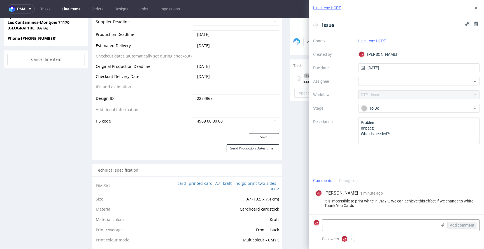
click at [354, 202] on div "It is impossible to print white in CMYK. We can achieve this effect if we chang…" at bounding box center [396, 202] width 162 height 9
copy div "It is impossible to print white in CMYK. We can achieve this effect if we chang…"
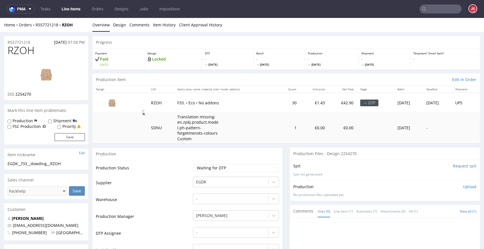
click at [182, 165] on td "Production Status" at bounding box center [144, 169] width 96 height 13
click at [119, 25] on link "Design" at bounding box center [119, 25] width 13 height 14
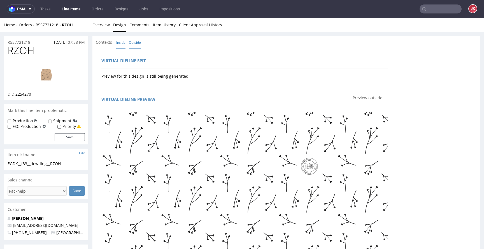
click at [122, 44] on link "Inside" at bounding box center [120, 42] width 9 height 12
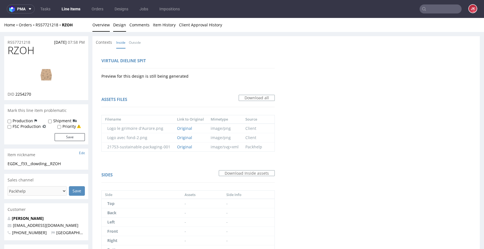
click at [101, 29] on link "Overview" at bounding box center [100, 25] width 17 height 14
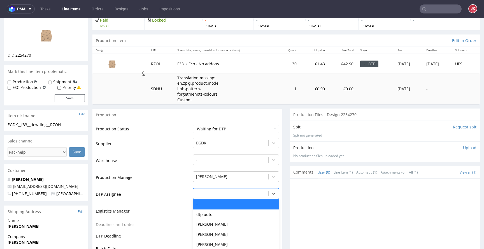
scroll to position [74, 0]
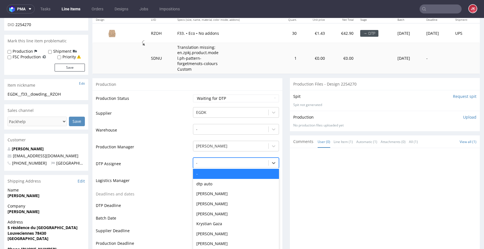
click at [214, 165] on div "- selected, 1 of 31. 31 results available. Use Up and Down to choose options, p…" at bounding box center [236, 161] width 86 height 8
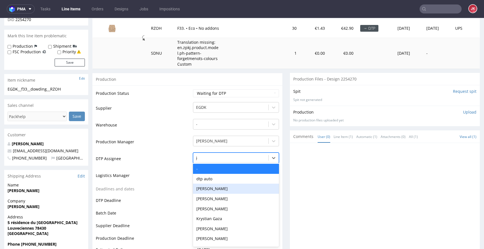
type input "jan"
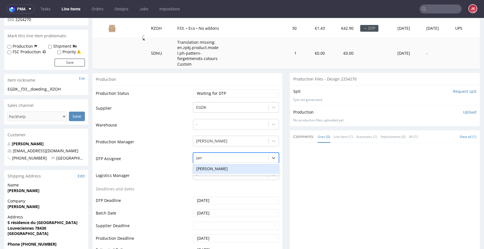
click at [229, 169] on div "[PERSON_NAME]" at bounding box center [236, 168] width 86 height 10
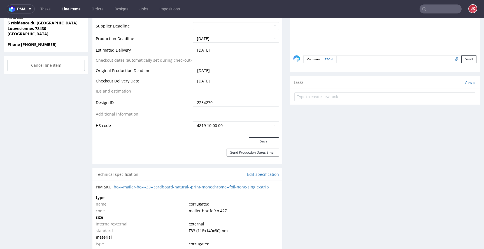
scroll to position [310, 0]
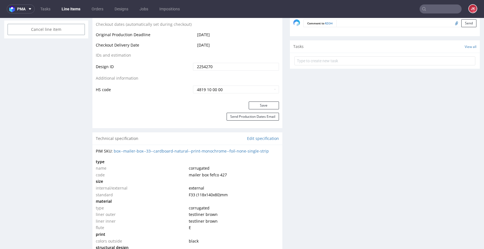
click at [262, 109] on div "Save" at bounding box center [187, 106] width 190 height 11
click at [262, 103] on button "Save" at bounding box center [264, 105] width 30 height 8
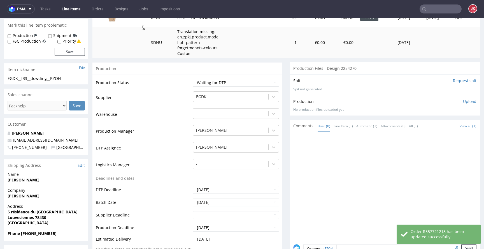
scroll to position [0, 0]
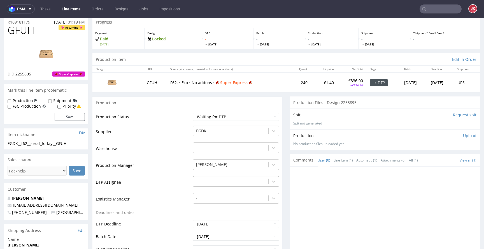
scroll to position [44, 0]
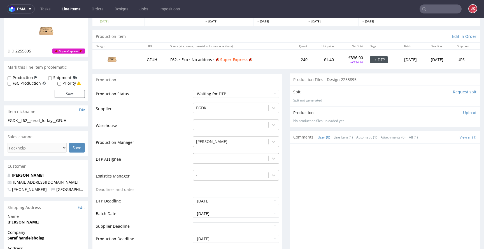
click at [212, 161] on div "-" at bounding box center [236, 157] width 86 height 8
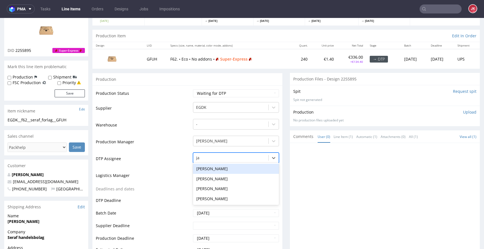
type input "jan"
click at [221, 168] on div "[PERSON_NAME]" at bounding box center [236, 168] width 86 height 10
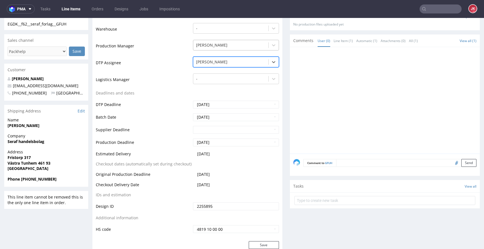
scroll to position [238, 0]
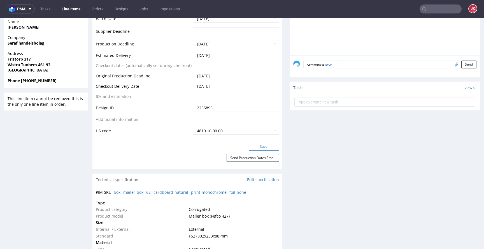
click at [252, 144] on button "Save" at bounding box center [264, 146] width 30 height 8
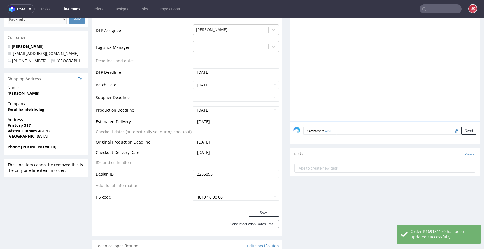
scroll to position [0, 0]
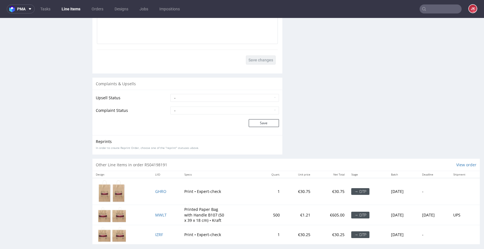
scroll to position [839, 0]
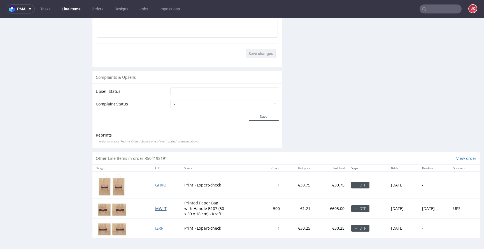
click at [158, 207] on span "MWLT" at bounding box center [160, 207] width 11 height 5
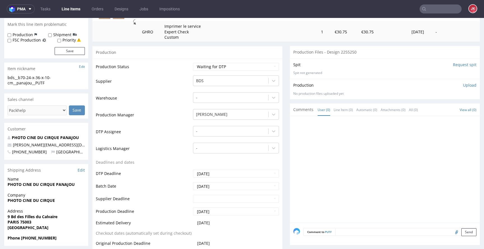
scroll to position [0, 0]
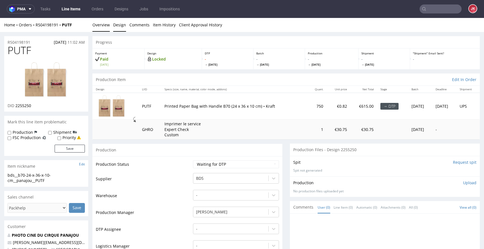
click at [118, 27] on link "Design" at bounding box center [119, 25] width 13 height 14
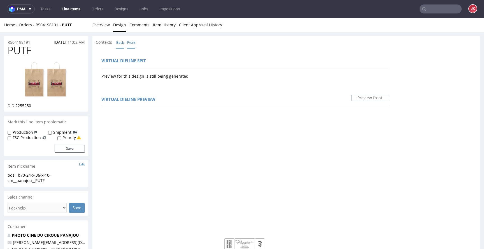
click at [122, 43] on link "Back" at bounding box center [120, 42] width 8 height 12
click at [102, 27] on link "Overview" at bounding box center [100, 25] width 17 height 14
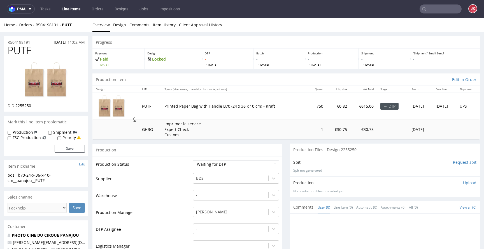
click at [67, 83] on img at bounding box center [46, 80] width 45 height 37
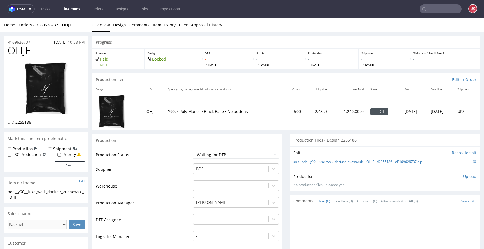
click at [183, 157] on td "Production Status" at bounding box center [144, 156] width 96 height 13
click at [219, 215] on div "-" at bounding box center [236, 218] width 86 height 8
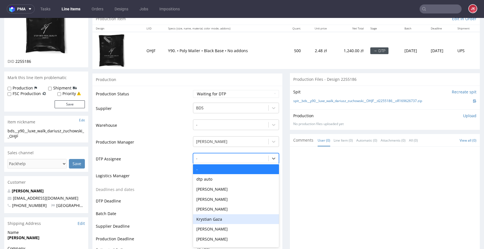
scroll to position [61, 0]
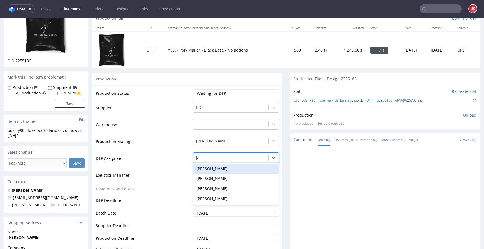
type input "jan"
click at [227, 170] on div "[PERSON_NAME]" at bounding box center [236, 168] width 86 height 10
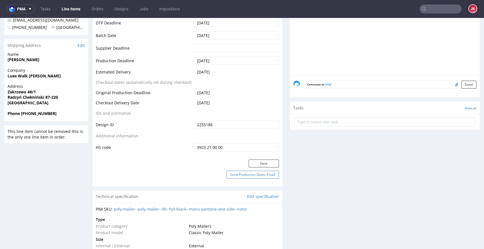
scroll to position [241, 0]
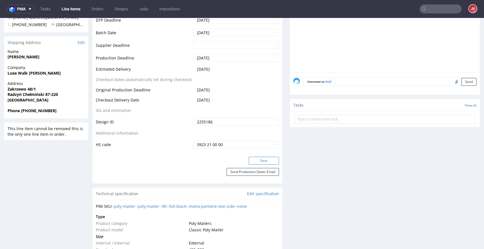
click at [258, 159] on button "Save" at bounding box center [264, 160] width 30 height 8
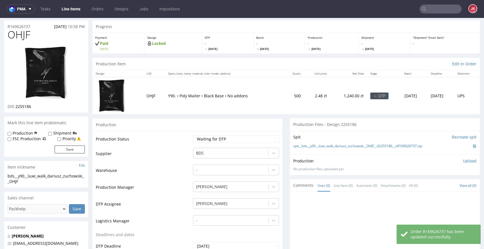
scroll to position [0, 0]
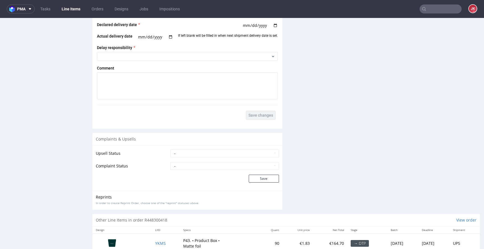
scroll to position [810, 0]
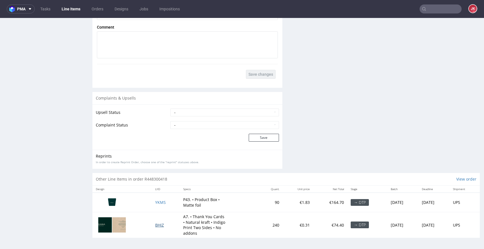
click at [155, 225] on span "BHIZ" at bounding box center [159, 224] width 9 height 5
click at [156, 203] on span "YKMS" at bounding box center [160, 201] width 11 height 5
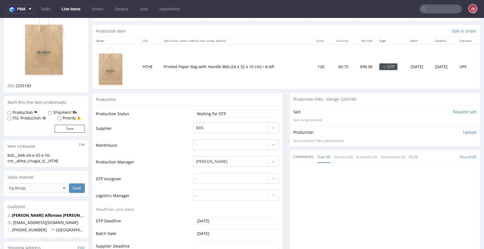
scroll to position [0, 0]
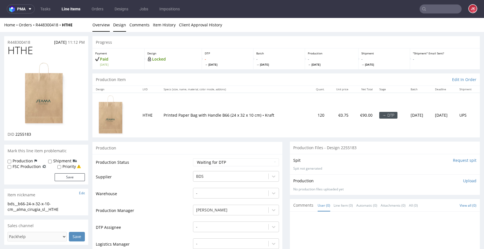
click at [122, 29] on link "Design" at bounding box center [119, 25] width 13 height 14
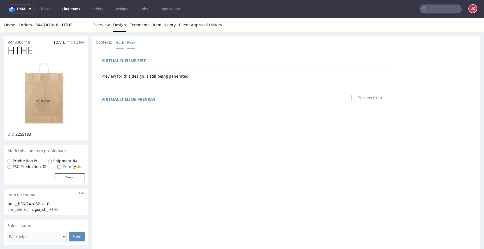
click at [116, 40] on link "Back" at bounding box center [120, 42] width 8 height 12
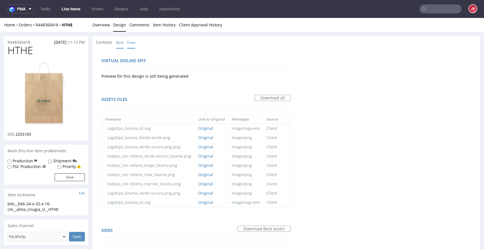
click at [129, 39] on link "Front" at bounding box center [131, 42] width 8 height 12
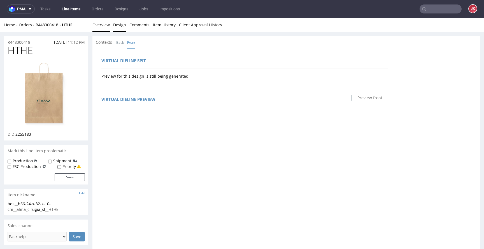
click at [106, 26] on link "Overview" at bounding box center [100, 25] width 17 height 14
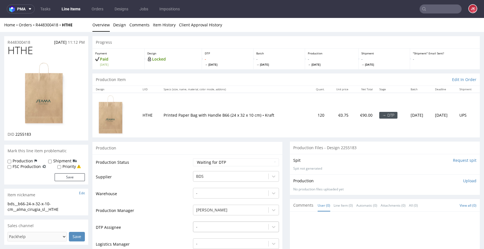
click at [213, 228] on div "-" at bounding box center [236, 225] width 86 height 8
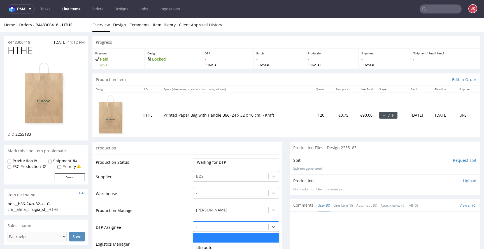
scroll to position [69, 0]
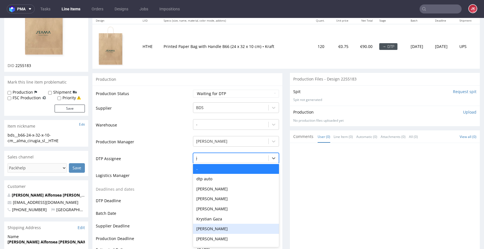
type input "jan"
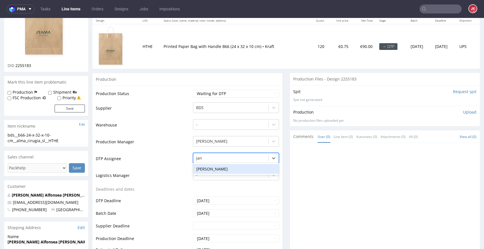
click at [221, 169] on div "Jan Kocik" at bounding box center [236, 169] width 86 height 10
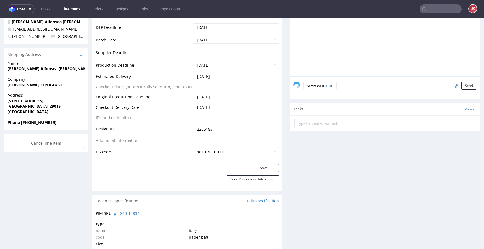
scroll to position [276, 0]
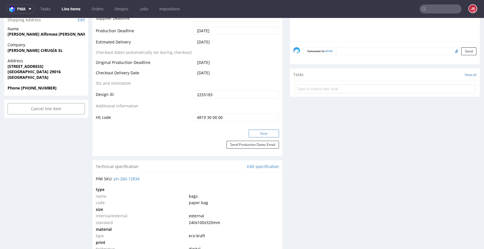
click at [263, 135] on button "Save" at bounding box center [264, 133] width 30 height 8
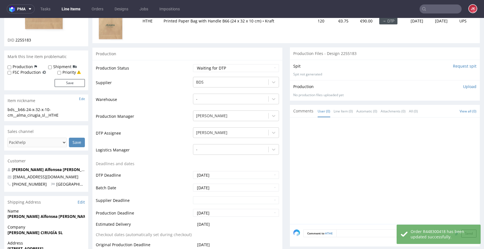
scroll to position [0, 0]
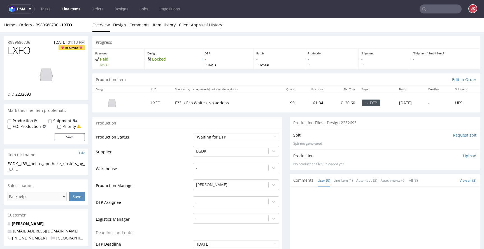
click at [185, 141] on td "Production Status" at bounding box center [144, 138] width 96 height 13
click at [121, 27] on link "Design" at bounding box center [119, 25] width 13 height 14
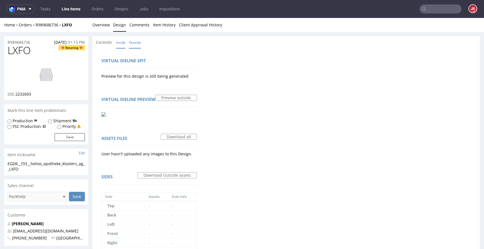
click at [121, 44] on link "Inside" at bounding box center [120, 42] width 9 height 12
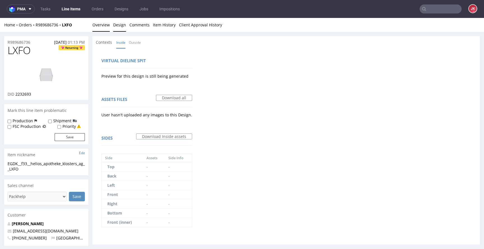
click at [99, 23] on link "Overview" at bounding box center [100, 25] width 17 height 14
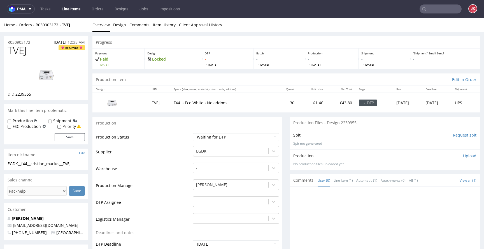
click at [179, 153] on td "Supplier" at bounding box center [144, 153] width 96 height 17
click at [118, 28] on link "Design" at bounding box center [119, 25] width 13 height 14
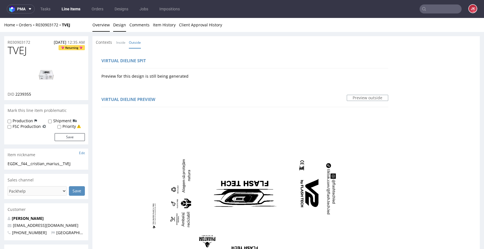
click at [104, 28] on link "Overview" at bounding box center [100, 25] width 17 height 14
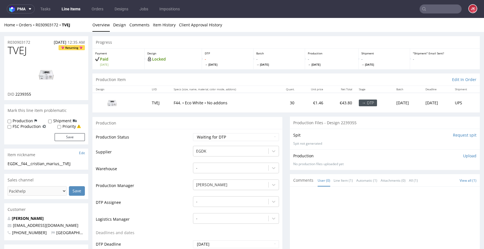
click at [45, 81] on img at bounding box center [46, 74] width 45 height 25
click at [180, 156] on td "Supplier" at bounding box center [144, 153] width 96 height 17
click at [204, 203] on div "-" at bounding box center [236, 200] width 86 height 8
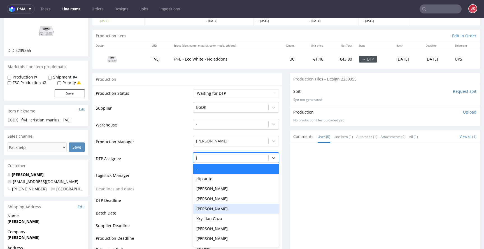
type input "jan"
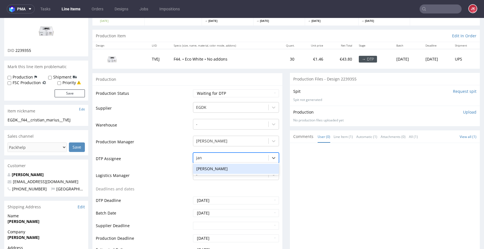
click at [223, 168] on div "Jan Kocik" at bounding box center [236, 168] width 86 height 10
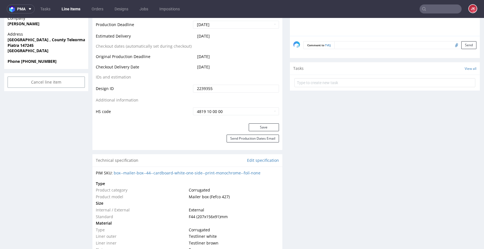
scroll to position [295, 0]
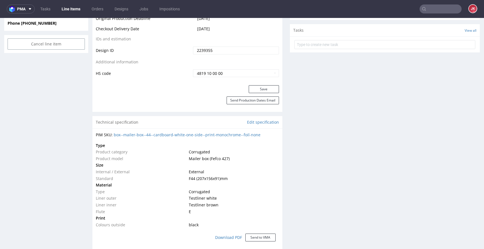
click at [258, 93] on div "Save" at bounding box center [187, 90] width 190 height 11
click at [254, 90] on button "Save" at bounding box center [264, 89] width 30 height 8
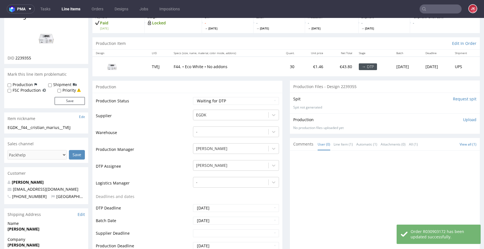
scroll to position [0, 0]
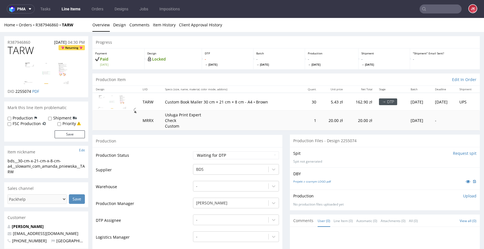
click at [187, 155] on td "Production Status" at bounding box center [144, 157] width 96 height 13
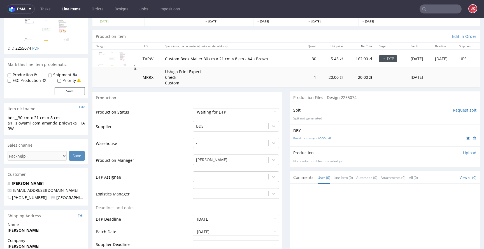
scroll to position [12, 0]
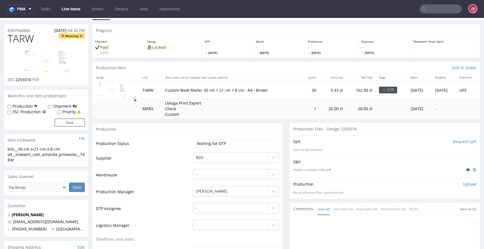
click at [463, 170] on link at bounding box center [468, 169] width 10 height 6
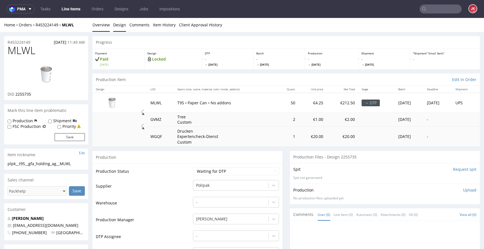
click at [115, 22] on link "Design" at bounding box center [119, 25] width 13 height 14
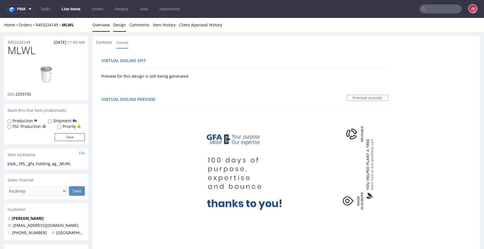
click at [102, 29] on link "Overview" at bounding box center [100, 25] width 17 height 14
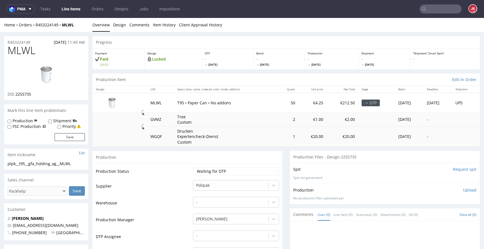
click at [42, 77] on img at bounding box center [46, 74] width 45 height 25
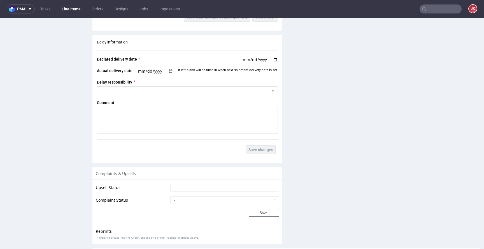
scroll to position [827, 0]
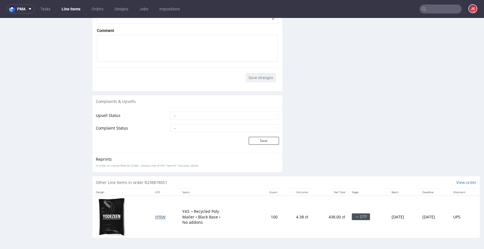
click at [155, 217] on span "YPRW" at bounding box center [160, 216] width 11 height 5
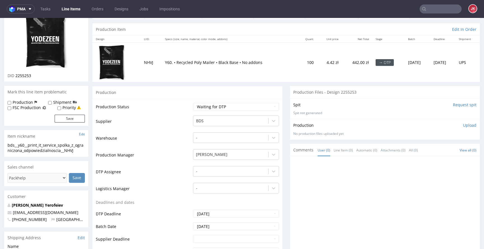
scroll to position [0, 0]
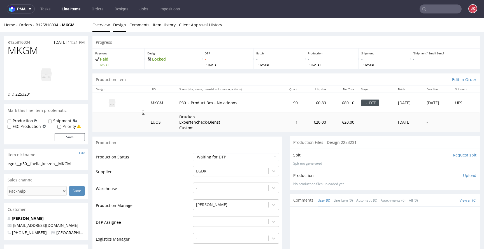
click at [122, 24] on link "Design" at bounding box center [119, 25] width 13 height 14
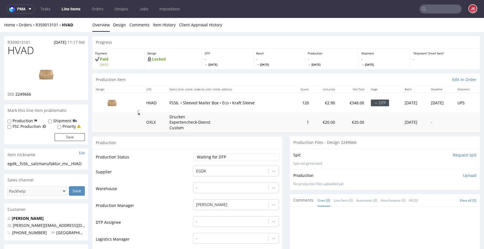
click at [181, 166] on td "Supplier" at bounding box center [144, 173] width 96 height 17
click at [120, 26] on link "Design" at bounding box center [119, 25] width 13 height 14
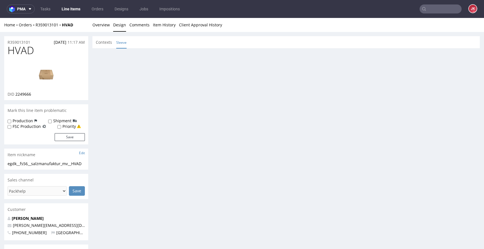
click at [119, 40] on link "Sleeve" at bounding box center [121, 42] width 10 height 12
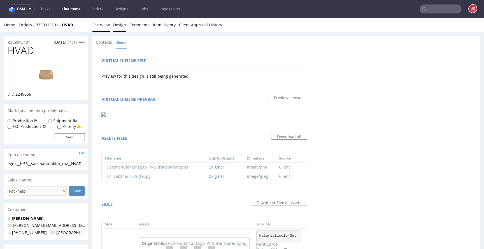
click at [100, 21] on link "Overview" at bounding box center [100, 25] width 17 height 14
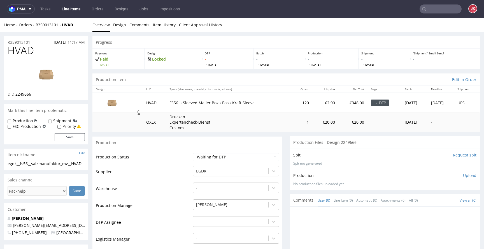
click at [44, 83] on img at bounding box center [46, 74] width 45 height 25
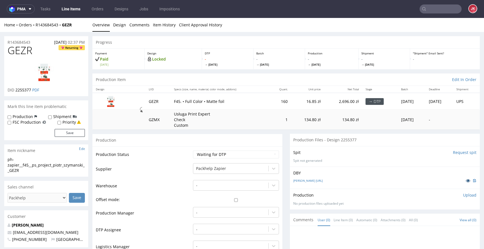
click at [463, 181] on link at bounding box center [468, 180] width 10 height 6
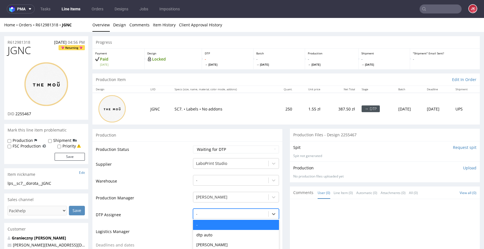
click at [209, 213] on div "Katarzyna Drabczyk, 4 of 31. 31 results available. Use Up and Down to choose op…" at bounding box center [236, 212] width 86 height 8
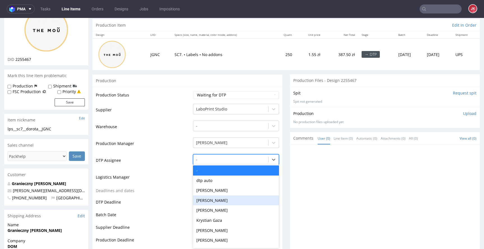
scroll to position [56, 0]
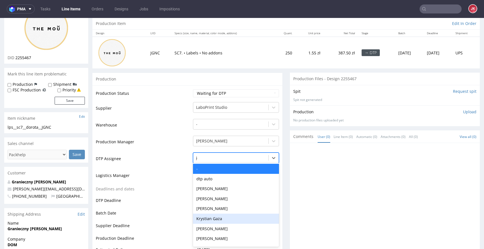
type input "jan"
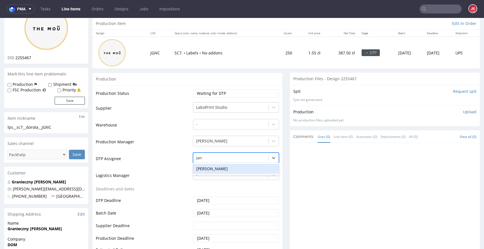
click at [221, 170] on div "Jan Kocik" at bounding box center [236, 168] width 86 height 10
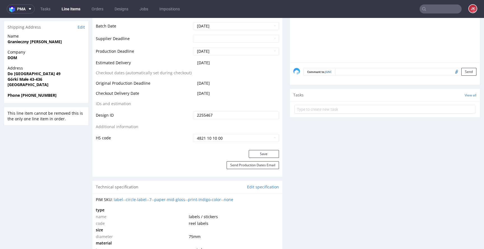
scroll to position [262, 0]
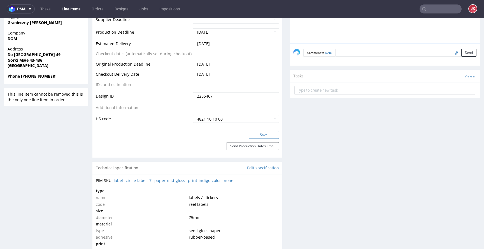
click at [261, 133] on button "Save" at bounding box center [264, 135] width 30 height 8
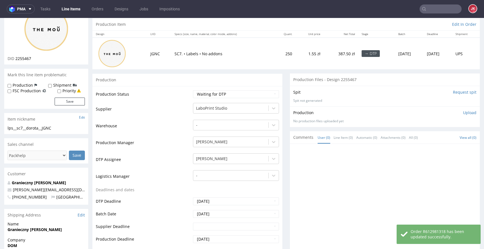
scroll to position [0, 0]
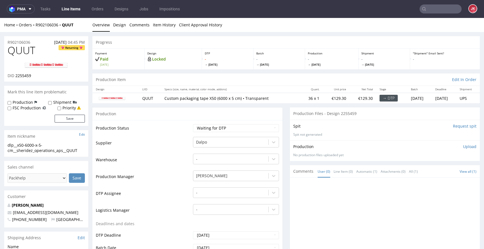
click at [181, 132] on td "Production Status" at bounding box center [144, 129] width 96 height 13
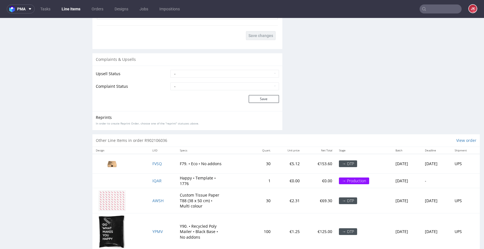
scroll to position [788, 0]
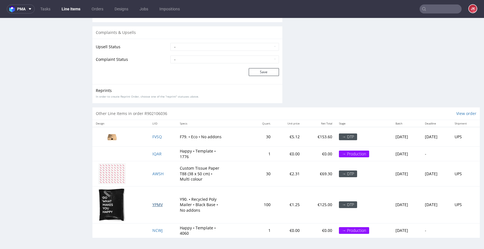
click at [156, 204] on span "YPMV" at bounding box center [157, 204] width 10 height 5
click at [154, 172] on span "AWSH" at bounding box center [157, 173] width 11 height 5
click at [153, 134] on td "FVSQ" at bounding box center [162, 137] width 27 height 20
click at [153, 135] on span "FVSQ" at bounding box center [157, 136] width 10 height 5
click at [224, 155] on td "Happy • Template • 1776" at bounding box center [213, 153] width 74 height 15
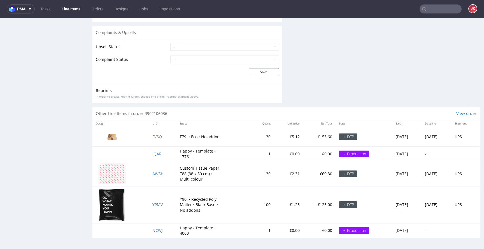
click at [225, 176] on td "Custom Tissue Paper T88 (38 x 50 cm) • Multi colour" at bounding box center [213, 173] width 74 height 25
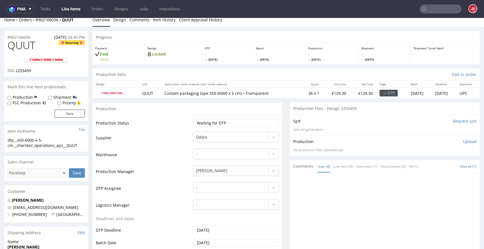
scroll to position [0, 0]
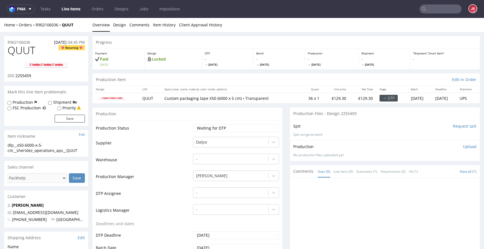
click at [183, 129] on td "Production Status" at bounding box center [144, 129] width 96 height 13
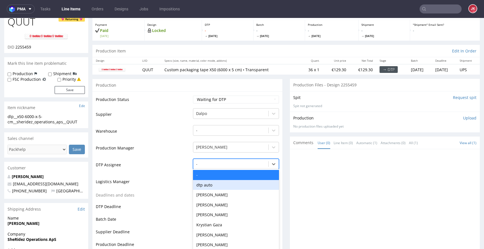
click at [210, 166] on div "dtp auto, 2 of 31. 31 results available. Use Up and Down to choose options, pre…" at bounding box center [236, 162] width 86 height 8
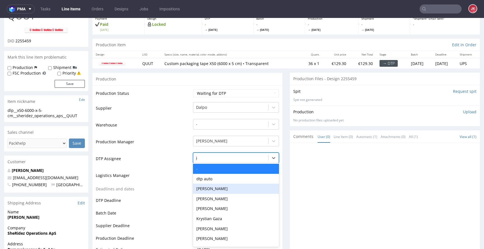
type input "jan"
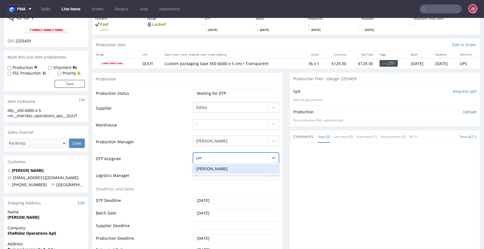
click at [221, 167] on div "Jan Kocik" at bounding box center [236, 168] width 86 height 10
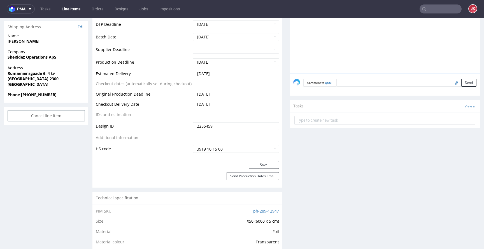
scroll to position [222, 0]
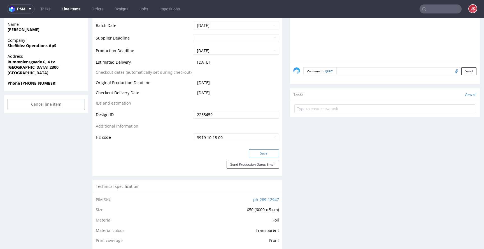
click at [249, 154] on button "Save" at bounding box center [264, 153] width 30 height 8
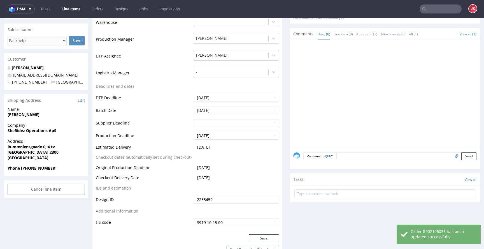
scroll to position [0, 0]
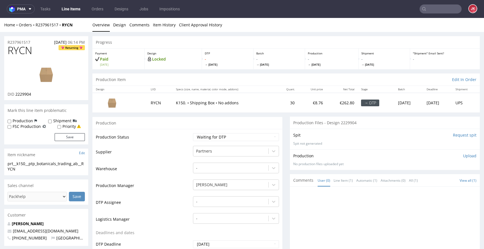
click at [170, 153] on td "Supplier" at bounding box center [144, 153] width 96 height 17
click at [117, 28] on link "Design" at bounding box center [119, 25] width 13 height 14
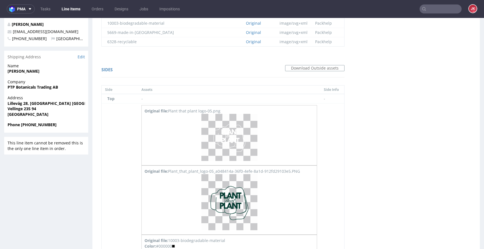
scroll to position [200, 0]
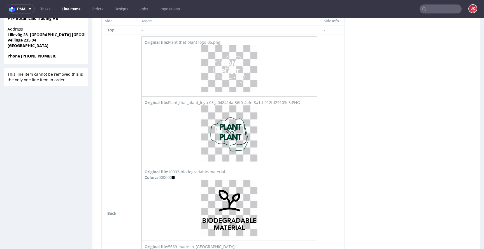
scroll to position [273, 0]
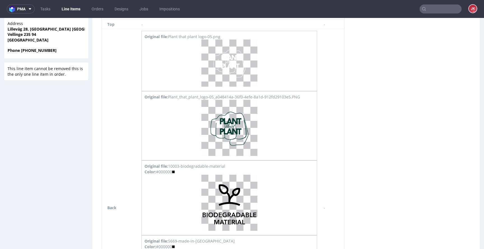
click at [97, 62] on div "Sides Download Outside assets Side Assets Side Info Top - - Back Original file:…" at bounding box center [223, 244] width 254 height 517
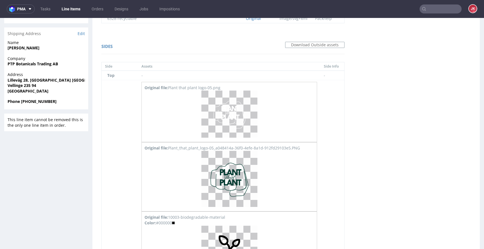
scroll to position [0, 0]
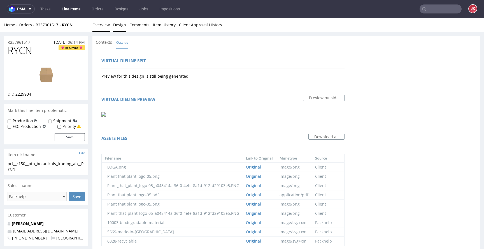
click at [99, 27] on link "Overview" at bounding box center [100, 25] width 17 height 14
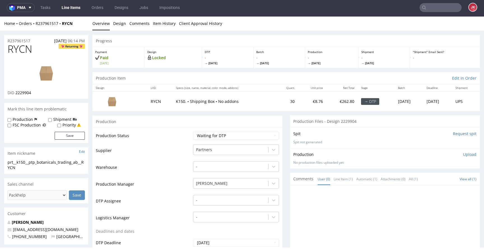
click at [50, 72] on img at bounding box center [46, 72] width 45 height 25
click at [179, 173] on td "Warehouse" at bounding box center [144, 168] width 96 height 17
click at [213, 200] on div "-" at bounding box center [236, 199] width 86 height 8
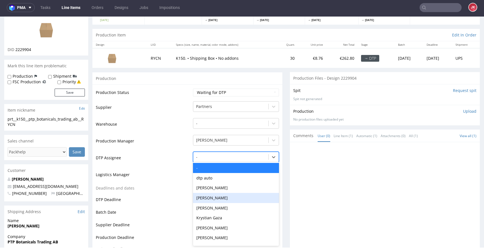
scroll to position [44, 0]
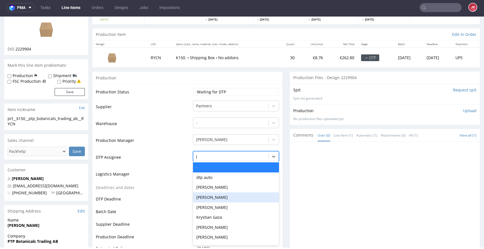
type input "jan"
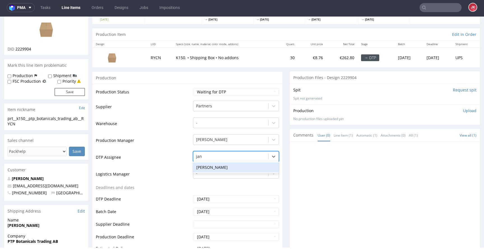
click at [216, 169] on div "Jan Kocik" at bounding box center [236, 167] width 86 height 10
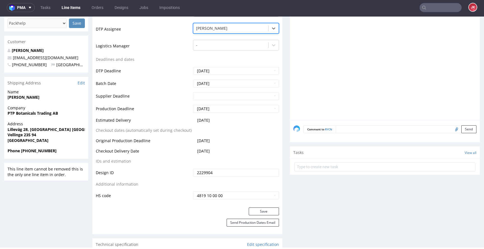
scroll to position [222, 0]
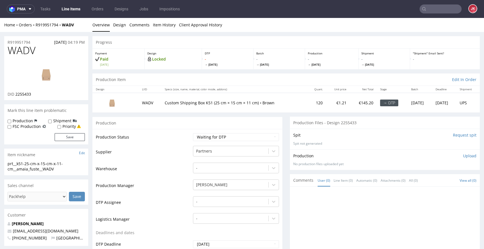
click at [183, 150] on td "Supplier" at bounding box center [144, 153] width 96 height 17
click at [118, 23] on link "Design" at bounding box center [119, 25] width 13 height 14
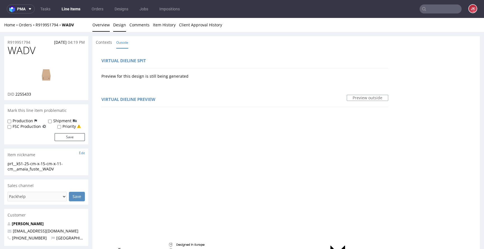
click at [100, 27] on link "Overview" at bounding box center [100, 25] width 17 height 14
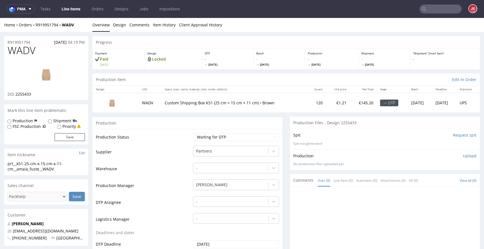
click at [50, 88] on link at bounding box center [46, 74] width 45 height 34
click at [216, 203] on div "-" at bounding box center [236, 200] width 86 height 8
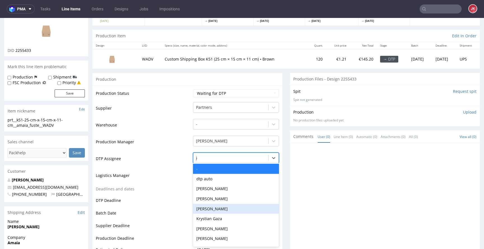
type input "jan"
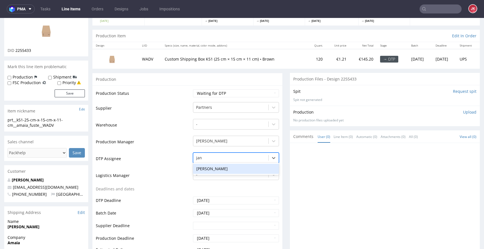
click at [242, 168] on div "Jan Kocik" at bounding box center [236, 168] width 86 height 10
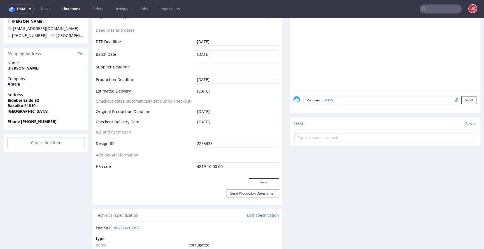
scroll to position [213, 0]
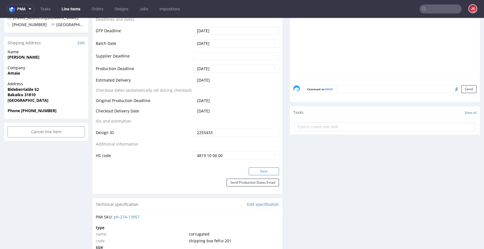
click at [256, 169] on button "Save" at bounding box center [264, 171] width 30 height 8
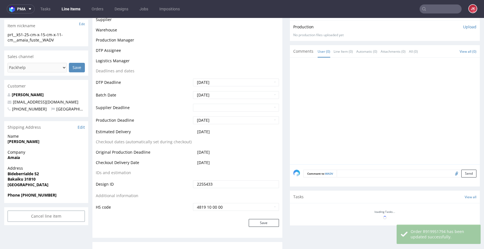
scroll to position [0, 0]
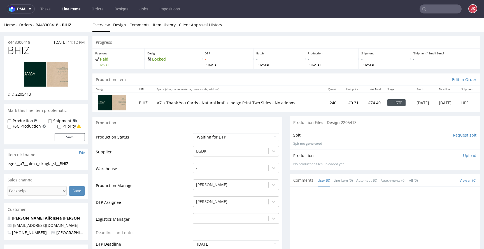
click at [185, 140] on td "Production Status" at bounding box center [144, 138] width 96 height 13
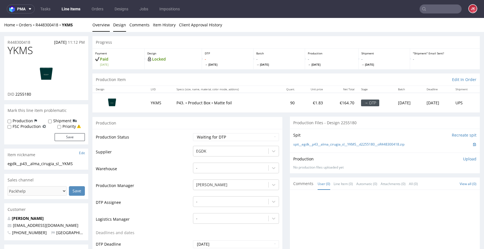
click at [115, 24] on link "Design" at bounding box center [119, 25] width 13 height 14
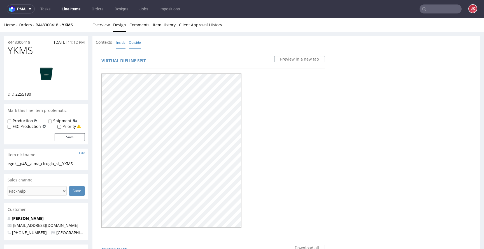
click at [123, 44] on link "Inside" at bounding box center [120, 42] width 9 height 12
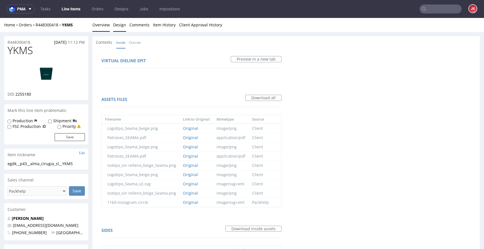
click at [100, 27] on link "Overview" at bounding box center [100, 25] width 17 height 14
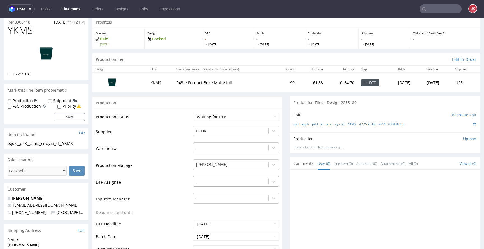
click at [207, 184] on div "-" at bounding box center [236, 180] width 86 height 8
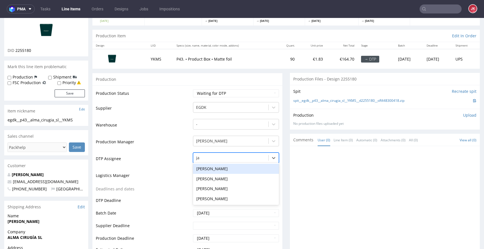
type input "jan"
click at [229, 168] on div "Jan Kocik" at bounding box center [236, 168] width 86 height 10
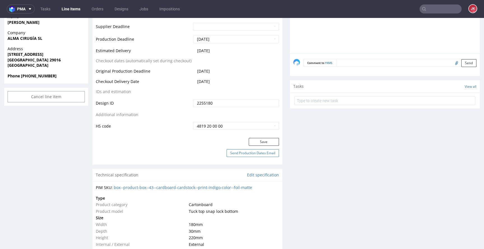
scroll to position [245, 0]
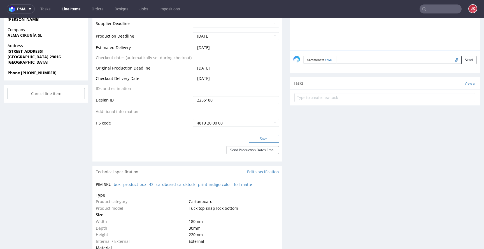
click at [257, 142] on button "Save" at bounding box center [264, 139] width 30 height 8
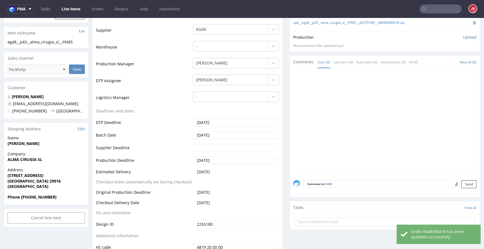
scroll to position [0, 0]
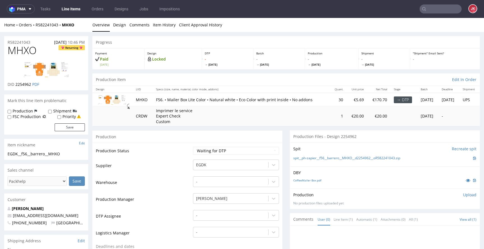
click at [187, 148] on td "Production Status" at bounding box center [144, 152] width 96 height 13
click at [465, 182] on icon at bounding box center [467, 180] width 4 height 4
click at [176, 150] on td "Production Status" at bounding box center [144, 152] width 96 height 13
click at [181, 151] on td "Production Status" at bounding box center [144, 152] width 96 height 13
click at [183, 152] on td "Production Status" at bounding box center [144, 152] width 96 height 13
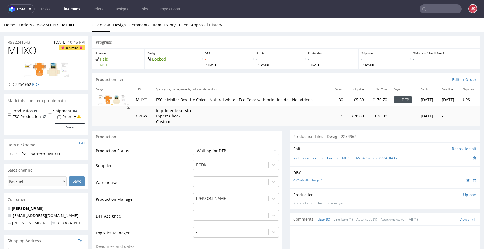
click at [180, 151] on td "Production Status" at bounding box center [144, 152] width 96 height 13
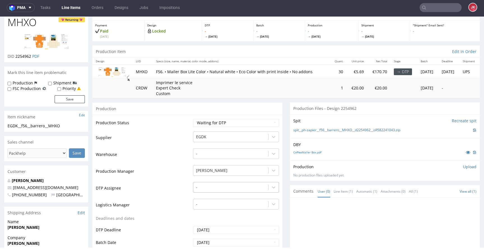
click at [203, 190] on div "-" at bounding box center [236, 186] width 86 height 8
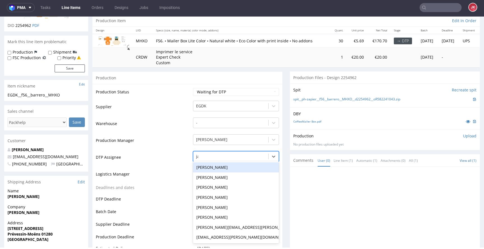
type input "jan"
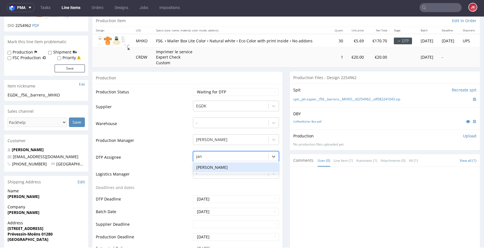
click at [218, 169] on div "[PERSON_NAME]" at bounding box center [236, 167] width 86 height 10
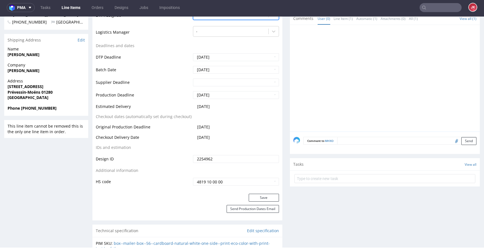
scroll to position [205, 0]
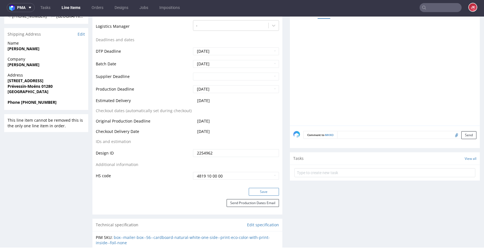
click at [254, 190] on button "Save" at bounding box center [264, 192] width 30 height 8
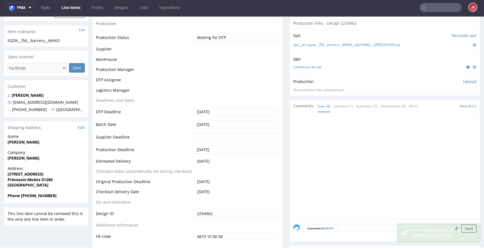
scroll to position [0, 0]
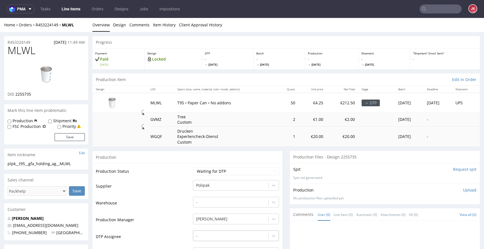
scroll to position [78, 0]
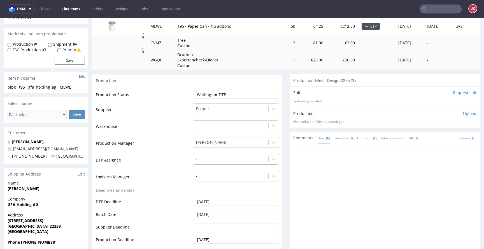
click at [221, 162] on div "-" at bounding box center [236, 158] width 86 height 8
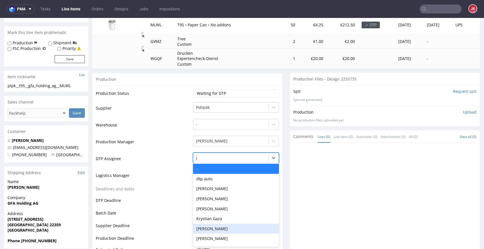
type input "jan"
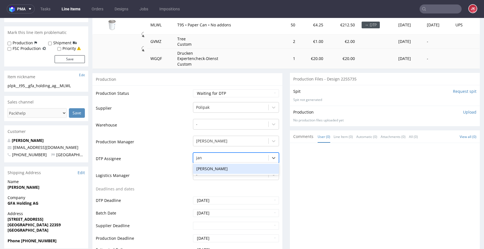
click at [219, 171] on div "Jan Kocik" at bounding box center [236, 168] width 86 height 10
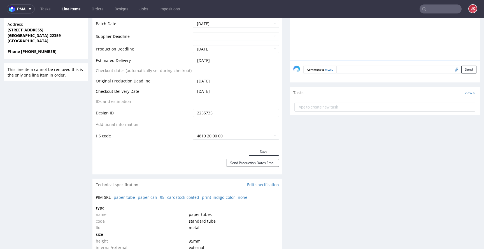
scroll to position [276, 0]
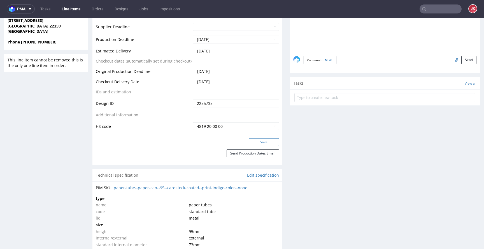
click at [254, 143] on button "Save" at bounding box center [264, 142] width 30 height 8
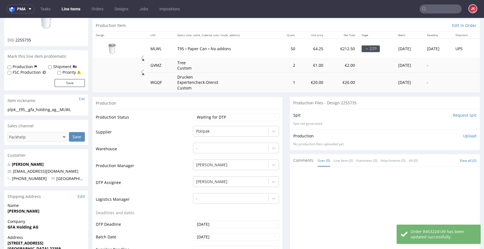
scroll to position [0, 0]
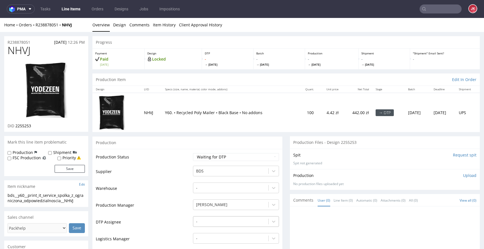
click at [219, 219] on div "-" at bounding box center [236, 220] width 86 height 8
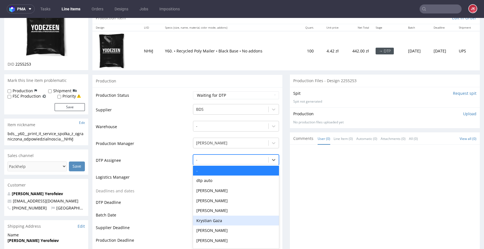
scroll to position [63, 0]
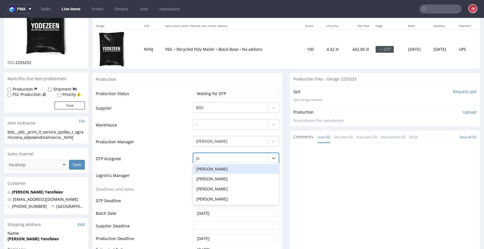
type input "jan"
click at [238, 168] on div "[PERSON_NAME]" at bounding box center [236, 169] width 86 height 10
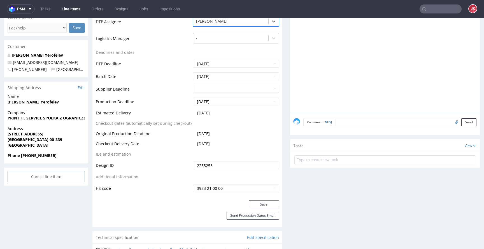
scroll to position [231, 0]
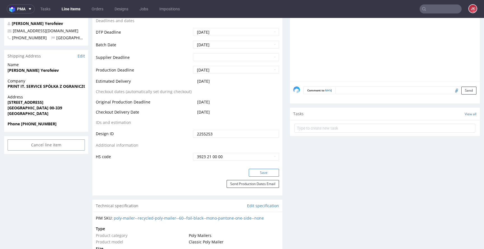
click at [254, 173] on button "Save" at bounding box center [264, 173] width 30 height 8
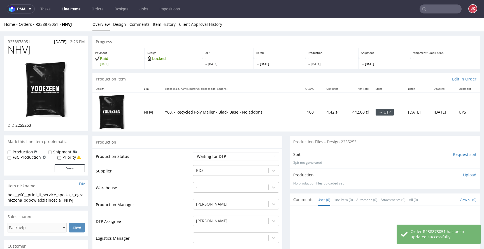
scroll to position [0, 0]
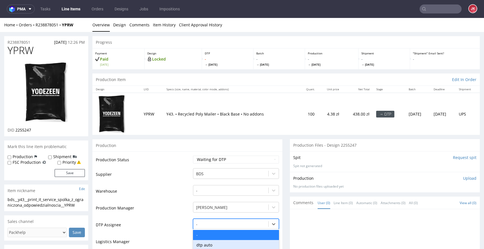
scroll to position [66, 0]
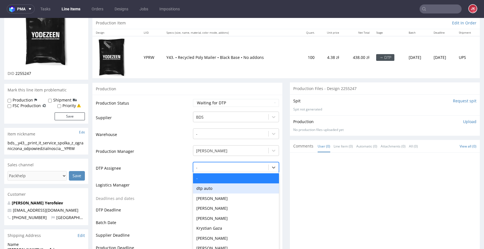
click at [209, 170] on div "dtp auto, 2 of 31. 31 results available. Use Up and Down to choose options, pre…" at bounding box center [236, 166] width 86 height 8
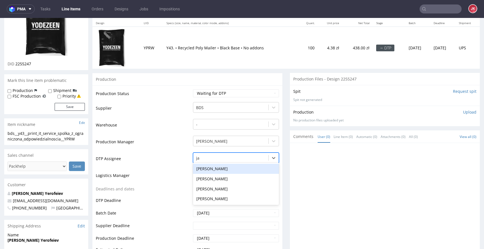
type input "jan"
click at [221, 165] on div "[PERSON_NAME]" at bounding box center [236, 168] width 86 height 10
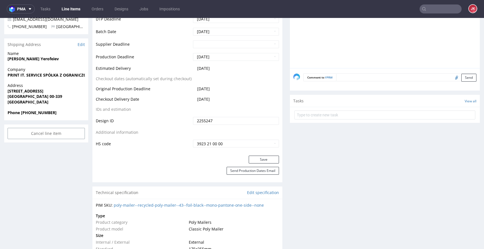
scroll to position [249, 0]
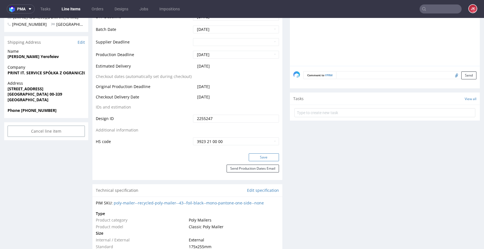
click at [253, 154] on button "Save" at bounding box center [264, 157] width 30 height 8
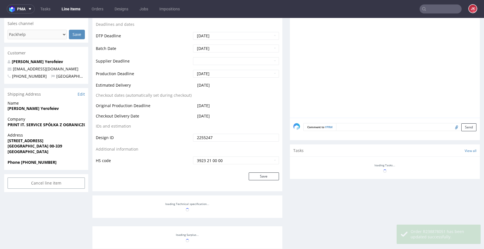
scroll to position [0, 0]
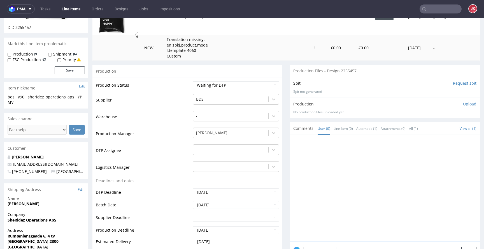
scroll to position [174, 0]
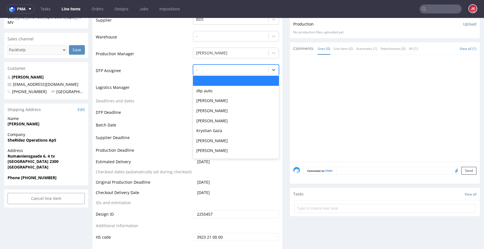
click at [223, 66] on div at bounding box center [230, 69] width 69 height 7
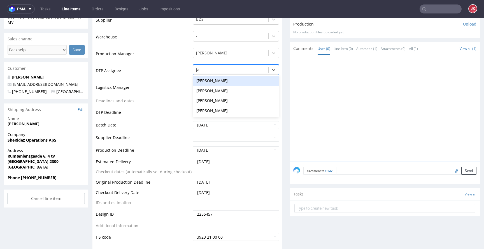
type input "jan"
click at [207, 78] on div "[PERSON_NAME]" at bounding box center [236, 81] width 86 height 10
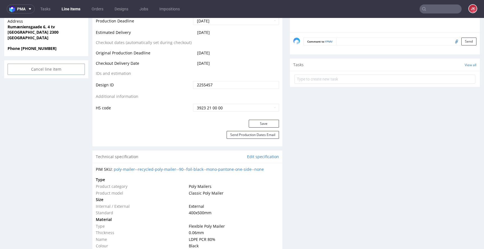
scroll to position [332, 0]
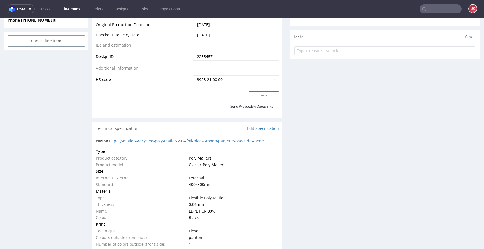
click at [255, 97] on button "Save" at bounding box center [264, 95] width 30 height 8
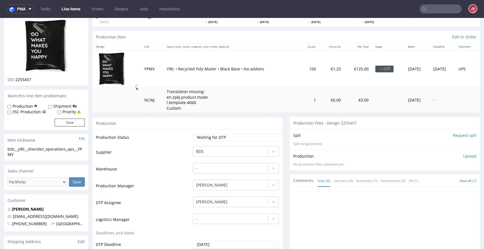
scroll to position [0, 0]
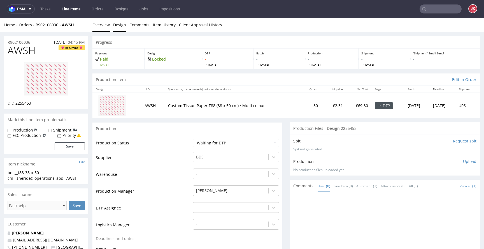
click at [116, 26] on link "Design" at bounding box center [119, 25] width 13 height 14
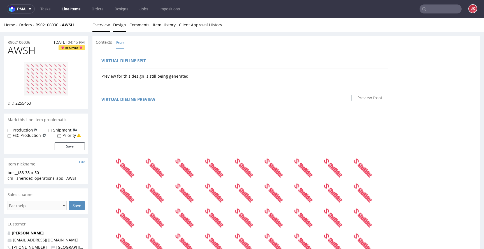
click at [102, 29] on link "Overview" at bounding box center [100, 25] width 17 height 14
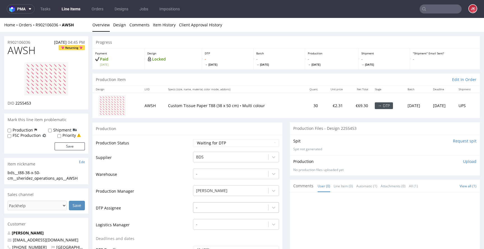
click at [211, 206] on div "-" at bounding box center [236, 206] width 86 height 8
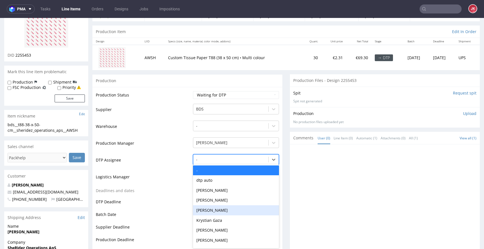
scroll to position [49, 0]
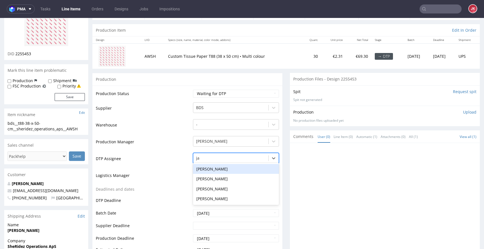
type input "jan"
click at [222, 167] on div "[PERSON_NAME]" at bounding box center [236, 169] width 86 height 10
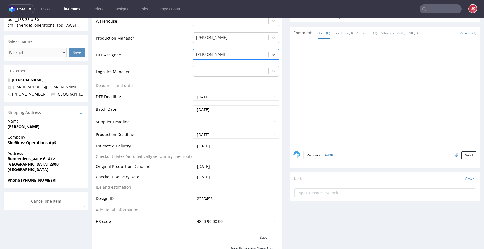
scroll to position [200, 0]
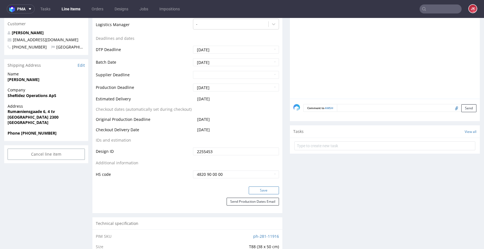
click at [256, 190] on button "Save" at bounding box center [264, 190] width 30 height 8
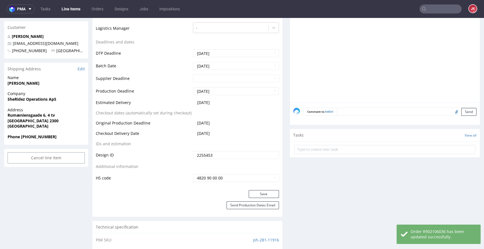
scroll to position [0, 0]
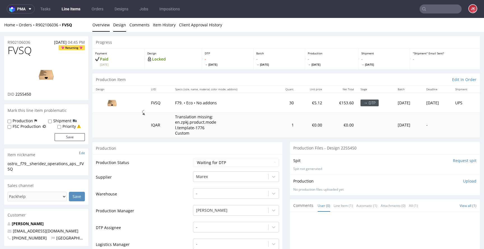
click at [121, 24] on link "Design" at bounding box center [119, 25] width 13 height 14
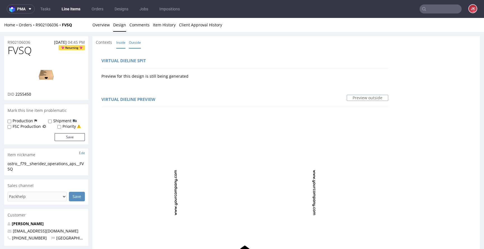
click at [121, 38] on link "Inside" at bounding box center [120, 42] width 9 height 12
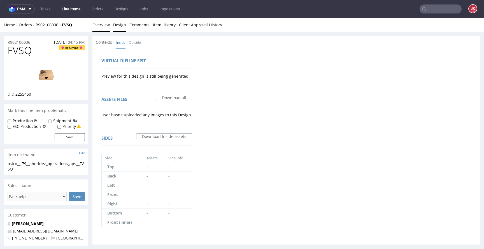
click at [98, 23] on link "Overview" at bounding box center [100, 25] width 17 height 14
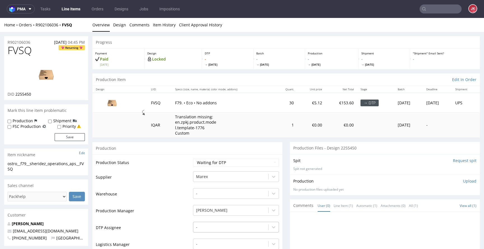
click at [220, 228] on div "-" at bounding box center [236, 225] width 86 height 8
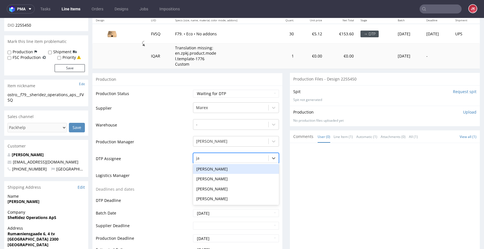
type input "jan"
click at [233, 167] on div "[PERSON_NAME]" at bounding box center [236, 169] width 86 height 10
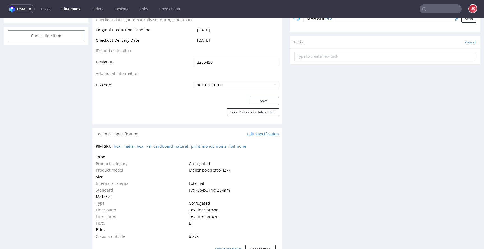
scroll to position [312, 0]
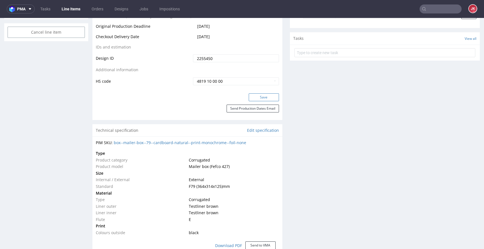
click at [260, 99] on button "Save" at bounding box center [264, 97] width 30 height 8
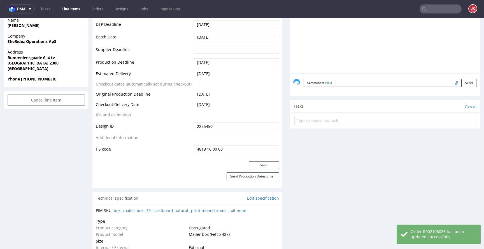
scroll to position [0, 0]
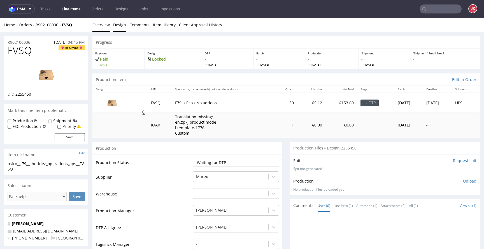
click at [120, 30] on link "Design" at bounding box center [119, 25] width 13 height 14
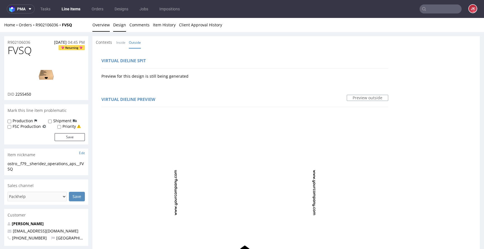
click at [107, 29] on link "Overview" at bounding box center [100, 25] width 17 height 14
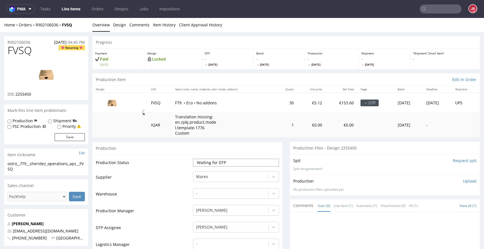
click at [203, 160] on select "Waiting for Artwork Waiting for Diecut Waiting for Mockup Waiting for DTP Waiti…" at bounding box center [236, 162] width 86 height 8
select select "dtp_issue"
click at [193, 158] on select "Waiting for Artwork Waiting for Diecut Waiting for Mockup Waiting for DTP Waiti…" at bounding box center [236, 162] width 86 height 8
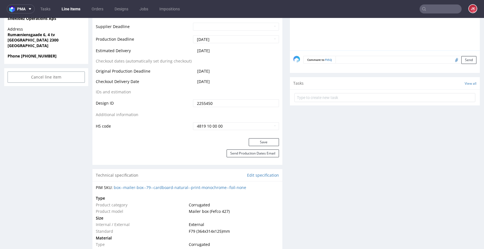
scroll to position [276, 0]
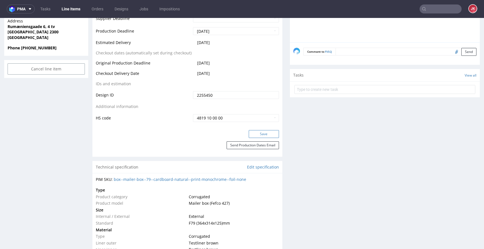
click at [250, 133] on button "Save" at bounding box center [264, 134] width 30 height 8
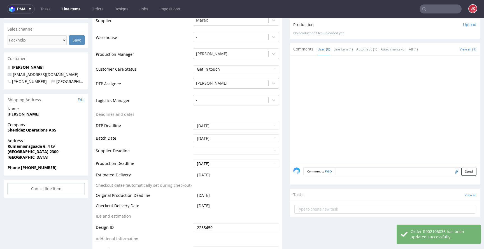
scroll to position [168, 0]
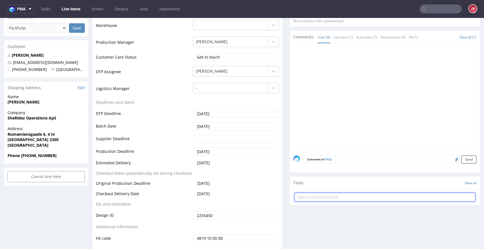
click at [329, 195] on input "text" at bounding box center [384, 196] width 181 height 9
type input "issue"
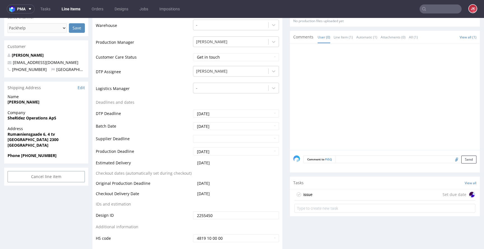
click at [334, 195] on div "issue Set due date" at bounding box center [384, 194] width 181 height 11
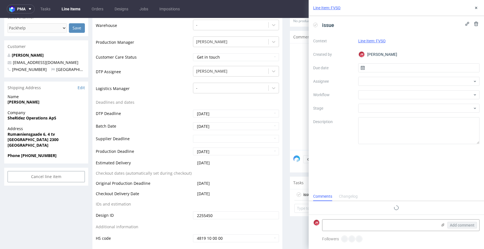
scroll to position [4, 0]
click at [382, 68] on input "text" at bounding box center [418, 67] width 121 height 9
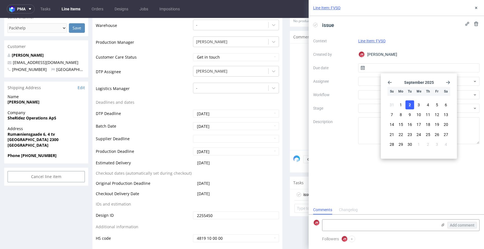
click at [409, 104] on span "2" at bounding box center [409, 105] width 2 height 6
type input "[DATE]"
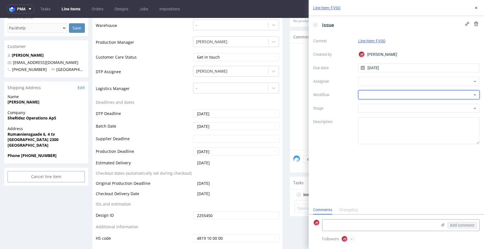
click at [370, 96] on div at bounding box center [418, 94] width 121 height 9
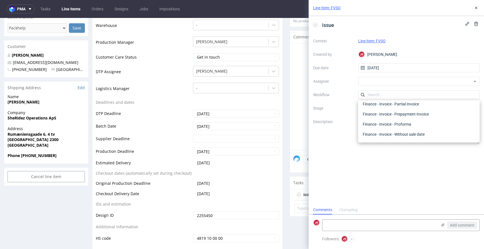
scroll to position [0, 0]
click at [380, 127] on div "DTP - Issue" at bounding box center [418, 125] width 117 height 10
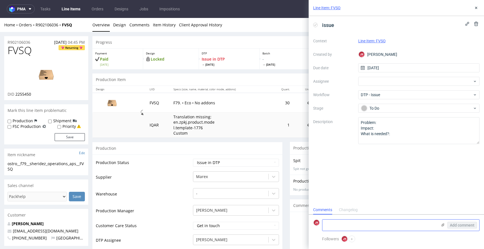
click at [349, 224] on textarea at bounding box center [379, 224] width 115 height 11
click at [115, 27] on link "Design" at bounding box center [119, 25] width 13 height 14
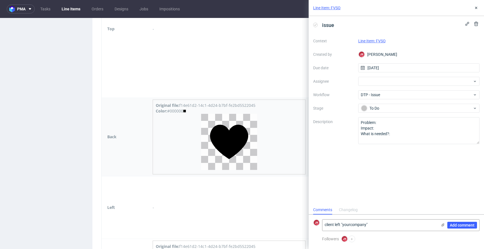
scroll to position [516, 0]
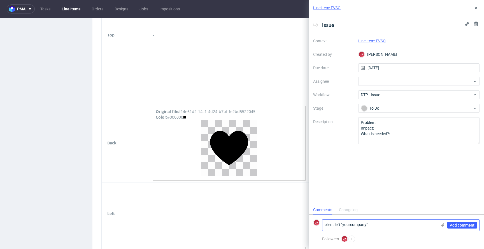
click at [373, 224] on textarea "client left "yourcompany"" at bounding box center [379, 224] width 115 height 11
click at [400, 225] on textarea "Client left "yourcompany" text. Please contant the client" at bounding box center [379, 224] width 115 height 11
click at [425, 223] on textarea "Client left "yourcompany" text. Please contact the client" at bounding box center [379, 224] width 115 height 11
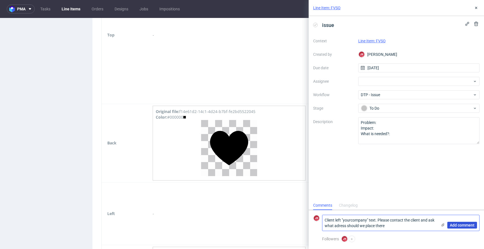
type textarea "Client left "yourcompany" text. Please contact the client and ask what adress s…"
click at [455, 224] on span "Add comment" at bounding box center [462, 225] width 25 height 4
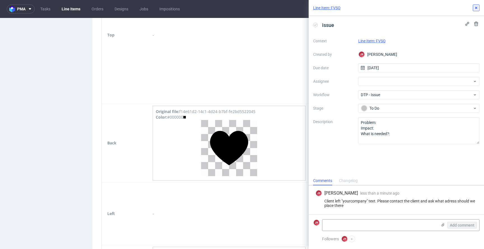
click at [477, 8] on icon at bounding box center [476, 8] width 4 height 4
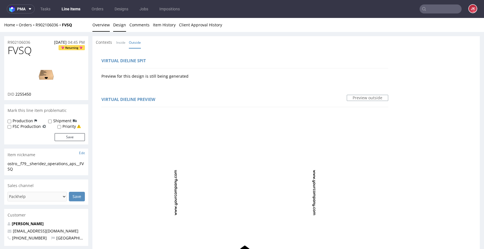
click at [104, 23] on link "Overview" at bounding box center [100, 25] width 17 height 14
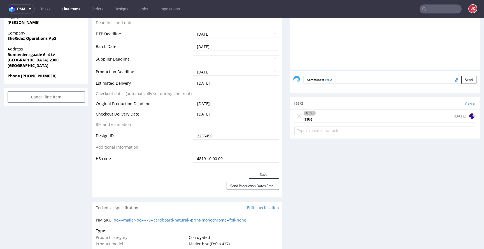
scroll to position [264, 0]
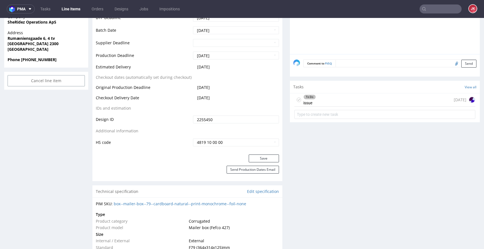
click at [315, 101] on div "To Do issue today" at bounding box center [384, 99] width 181 height 13
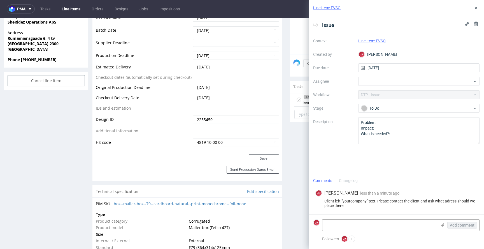
click at [371, 199] on div "Client left "yourcompany" text. Please contact the client and ask what adress s…" at bounding box center [396, 202] width 162 height 9
copy div "Client left "yourcompany" text. Please contact the client and ask what adress s…"
click at [176, 127] on td "Additional information" at bounding box center [144, 132] width 96 height 10
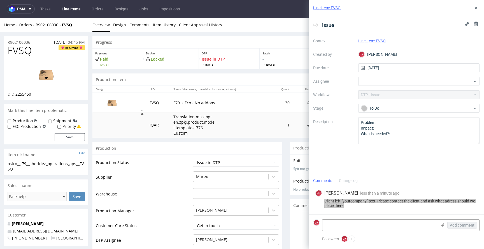
click at [21, 53] on span "FVSQ" at bounding box center [20, 50] width 24 height 11
copy span "FVSQ"
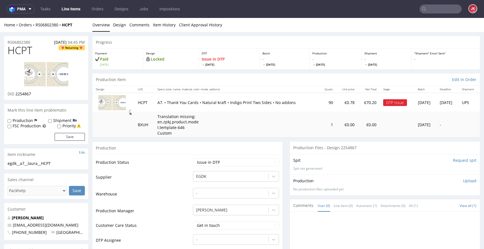
click at [24, 49] on span "HCPT" at bounding box center [20, 50] width 25 height 11
copy span "HCPT"
click at [71, 10] on link "Line Items" at bounding box center [70, 8] width 25 height 9
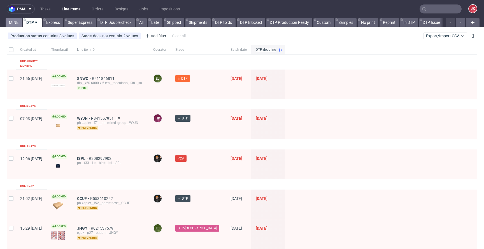
click at [17, 22] on link "MINE" at bounding box center [14, 22] width 16 height 9
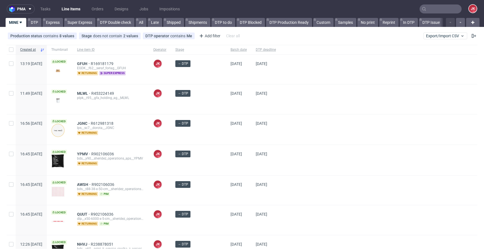
click at [144, 133] on div "JGNC R612981318 lps__sc7__dorota__JGNC returning" at bounding box center [110, 128] width 67 height 14
click at [295, 135] on div at bounding box center [378, 129] width 197 height 30
click at [288, 131] on div at bounding box center [378, 129] width 197 height 30
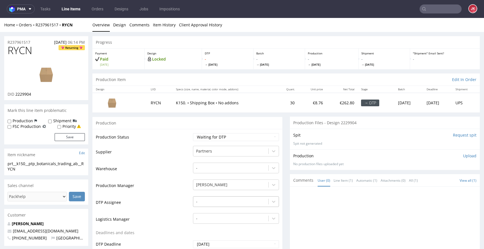
click at [200, 198] on div "-" at bounding box center [236, 200] width 86 height 8
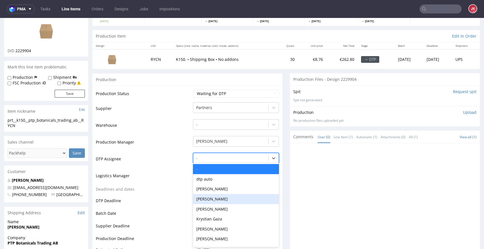
scroll to position [44, 0]
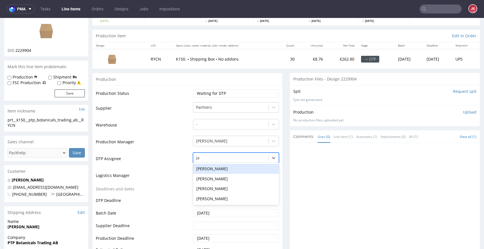
type input "jan"
click at [231, 168] on div "[PERSON_NAME]" at bounding box center [236, 168] width 86 height 10
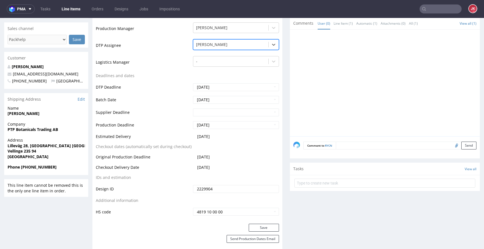
scroll to position [176, 0]
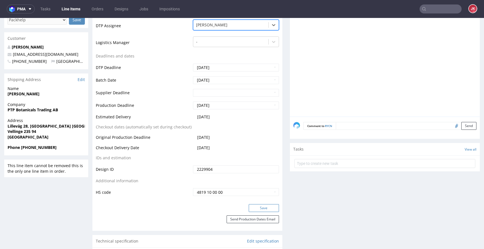
click at [253, 210] on button "Save" at bounding box center [264, 208] width 30 height 8
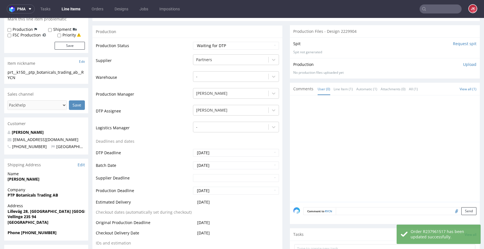
scroll to position [0, 0]
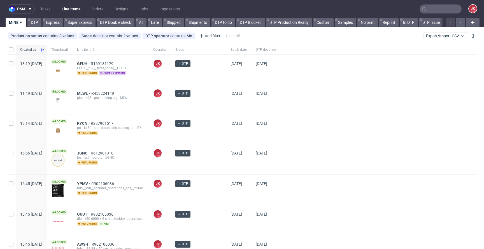
click at [166, 136] on span "[PERSON_NAME] [PERSON_NAME]" at bounding box center [159, 128] width 13 height 18
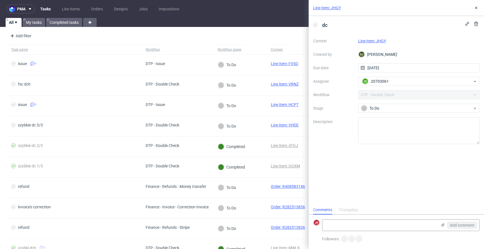
scroll to position [4, 0]
click at [377, 43] on link "Line Item: JHGY" at bounding box center [372, 41] width 28 height 4
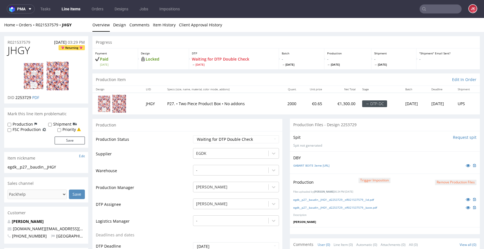
click at [465, 197] on icon at bounding box center [467, 199] width 4 height 4
click at [465, 207] on icon at bounding box center [467, 207] width 4 height 4
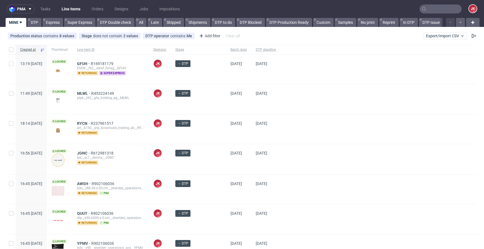
click at [171, 133] on div "JK Jan Kocik" at bounding box center [160, 128] width 22 height 29
click at [171, 163] on div "JK Jan Kocik" at bounding box center [160, 159] width 22 height 30
